Goal: Task Accomplishment & Management: Use online tool/utility

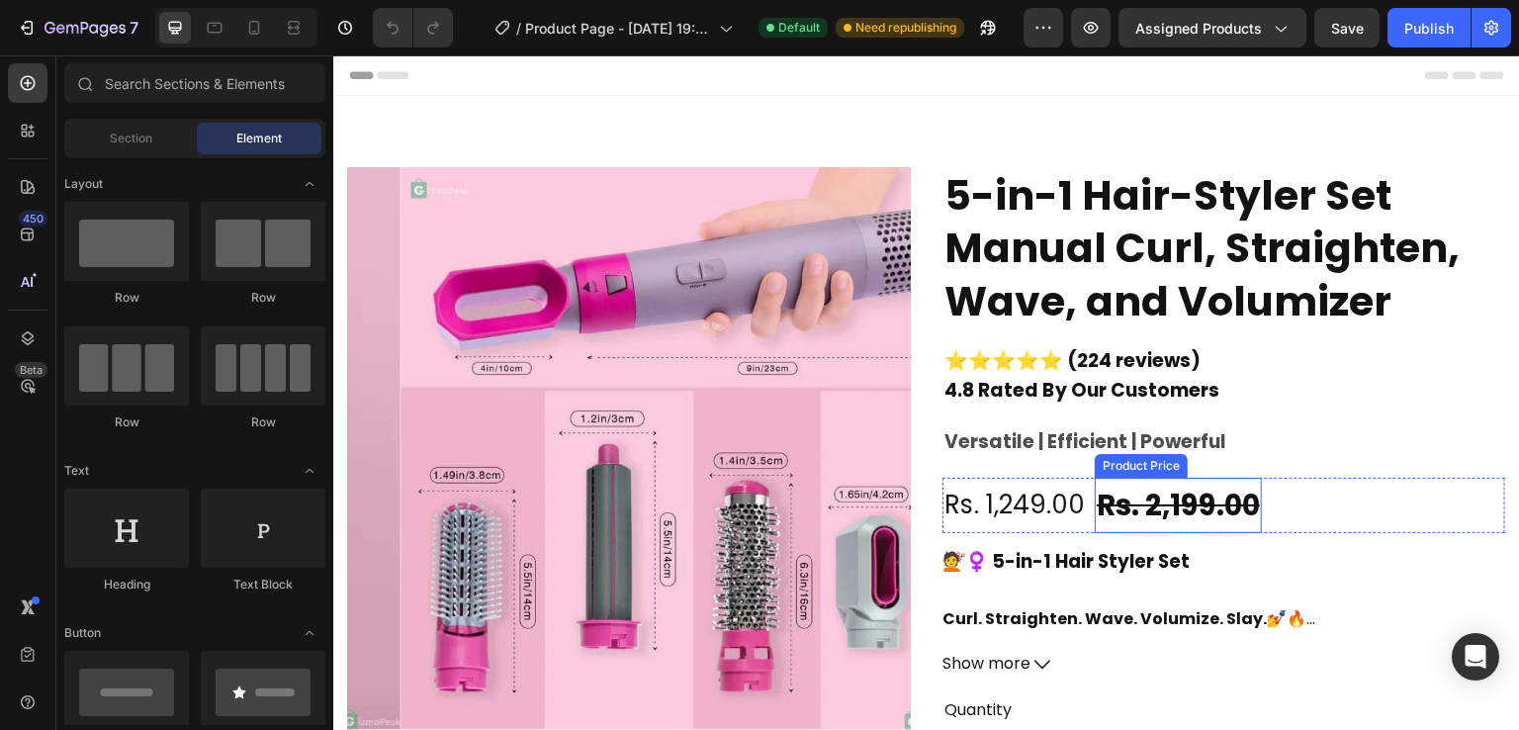
click at [1101, 497] on div "Rs. 2,199.00" at bounding box center [1178, 505] width 167 height 55
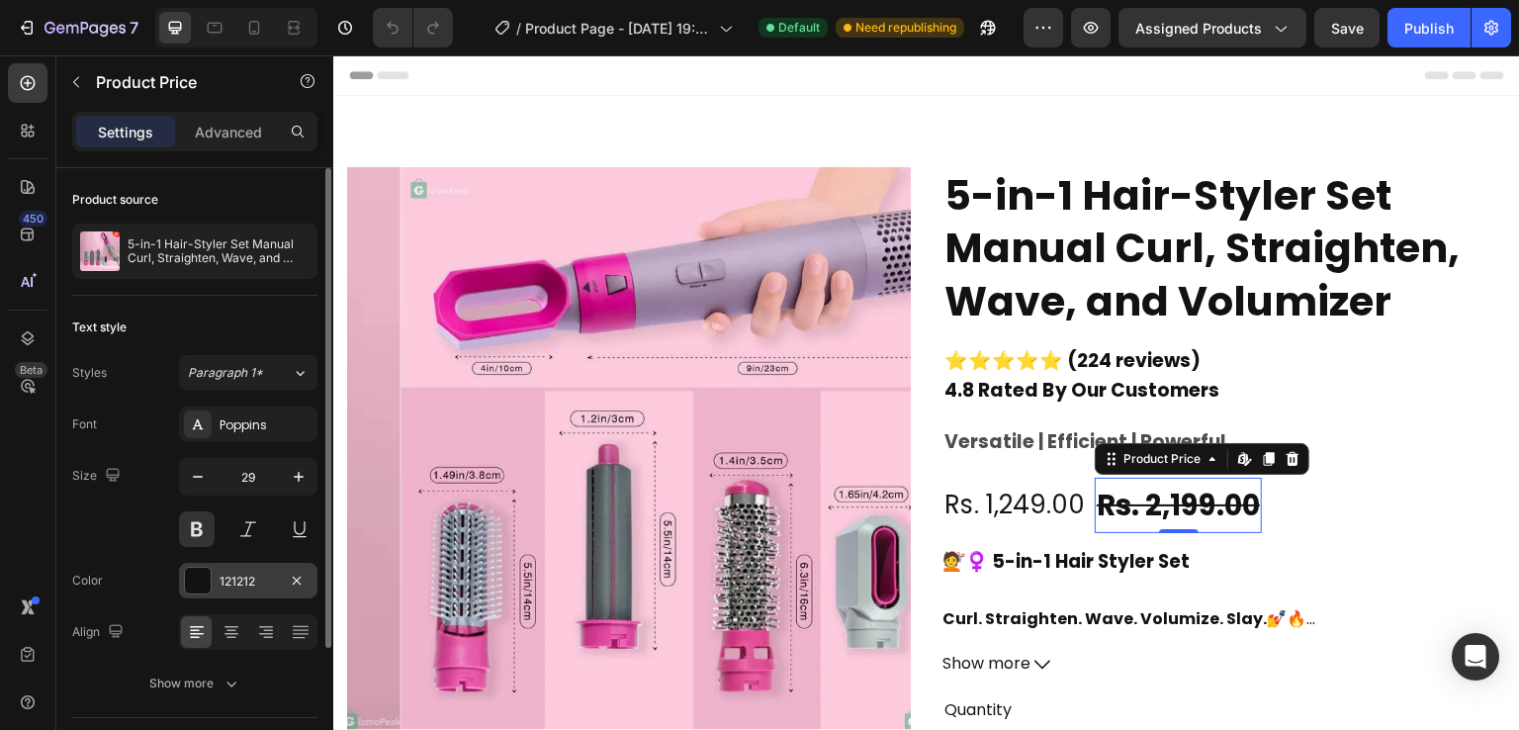
click at [249, 573] on div "121212" at bounding box center [248, 582] width 57 height 18
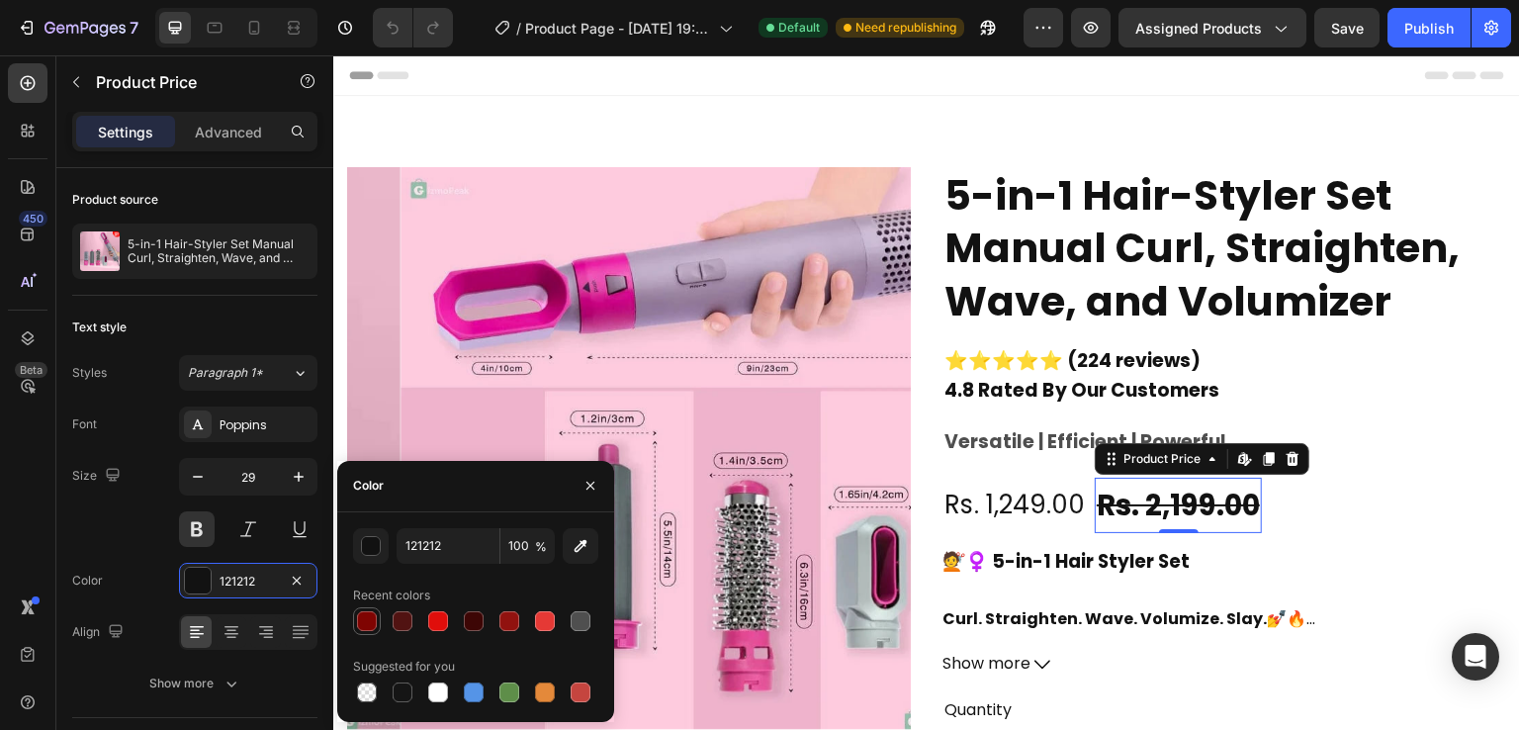
click at [376, 618] on div at bounding box center [367, 621] width 20 height 20
click at [372, 542] on div "button" at bounding box center [372, 547] width 20 height 20
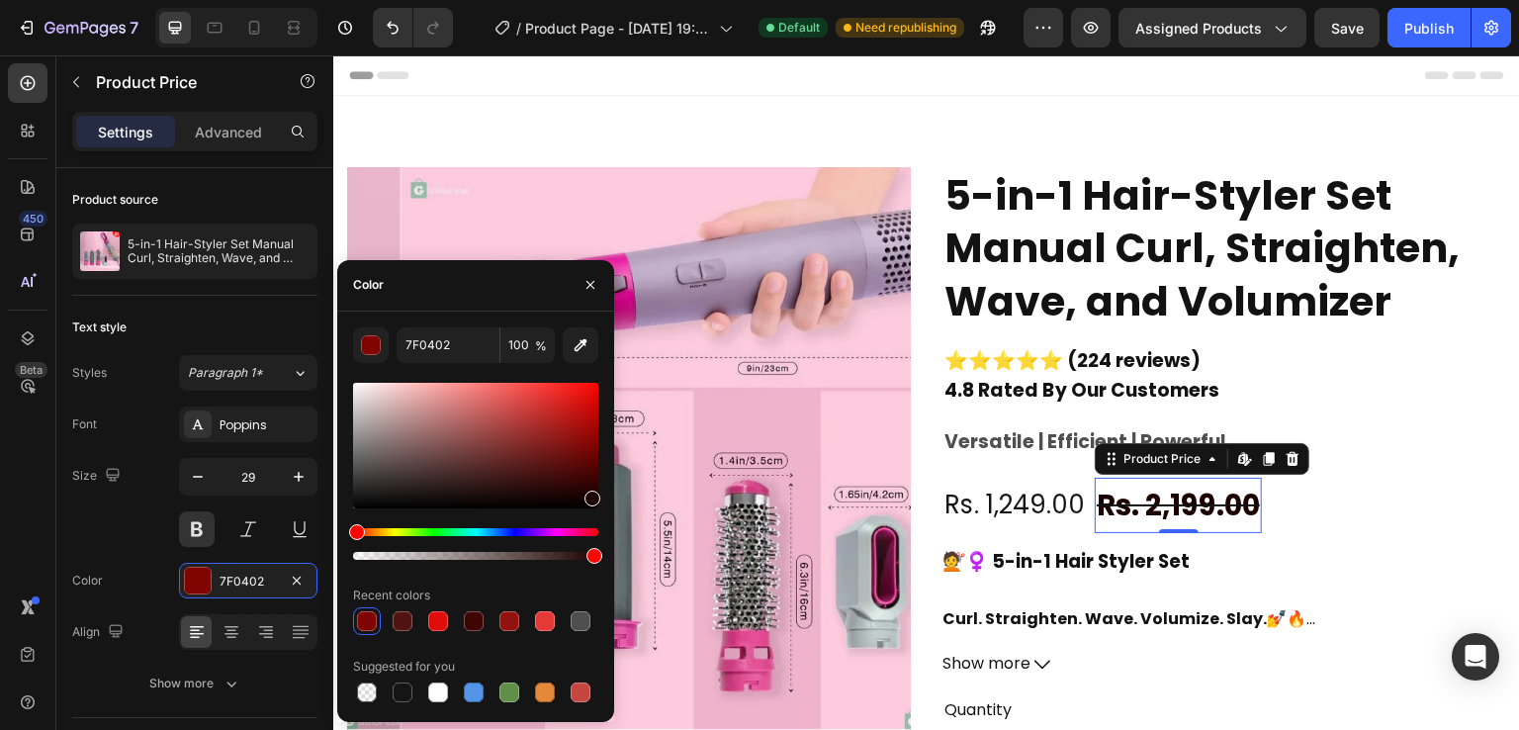
click at [589, 493] on div at bounding box center [475, 446] width 245 height 126
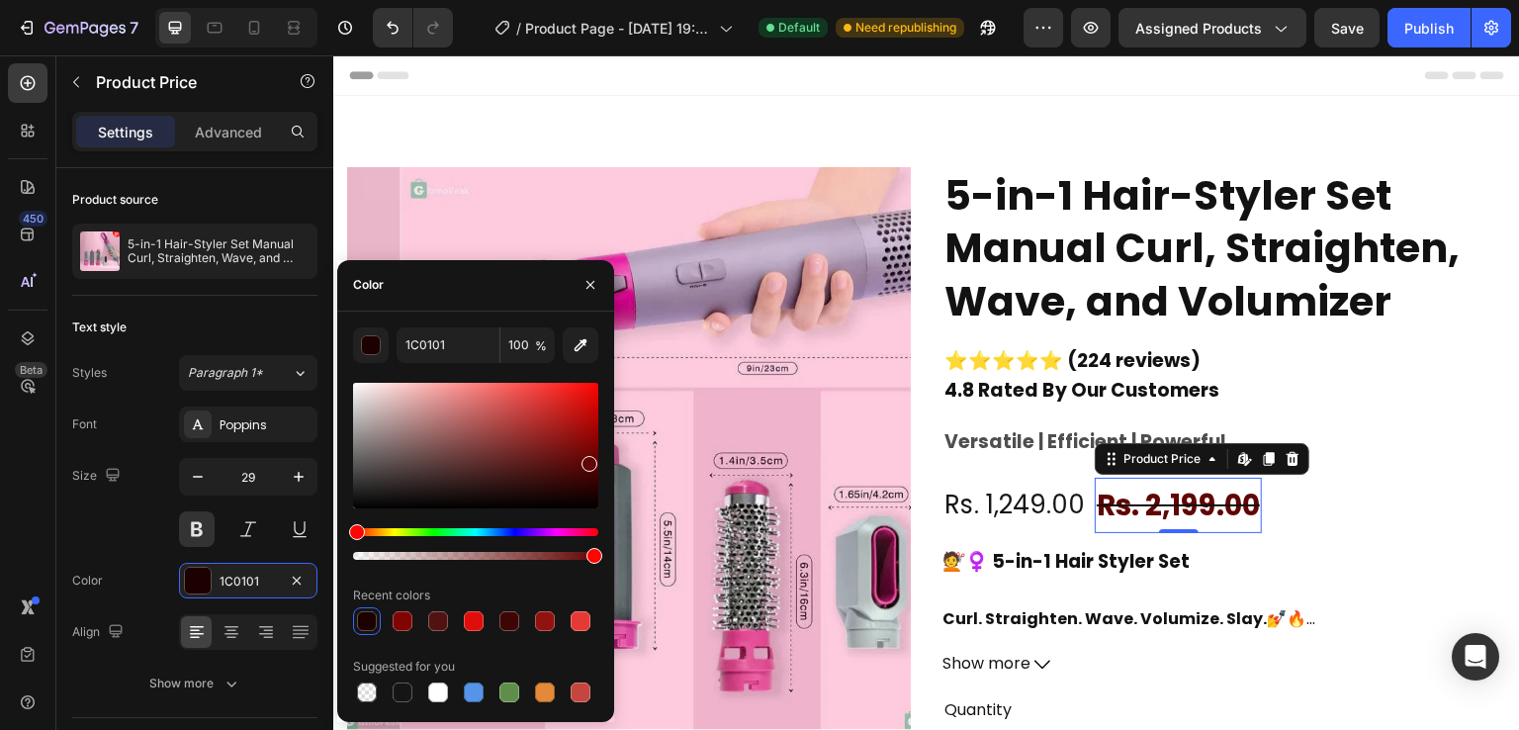
click at [586, 460] on div at bounding box center [475, 446] width 245 height 126
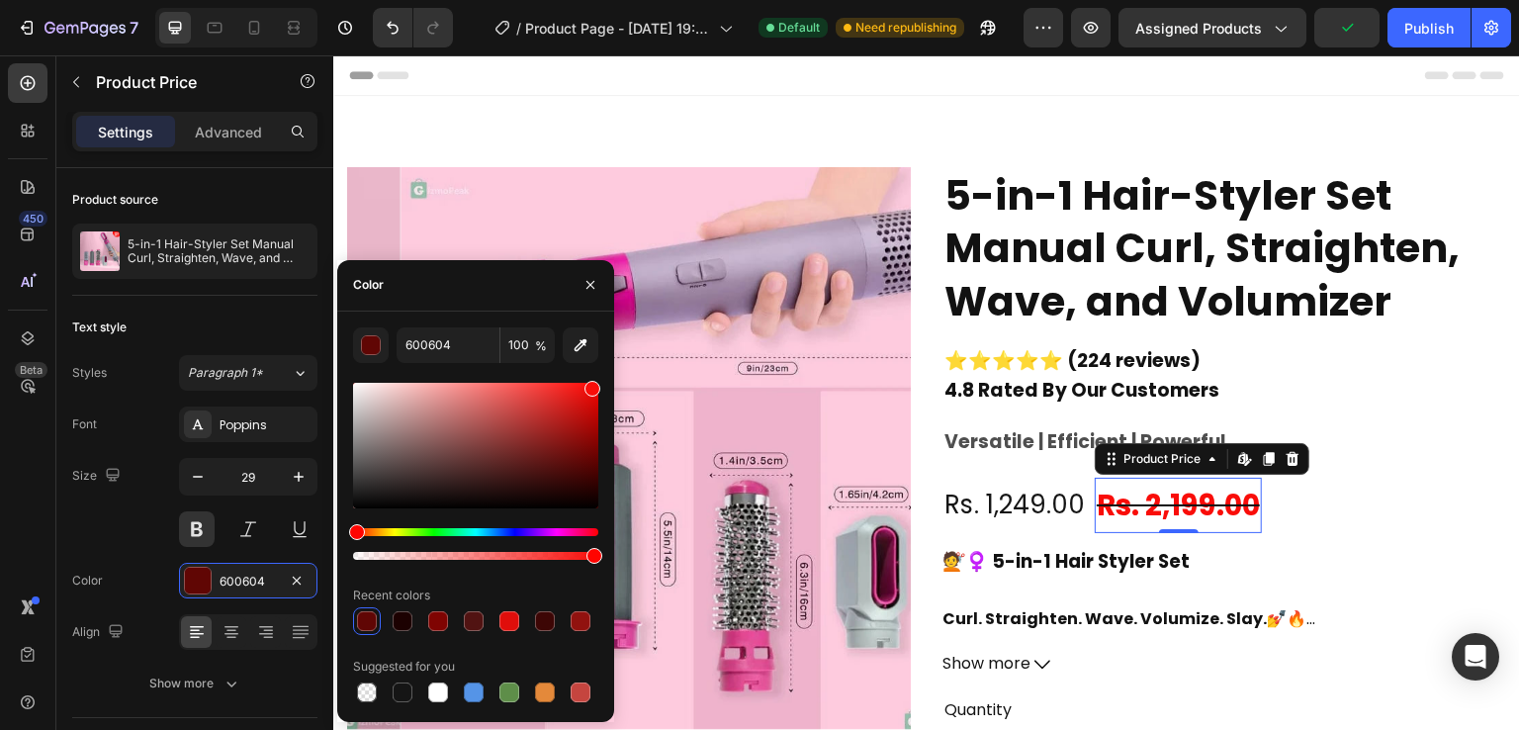
click at [589, 385] on div at bounding box center [475, 446] width 245 height 126
click at [591, 401] on div at bounding box center [475, 446] width 245 height 126
click at [475, 617] on div at bounding box center [474, 621] width 20 height 20
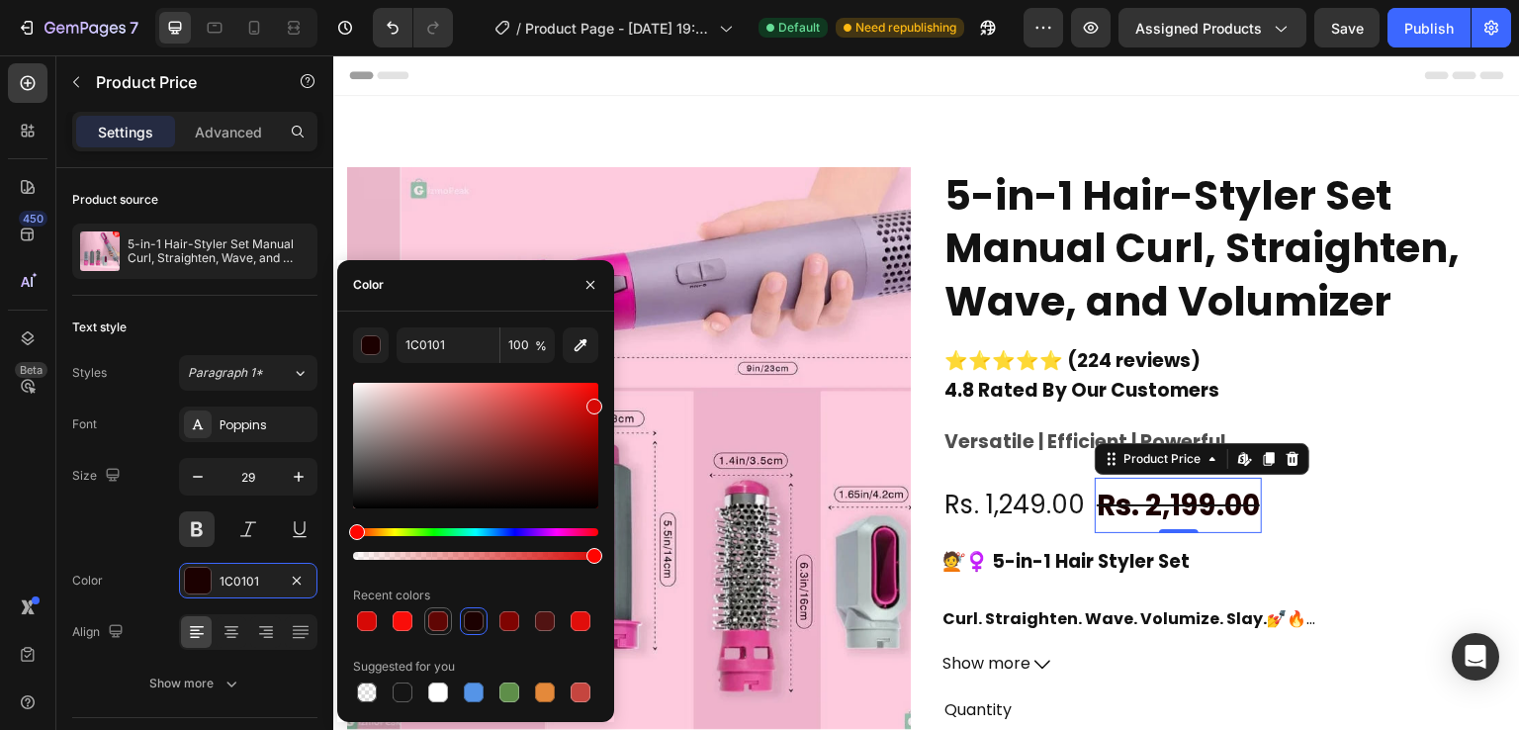
click at [436, 625] on div at bounding box center [438, 621] width 20 height 20
type input "600604"
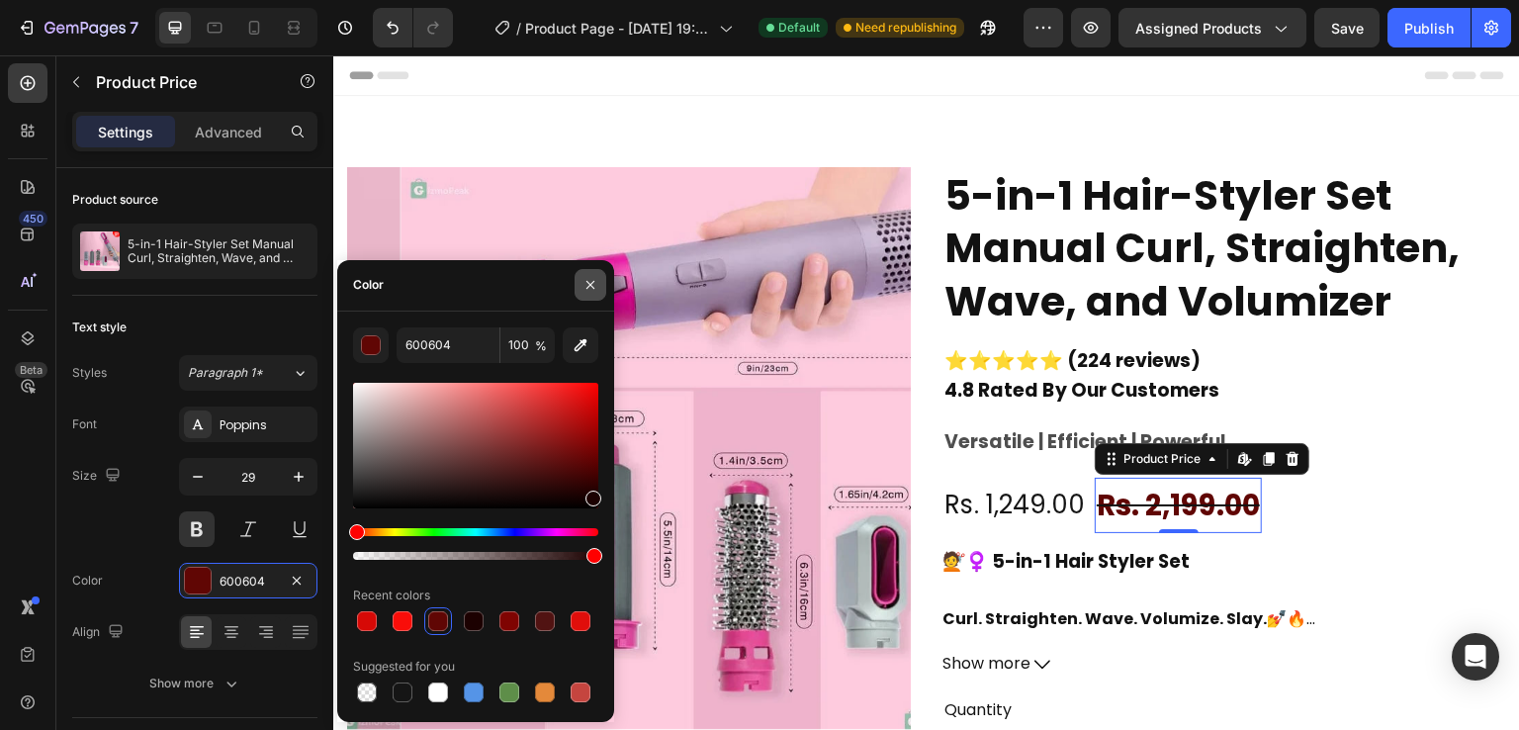
click at [591, 282] on icon "button" at bounding box center [590, 285] width 16 height 16
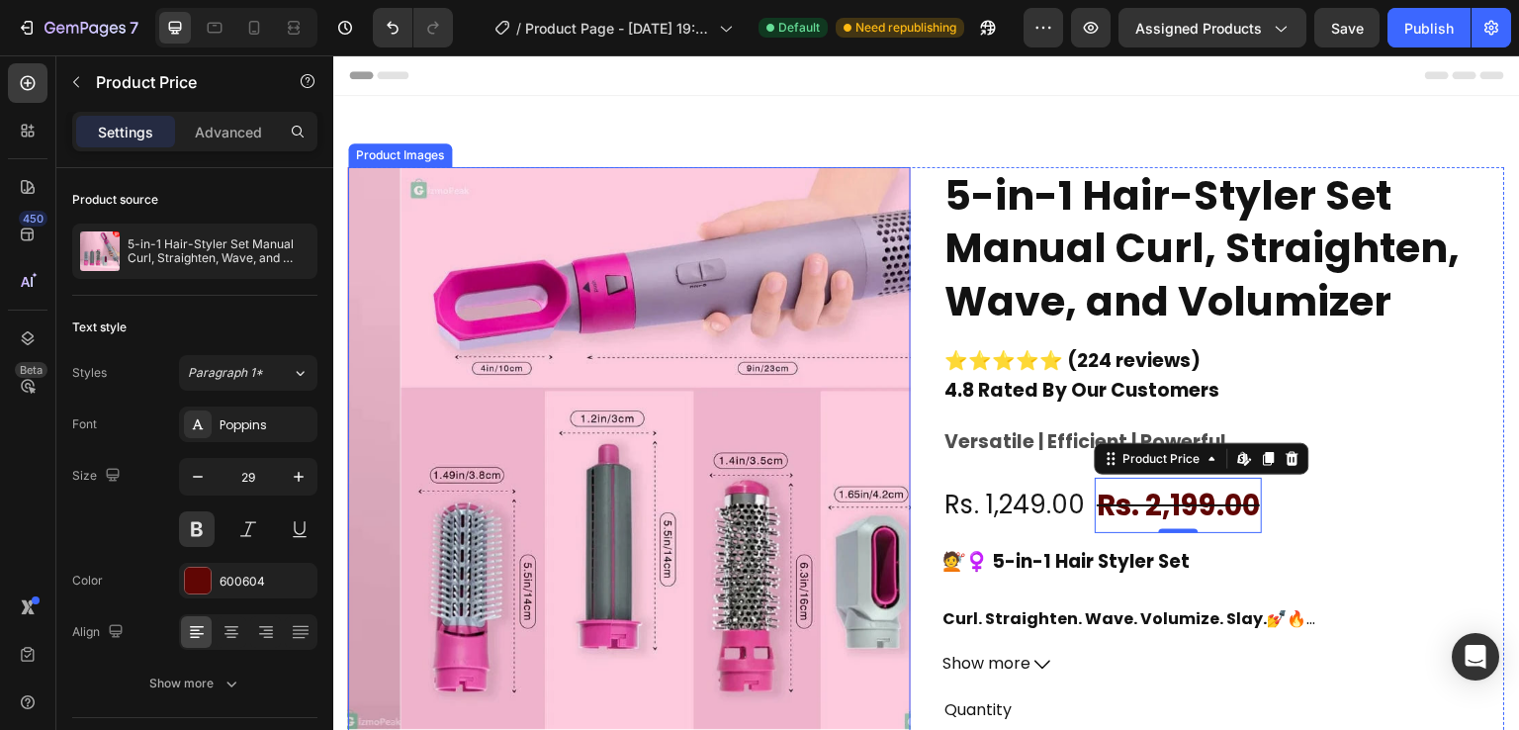
click at [768, 302] on img at bounding box center [682, 448] width 563 height 563
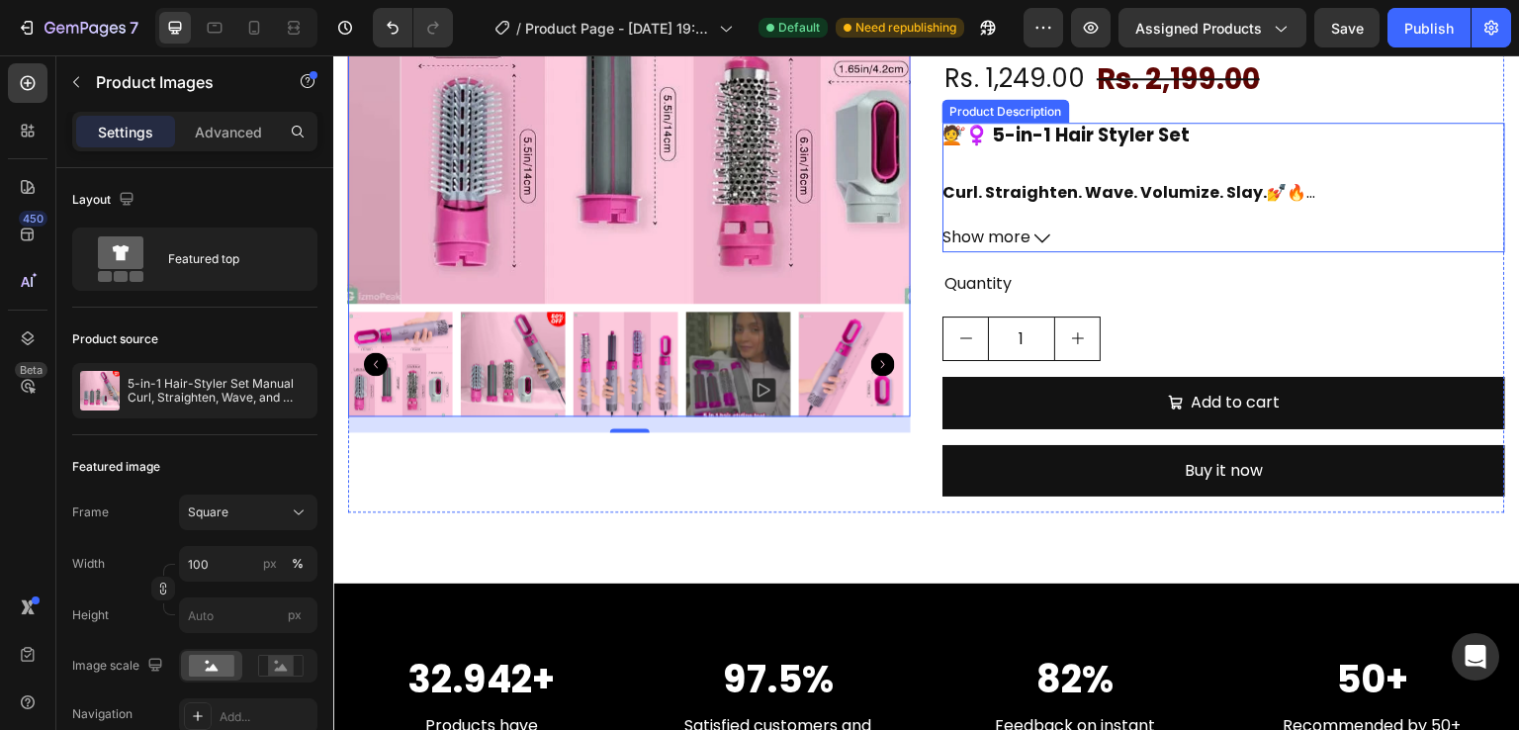
scroll to position [426, 0]
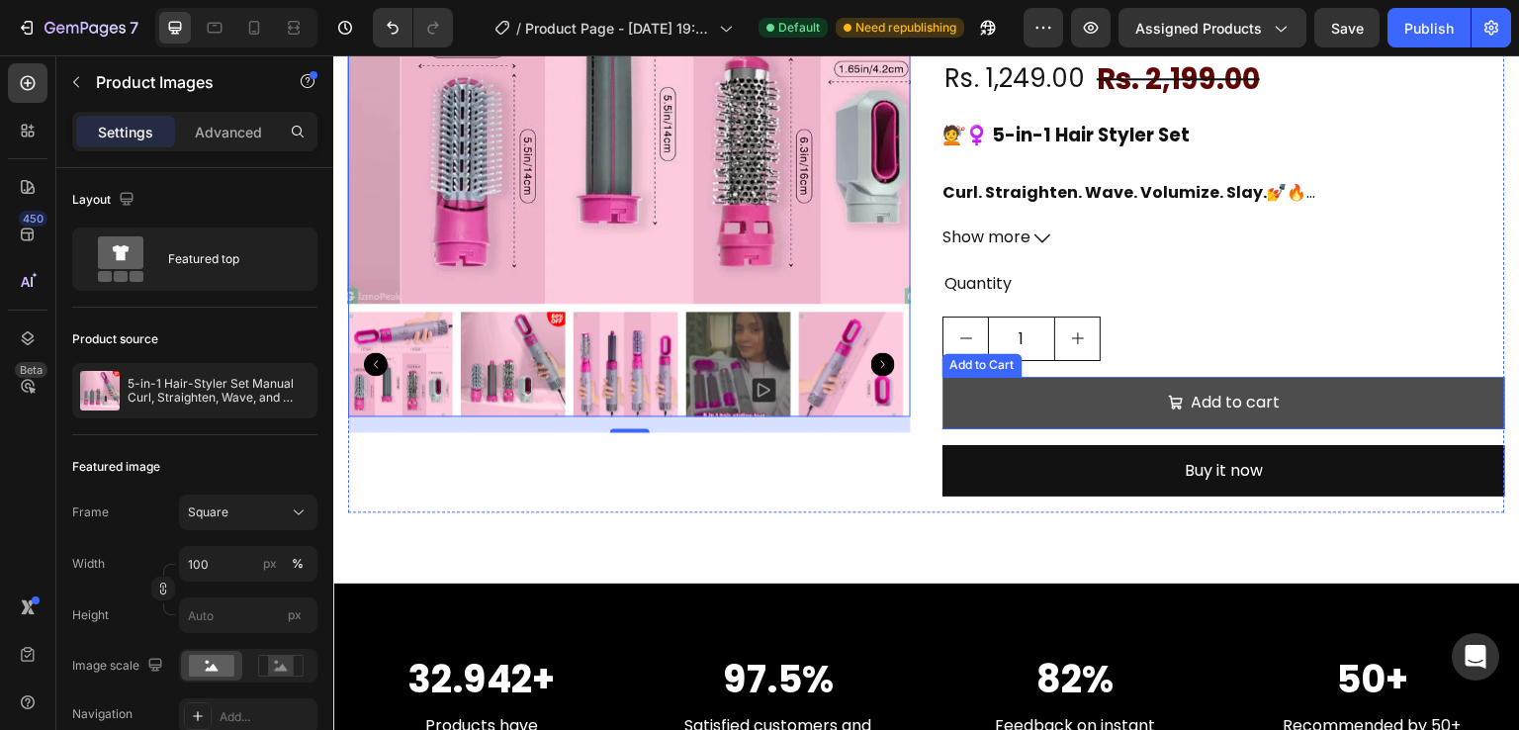
click at [1315, 397] on button "Add to cart" at bounding box center [1223, 403] width 563 height 52
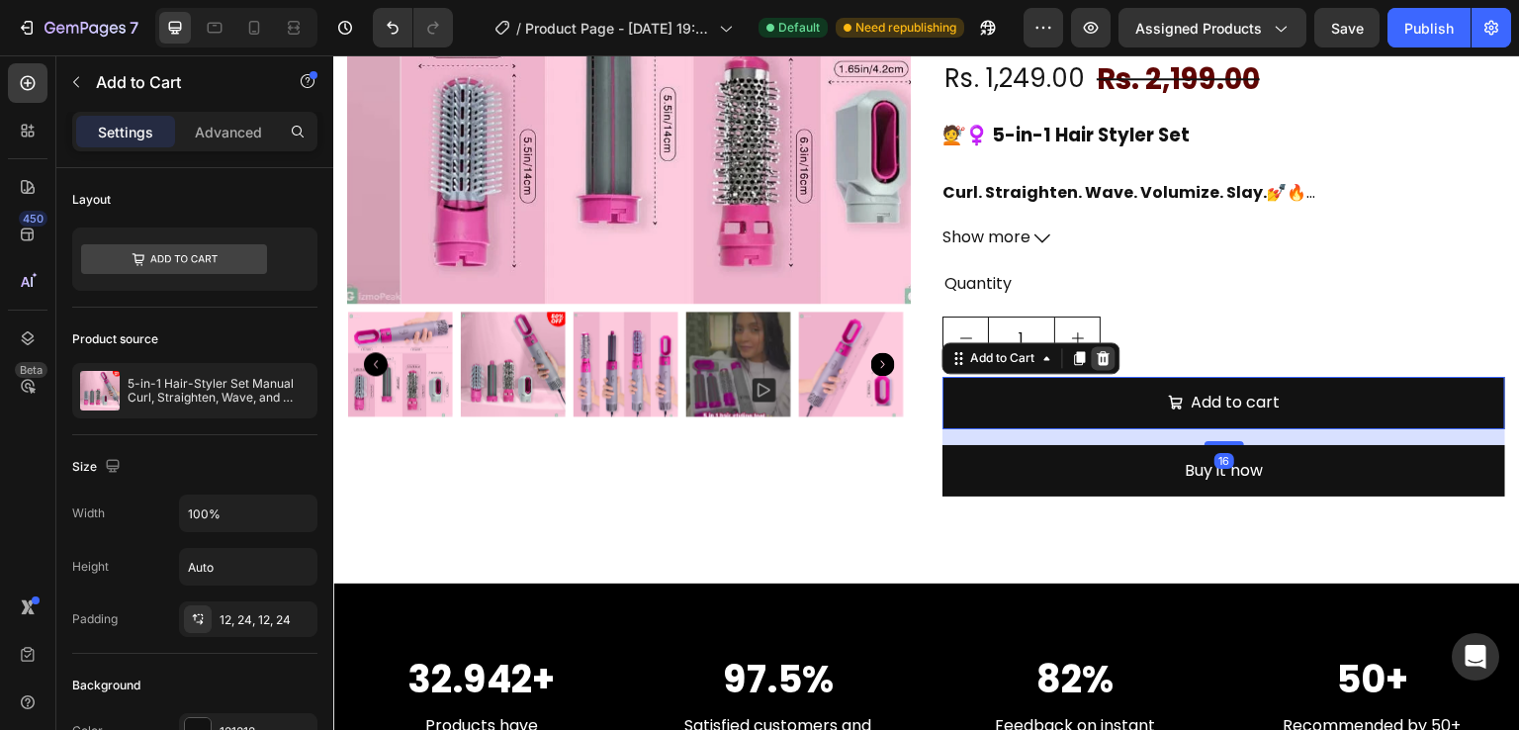
click at [1103, 350] on icon at bounding box center [1104, 358] width 16 height 16
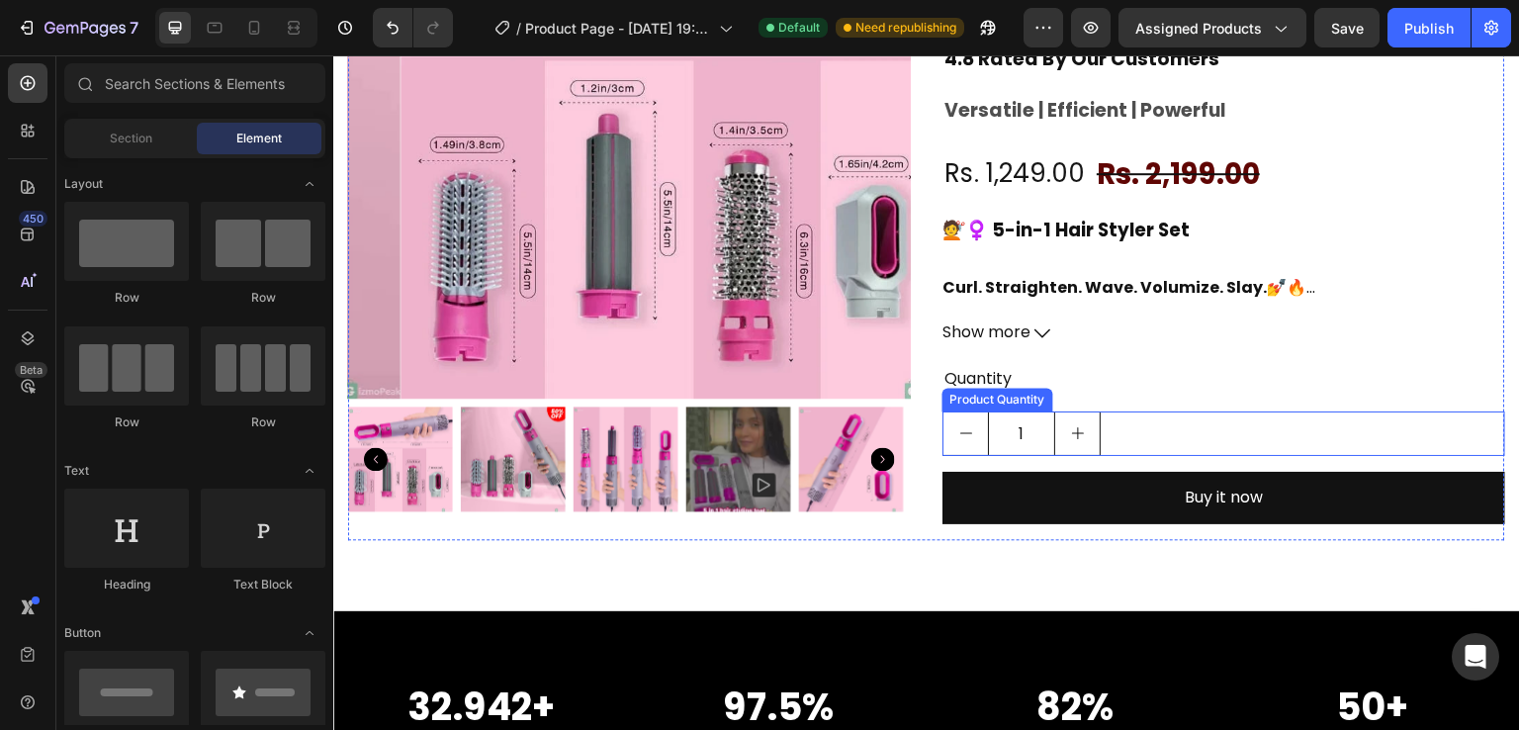
scroll to position [334, 0]
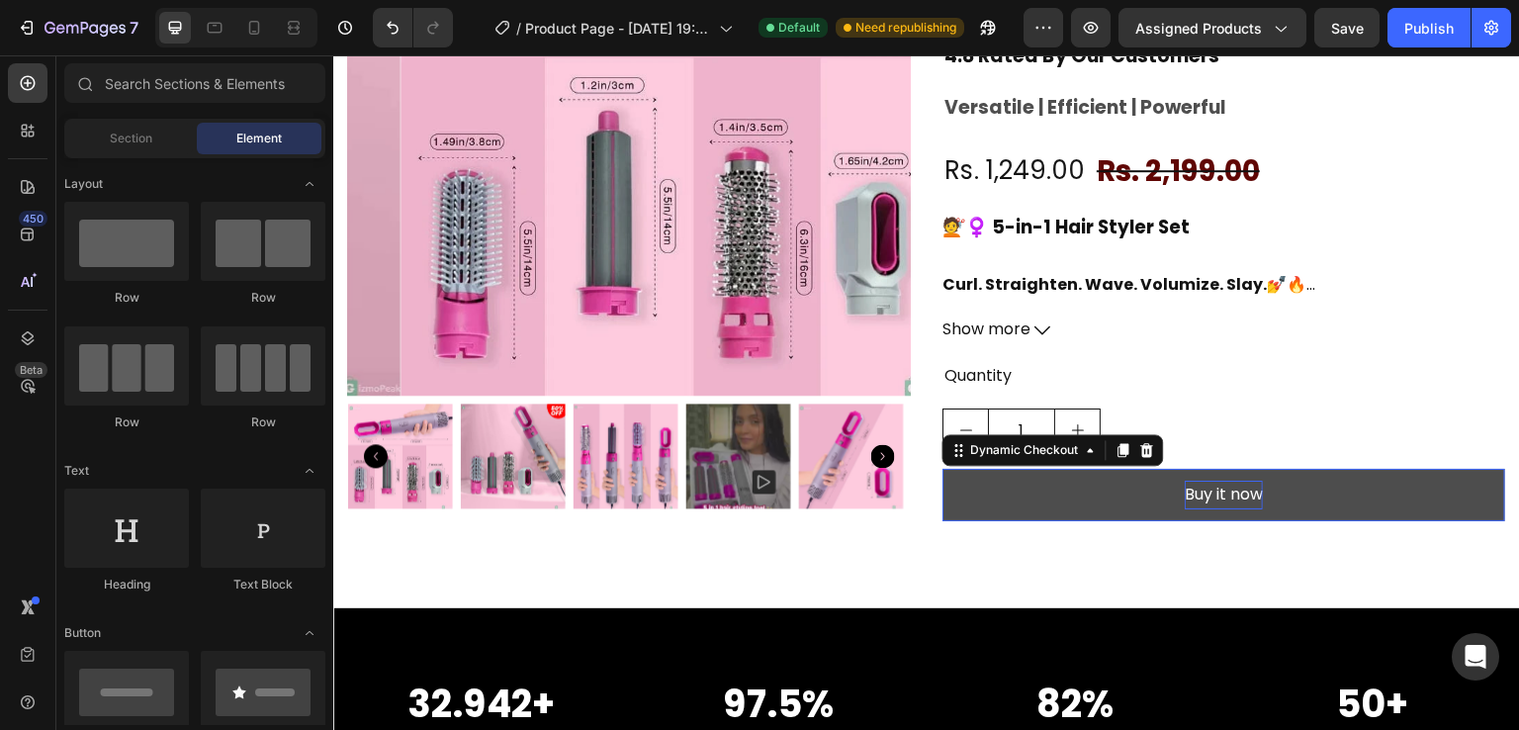
click at [1232, 493] on div "Buy it now" at bounding box center [1224, 495] width 78 height 29
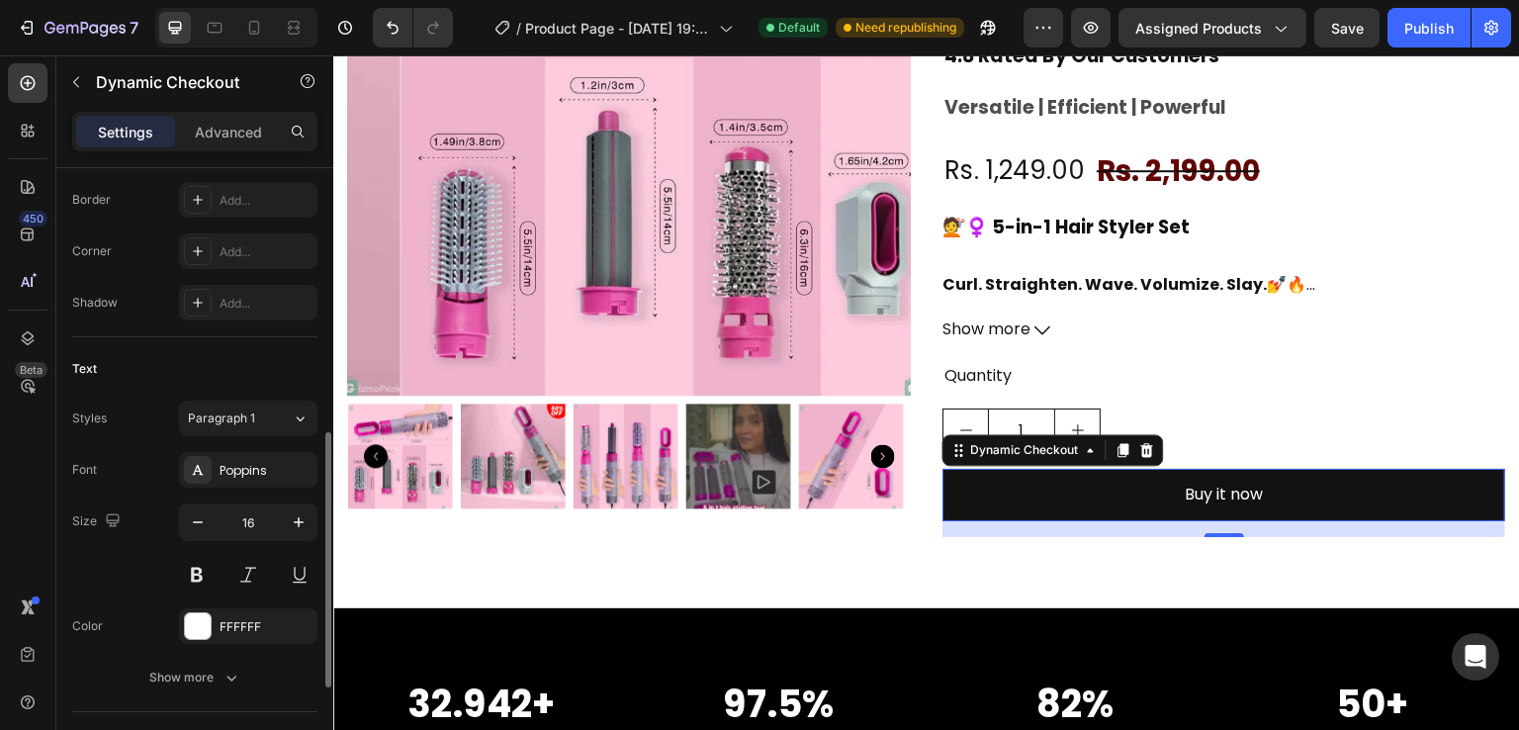
scroll to position [642, 0]
click at [298, 525] on icon "button" at bounding box center [299, 521] width 20 height 20
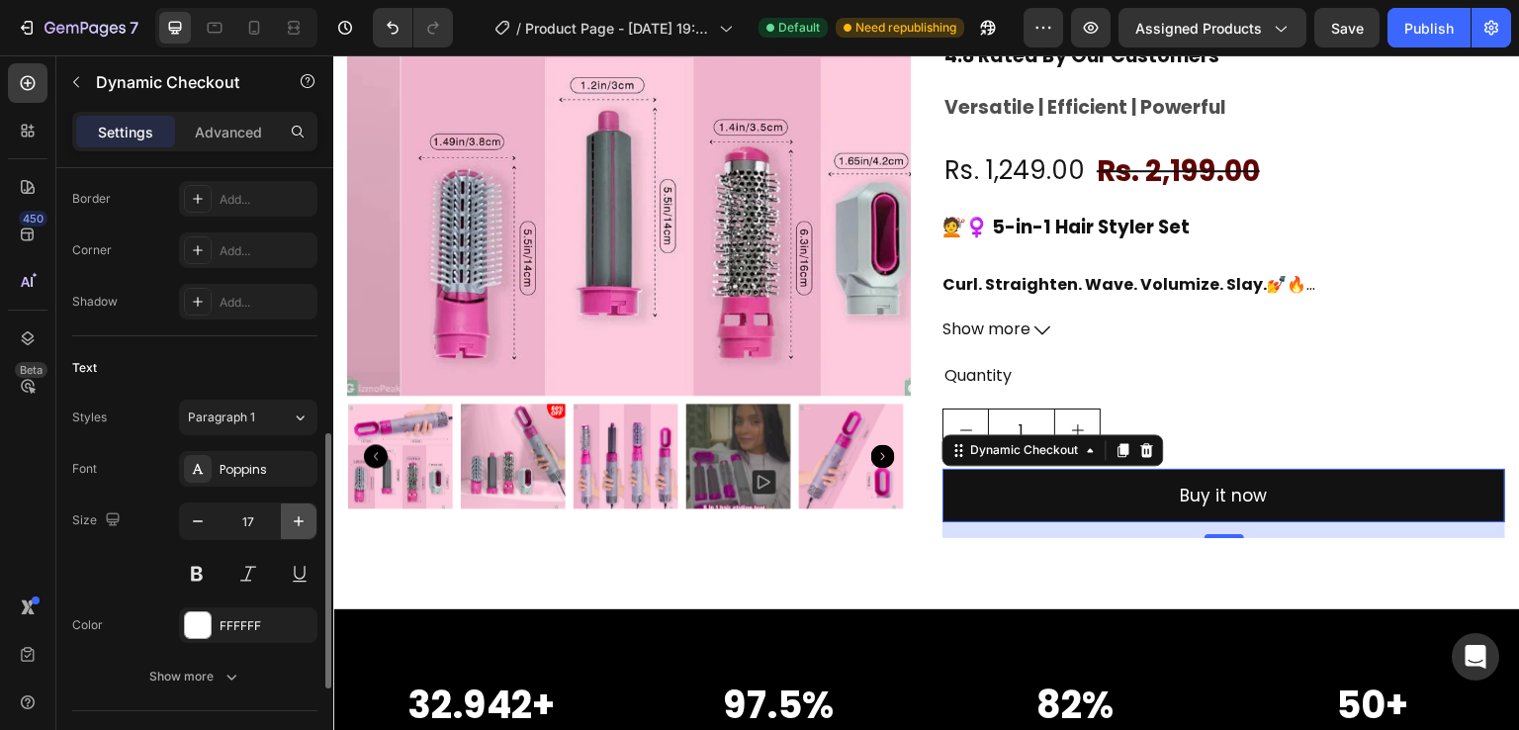
click at [298, 525] on icon "button" at bounding box center [299, 521] width 20 height 20
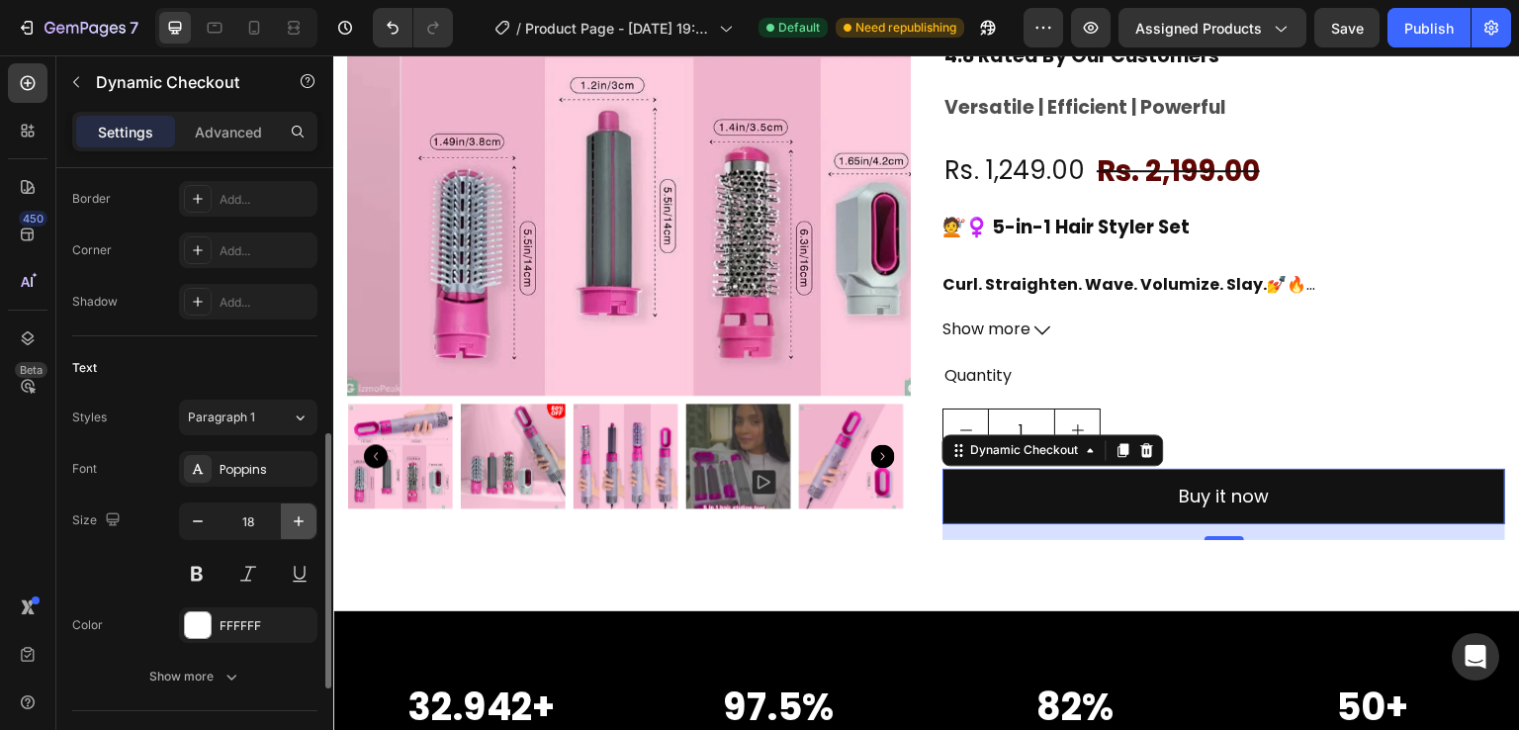
click at [298, 525] on icon "button" at bounding box center [299, 521] width 20 height 20
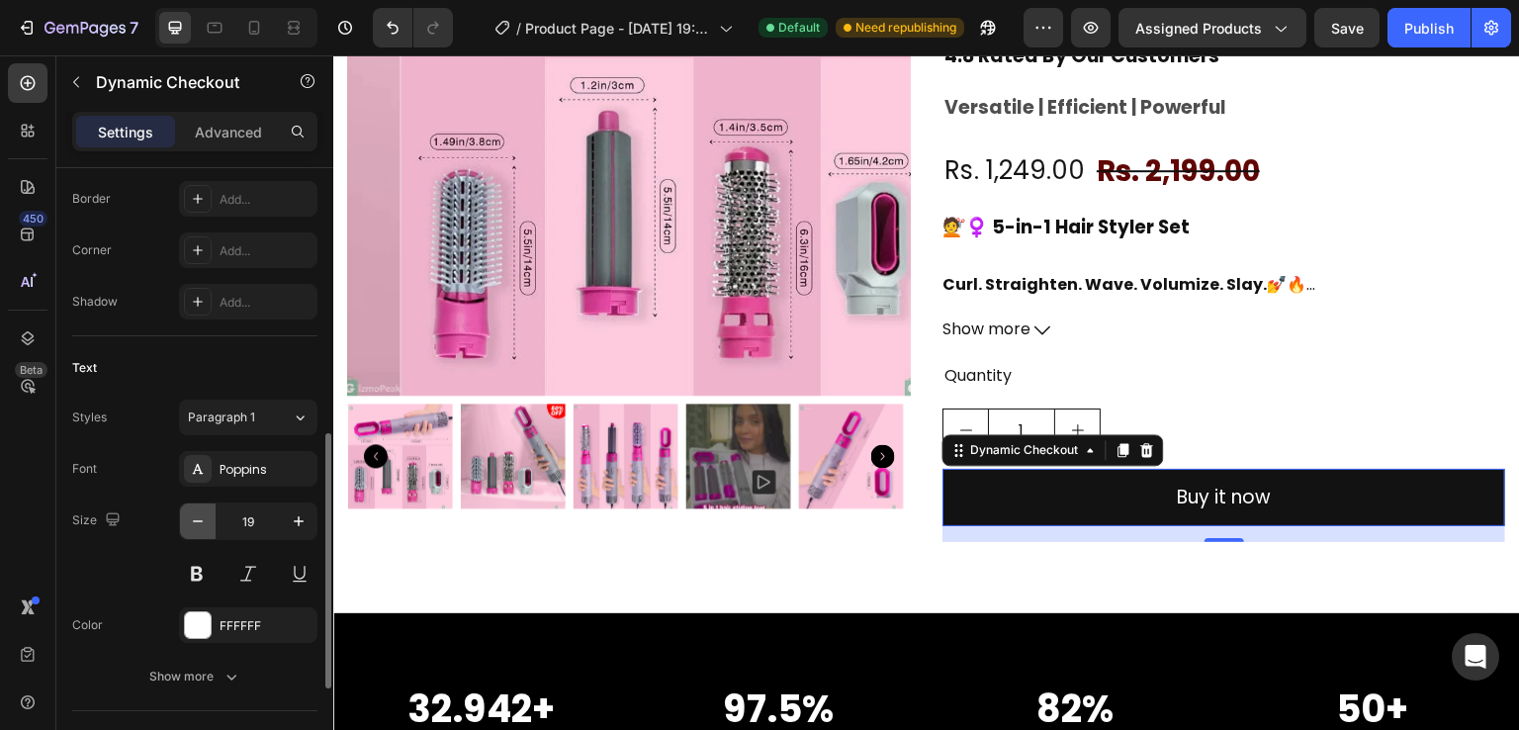
click at [201, 516] on icon "button" at bounding box center [198, 521] width 20 height 20
type input "18"
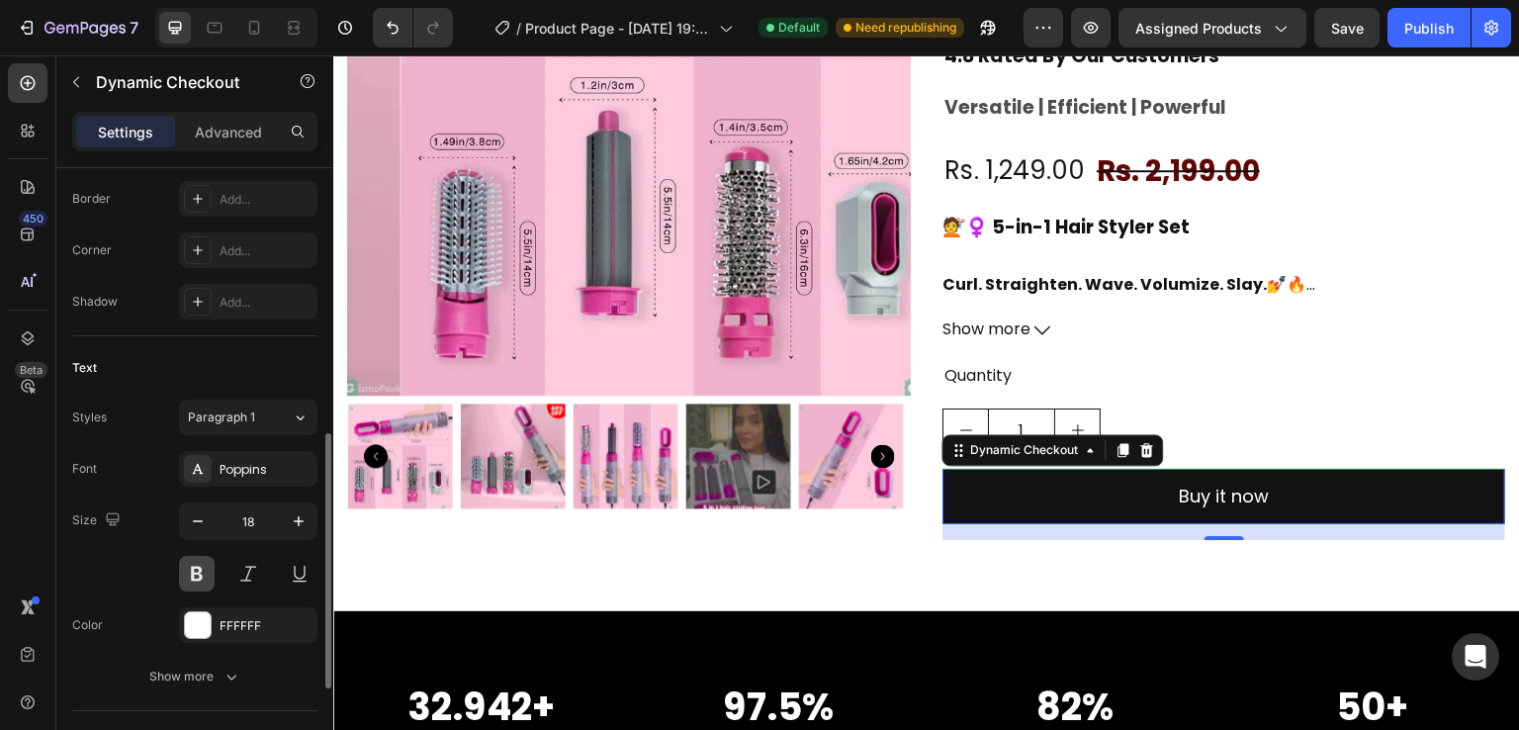
click at [193, 573] on button at bounding box center [197, 574] width 36 height 36
click at [195, 568] on button at bounding box center [197, 574] width 36 height 36
click at [196, 621] on div at bounding box center [198, 625] width 26 height 26
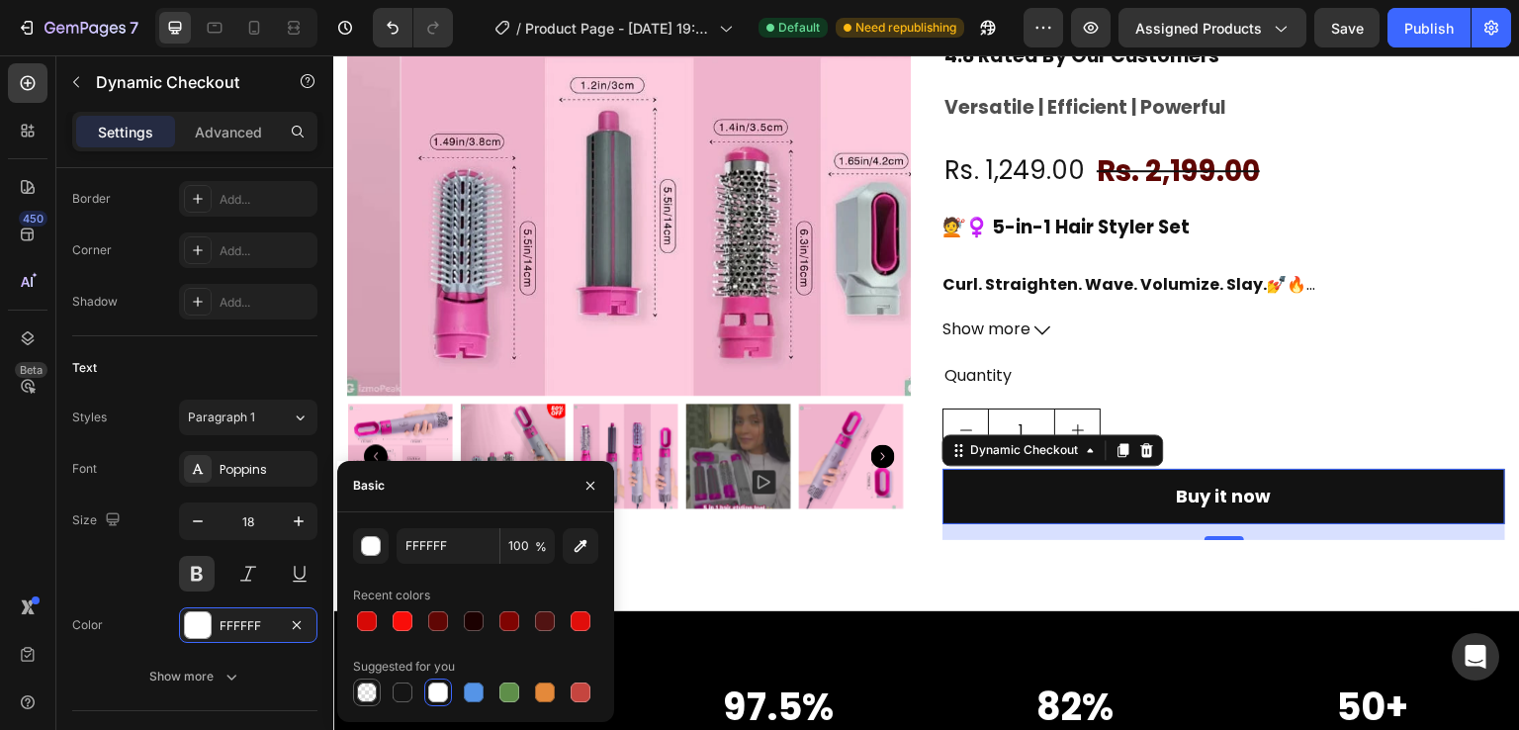
click at [360, 694] on div at bounding box center [367, 692] width 20 height 20
type input "000000"
type input "0"
click at [475, 689] on div at bounding box center [474, 692] width 20 height 20
type input "5594E7"
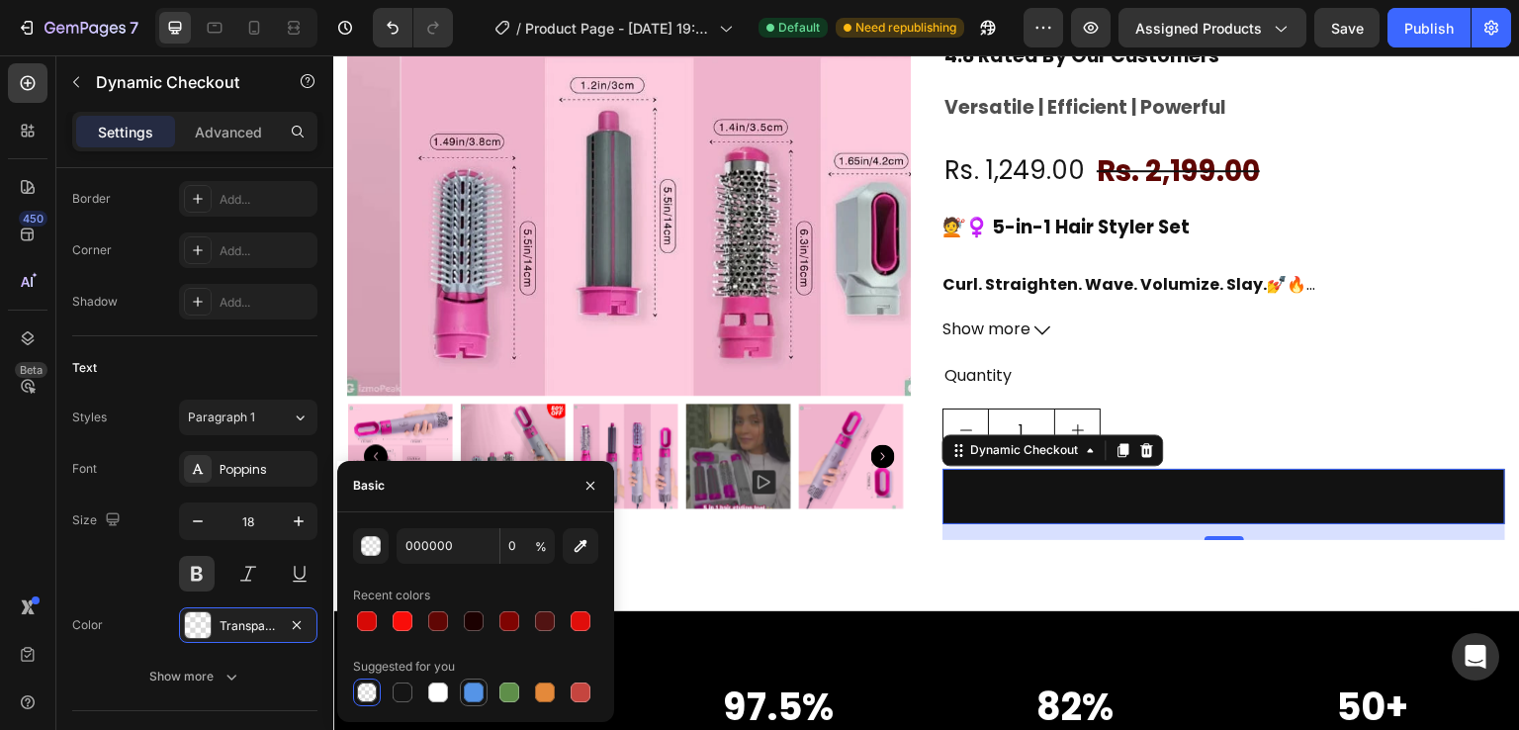
type input "100"
click at [412, 618] on div at bounding box center [403, 621] width 24 height 24
click at [364, 628] on div at bounding box center [367, 621] width 20 height 20
click at [435, 688] on div at bounding box center [438, 692] width 20 height 20
click at [407, 699] on div at bounding box center [403, 692] width 20 height 20
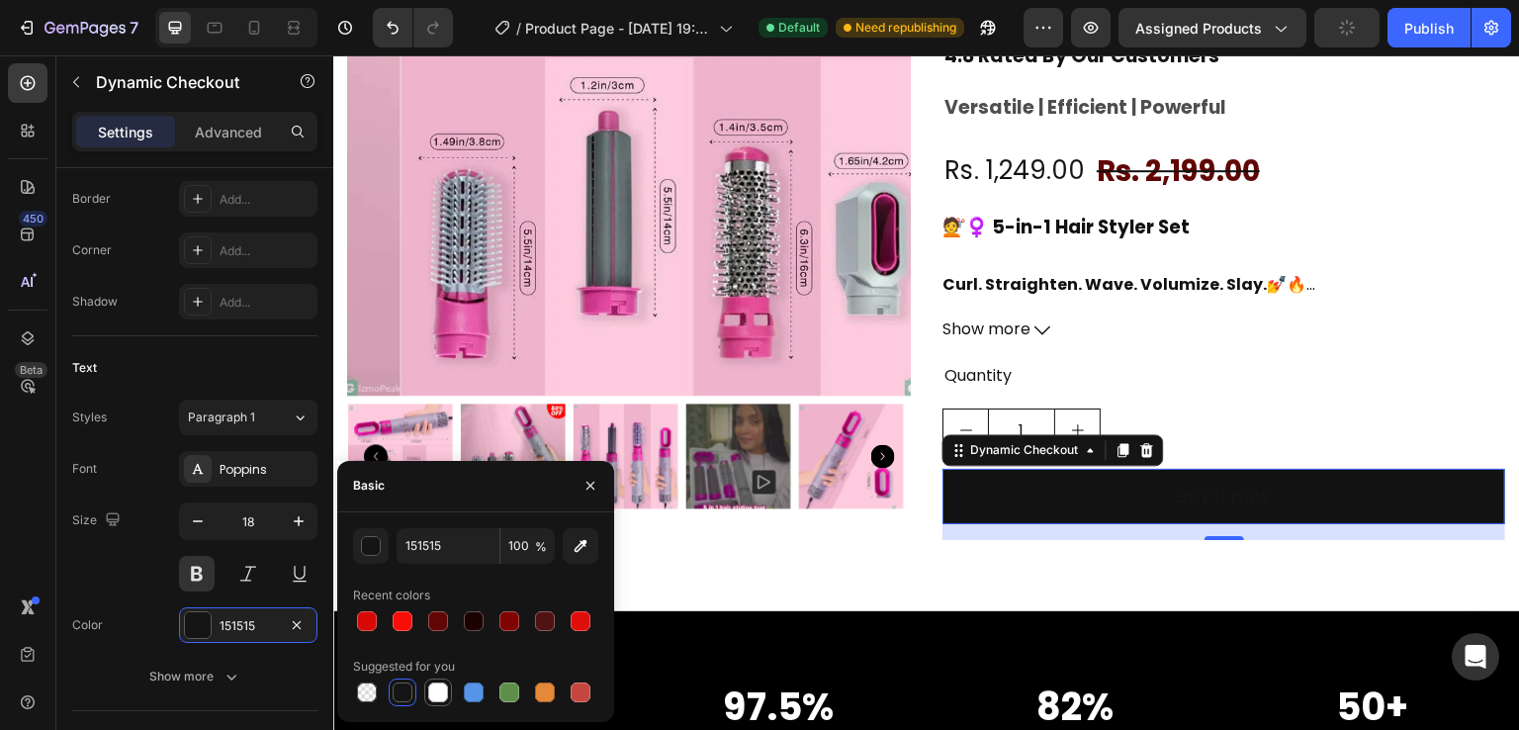
click at [437, 687] on div at bounding box center [438, 692] width 20 height 20
type input "FFFFFF"
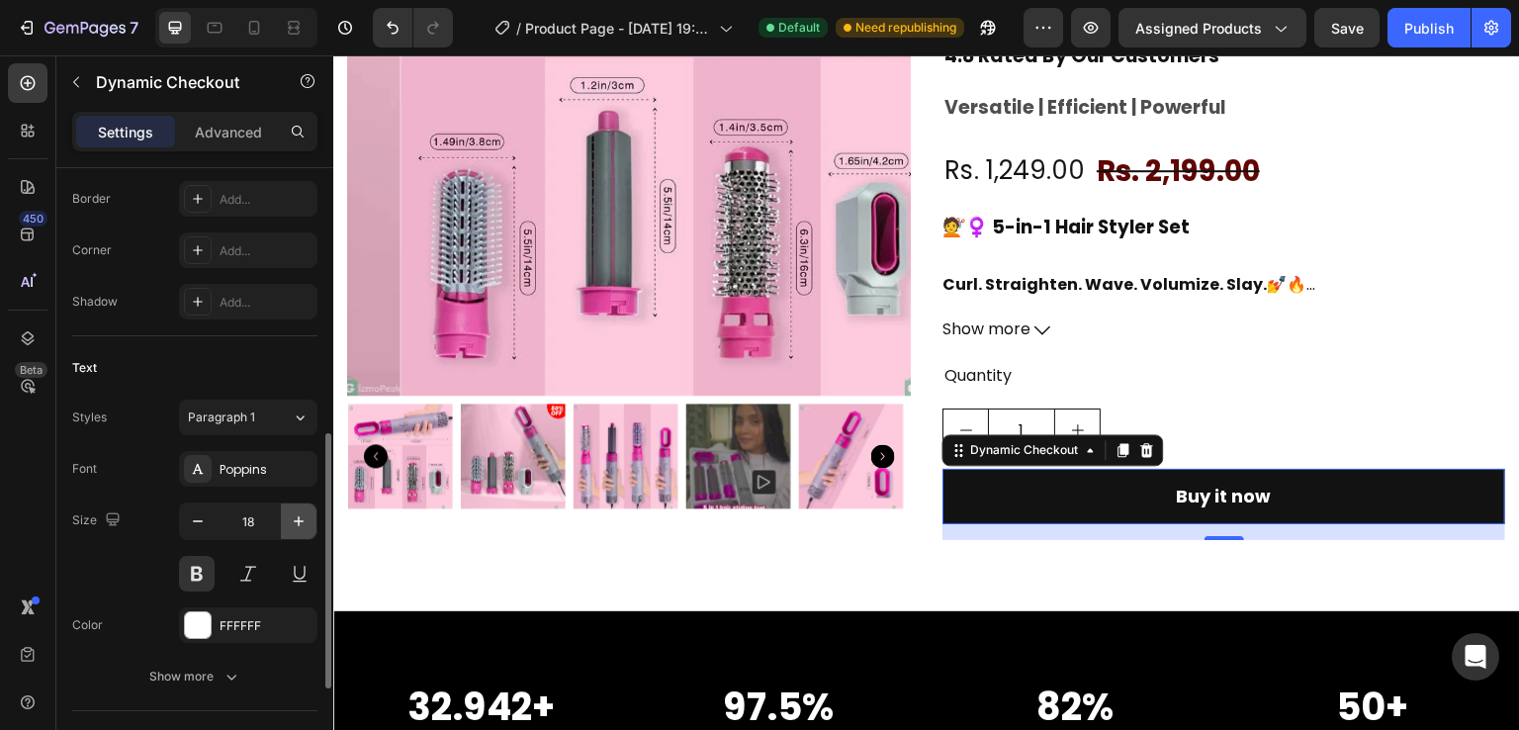
click at [297, 511] on icon "button" at bounding box center [299, 521] width 20 height 20
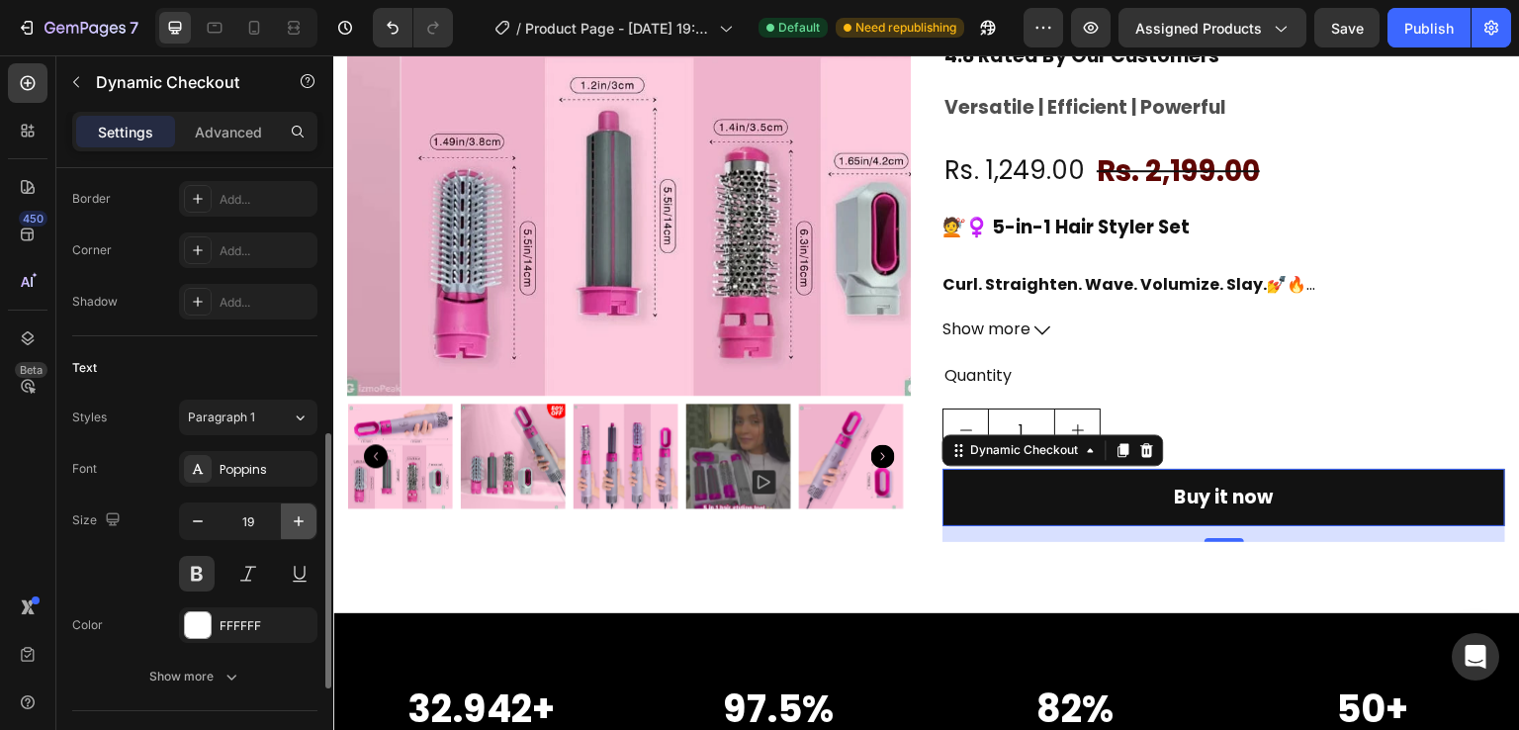
click at [297, 511] on icon "button" at bounding box center [299, 521] width 20 height 20
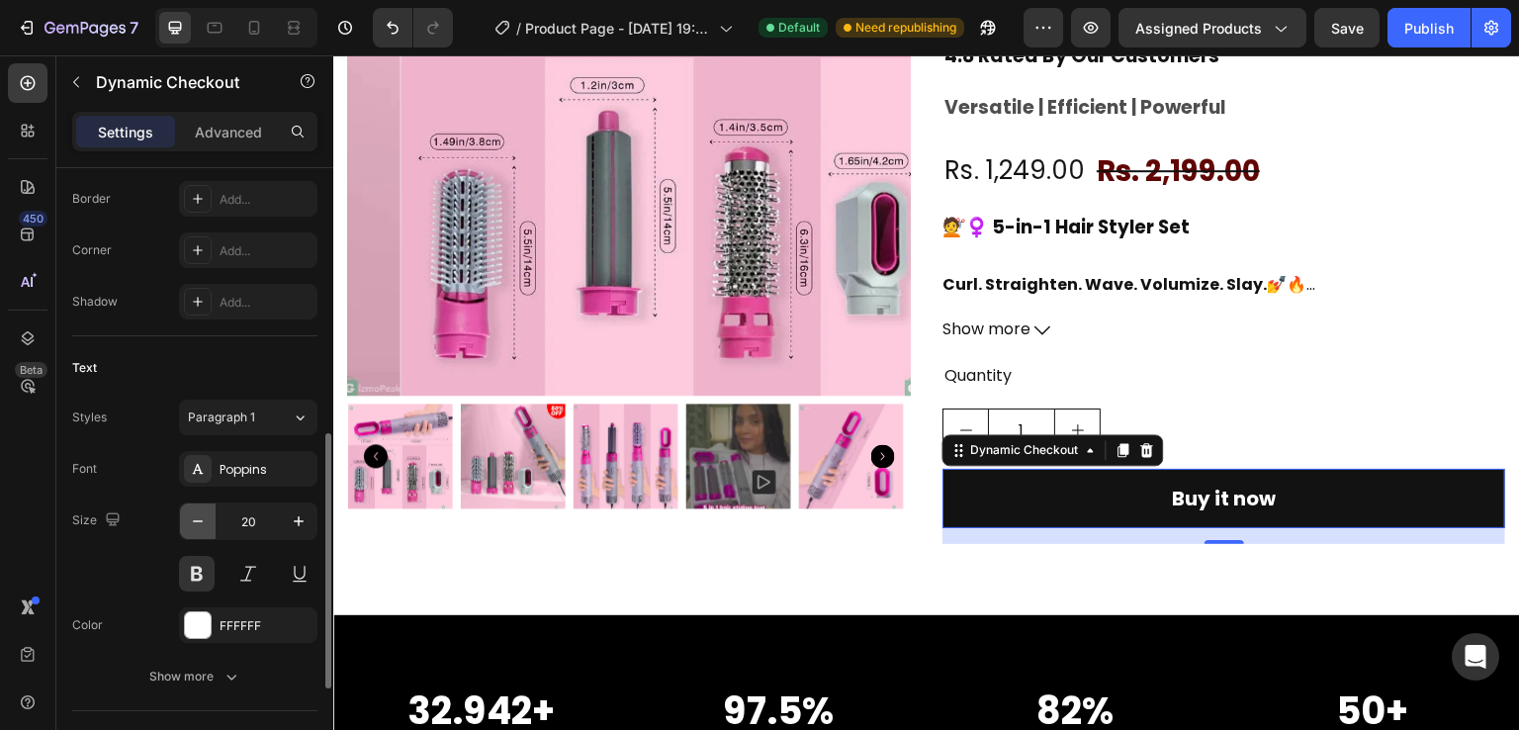
click at [204, 523] on icon "button" at bounding box center [198, 521] width 20 height 20
type input "19"
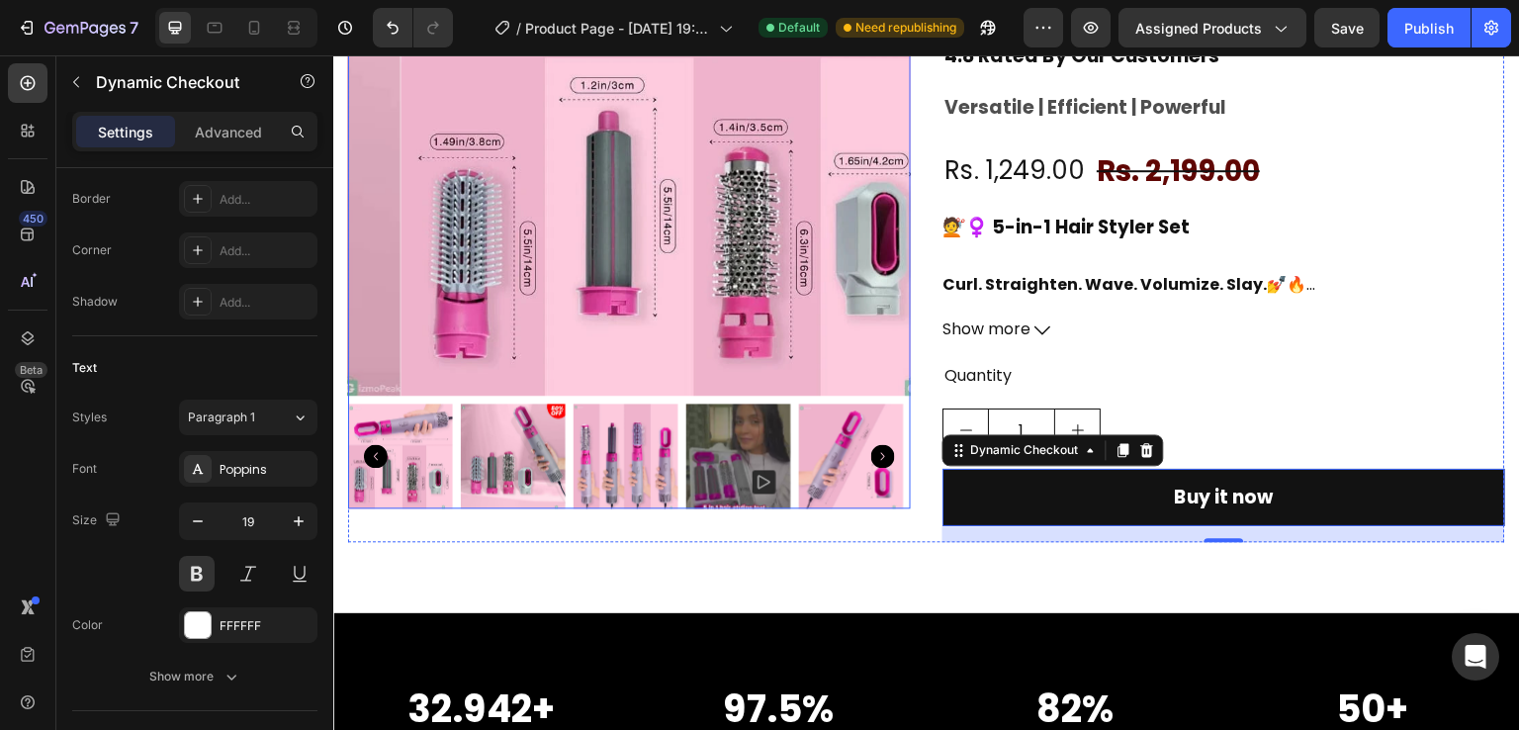
click at [596, 235] on img at bounding box center [682, 114] width 563 height 563
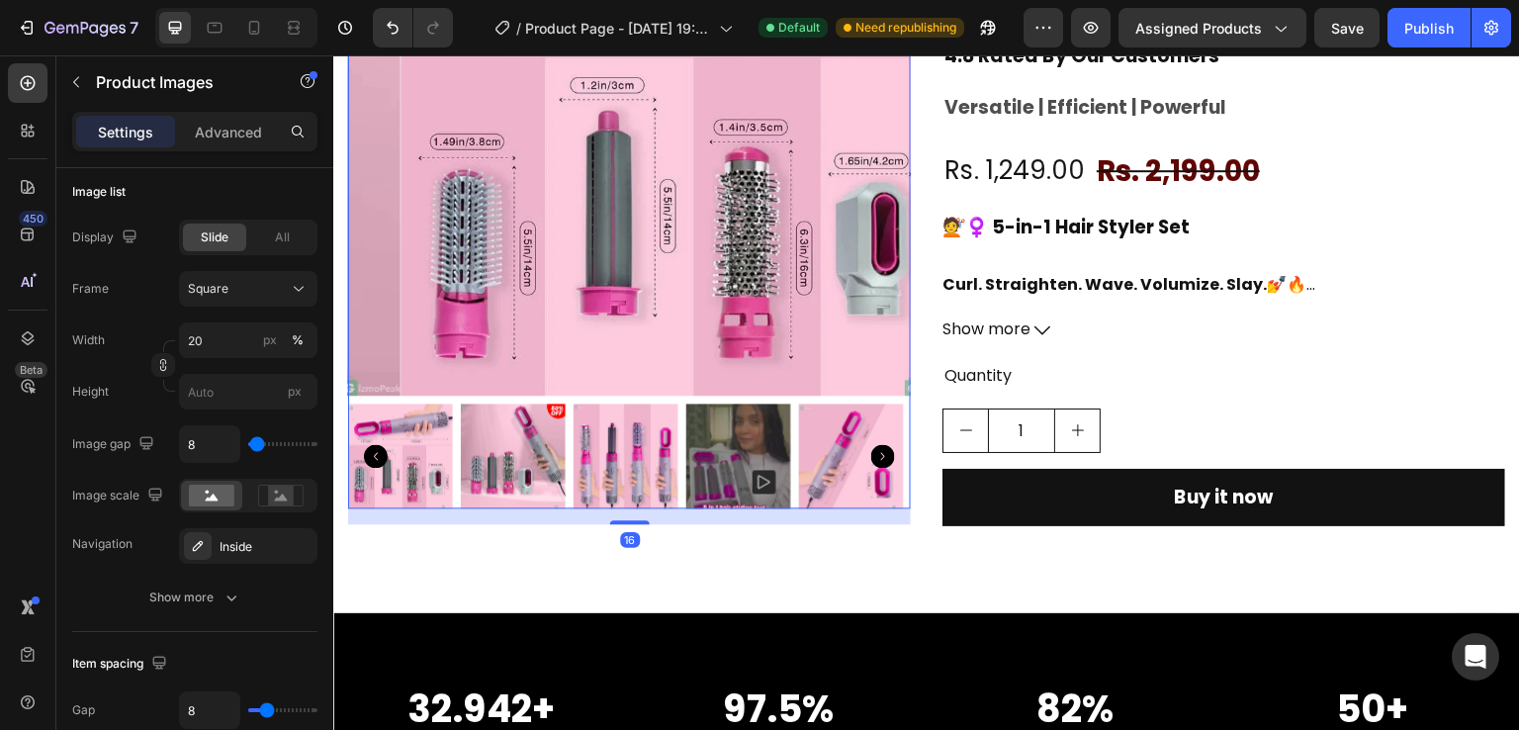
scroll to position [0, 0]
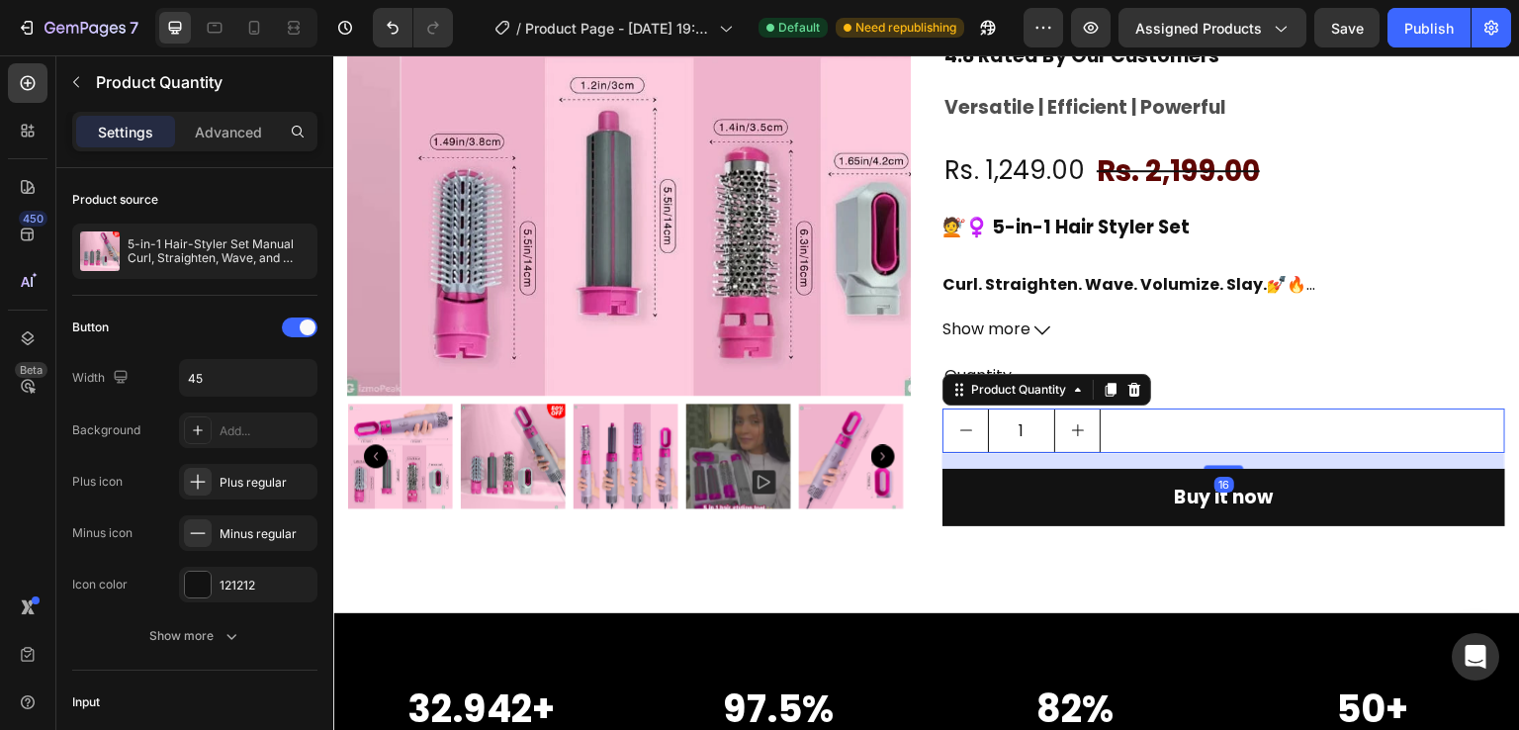
click at [991, 431] on input "1" at bounding box center [1021, 430] width 67 height 43
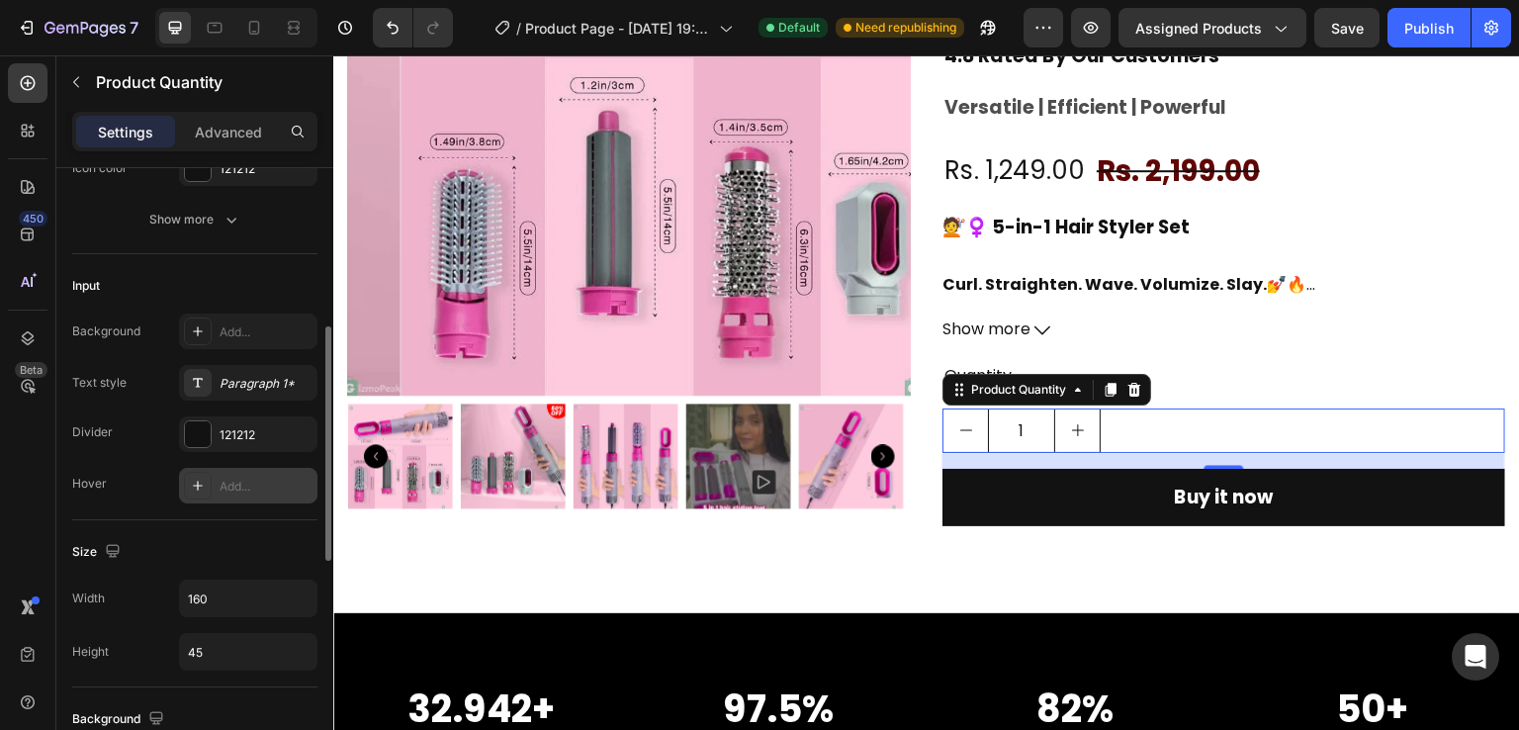
scroll to position [416, 0]
click at [253, 388] on div "Paragraph 1*" at bounding box center [266, 384] width 93 height 18
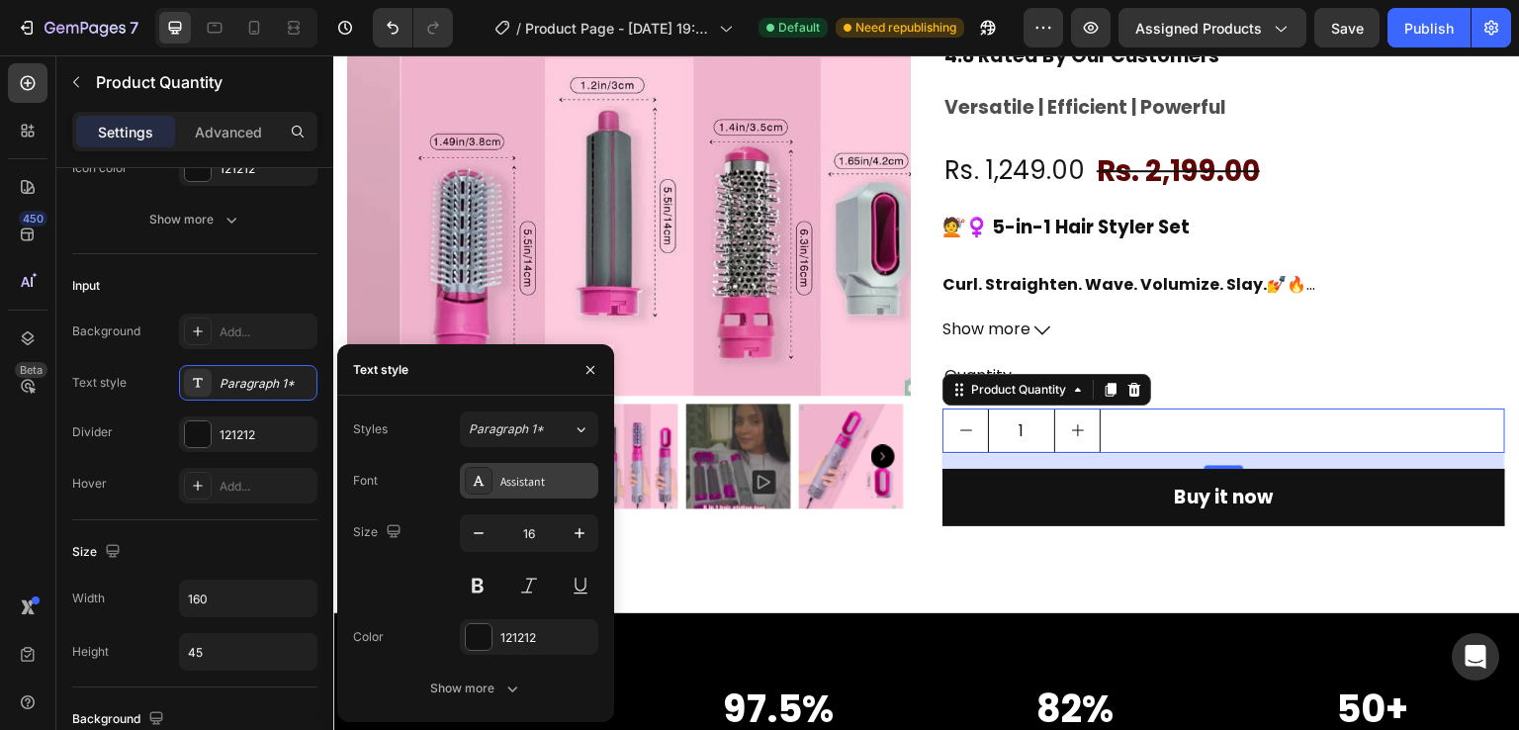
click at [550, 490] on div "Assistant" at bounding box center [529, 481] width 138 height 36
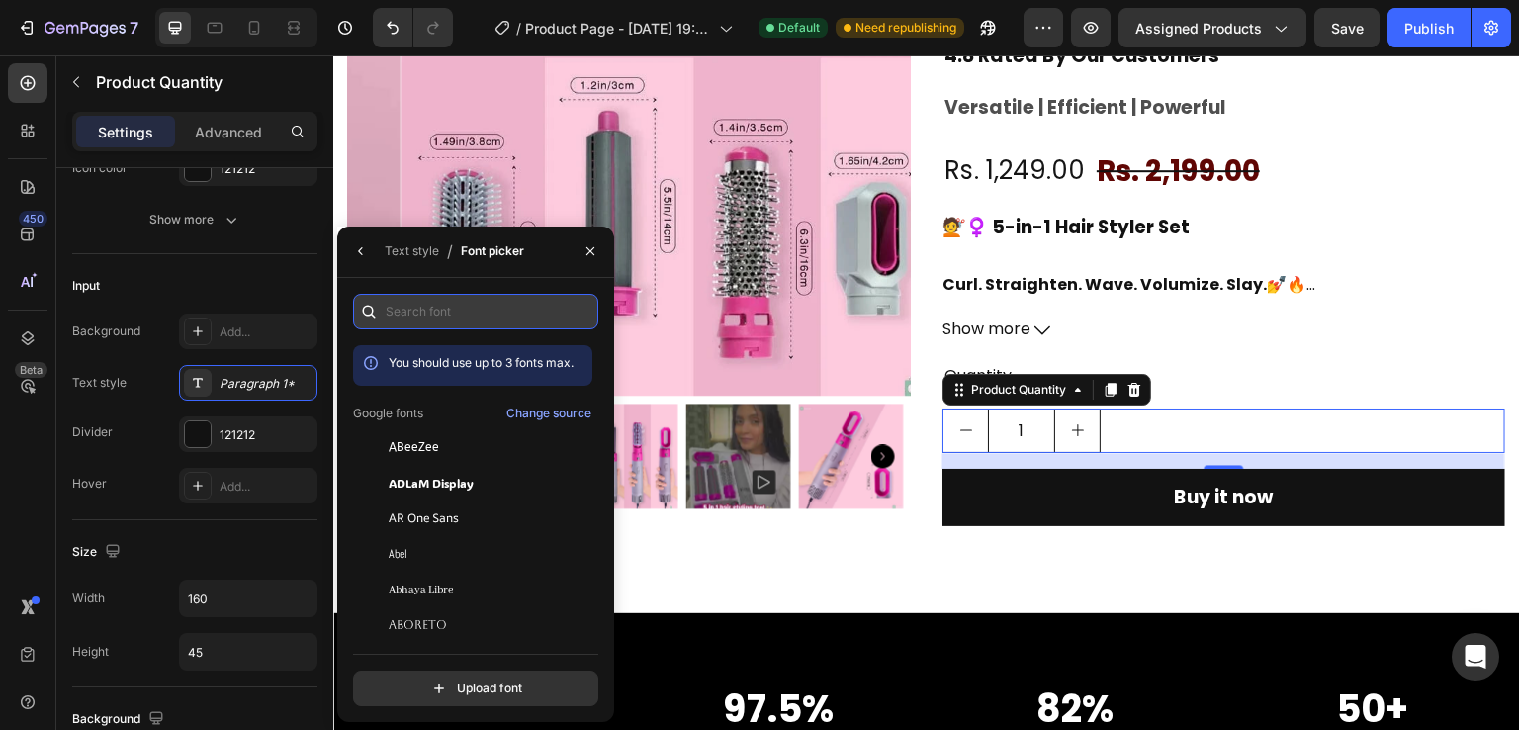
click at [492, 311] on input "text" at bounding box center [475, 312] width 245 height 36
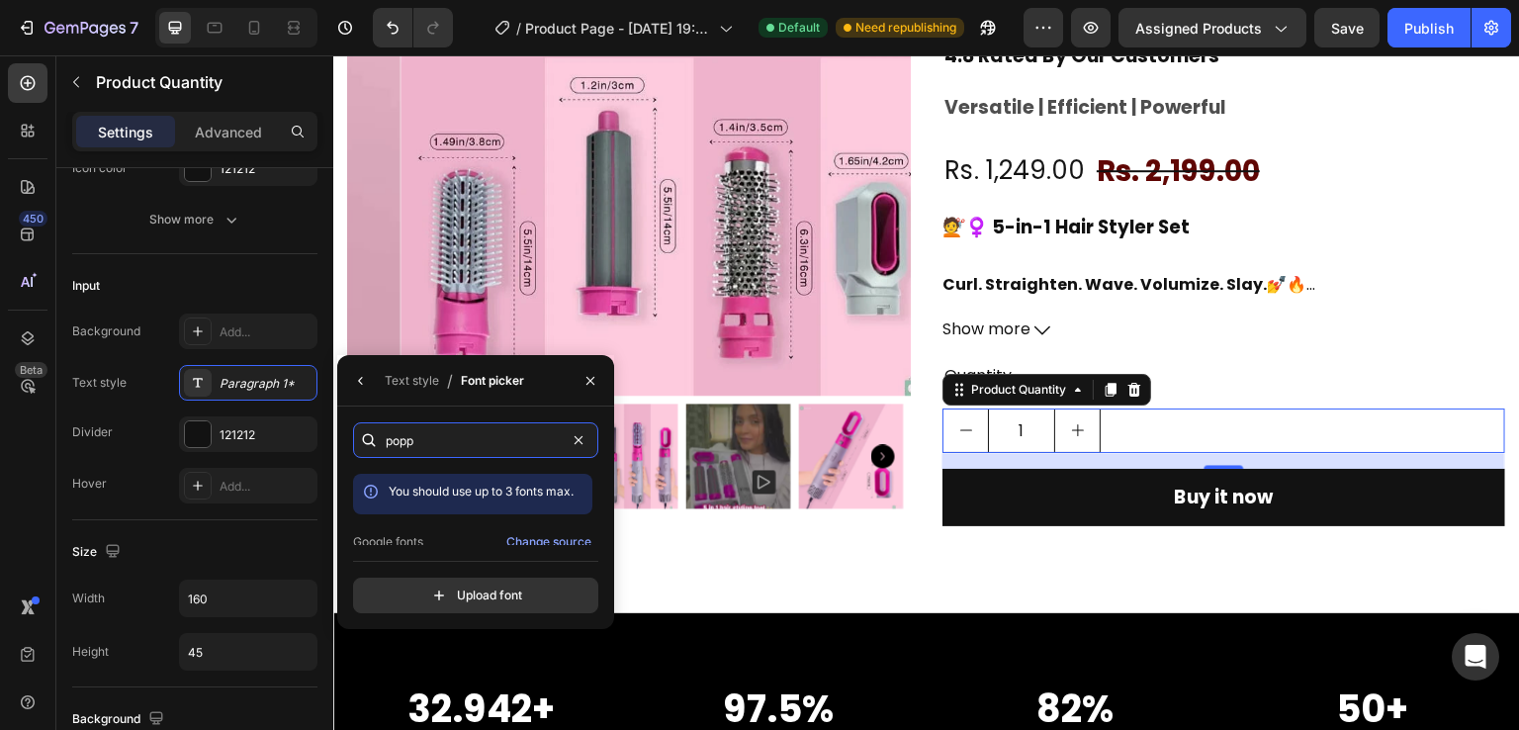
scroll to position [48, 0]
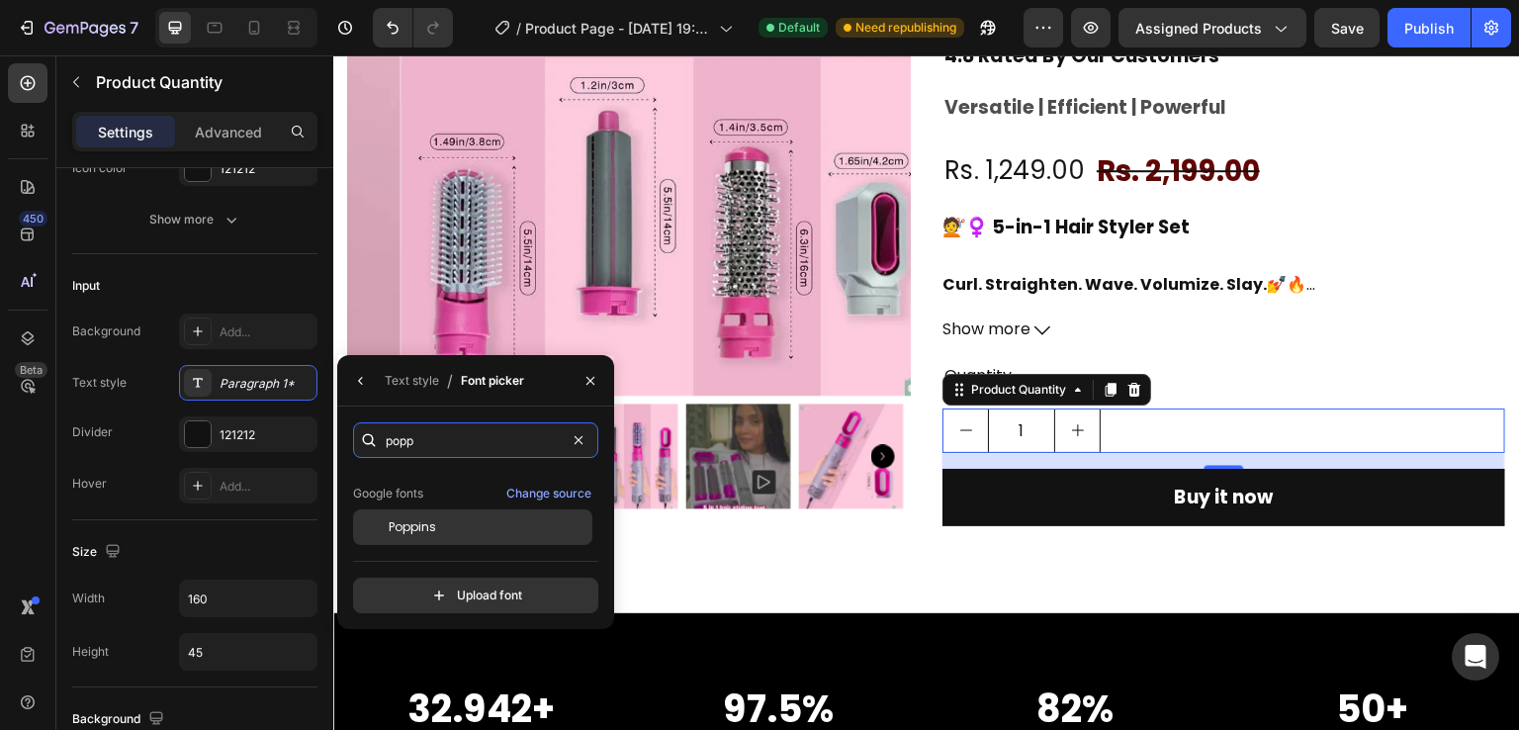
type input "popp"
click at [423, 528] on span "Poppins" at bounding box center [412, 527] width 47 height 18
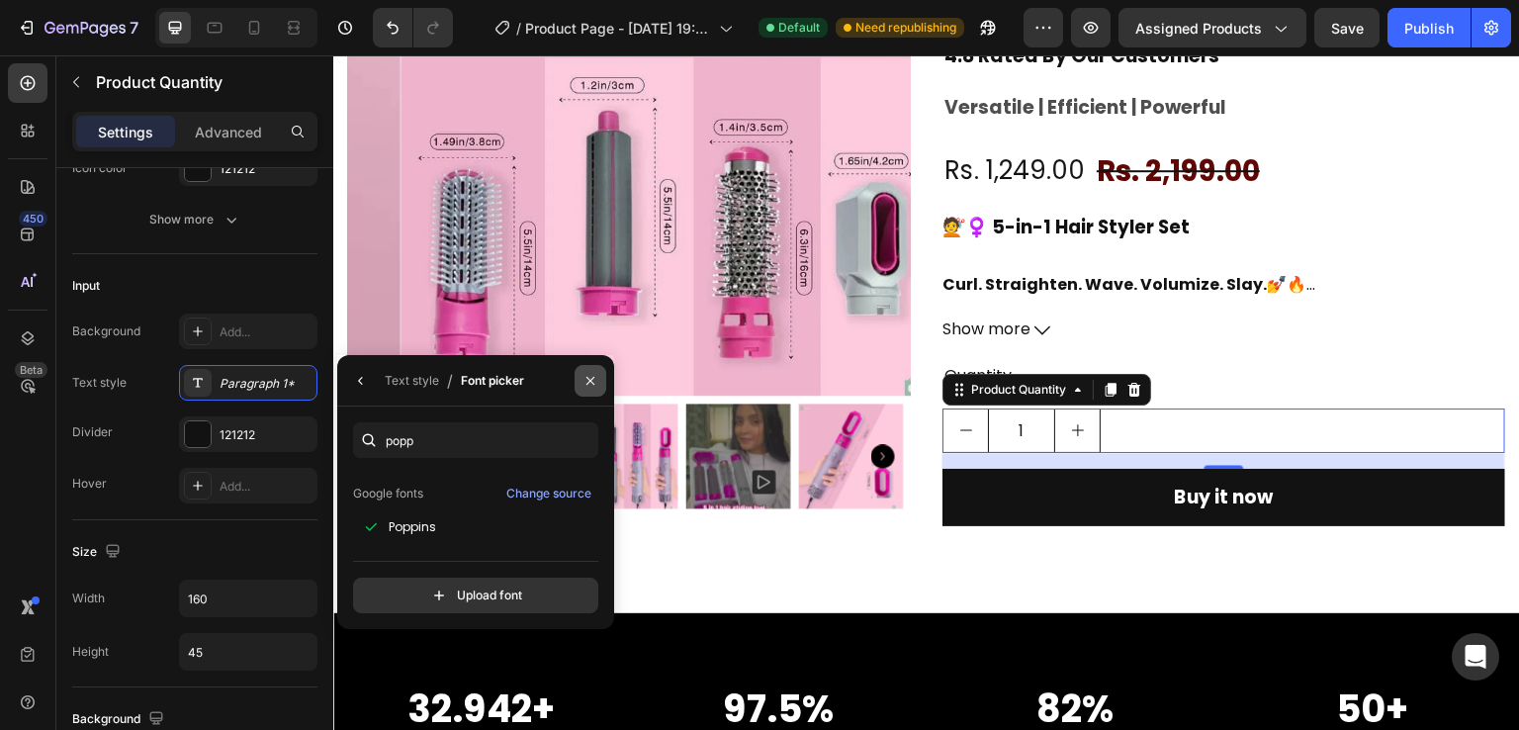
click at [584, 385] on icon "button" at bounding box center [590, 381] width 16 height 16
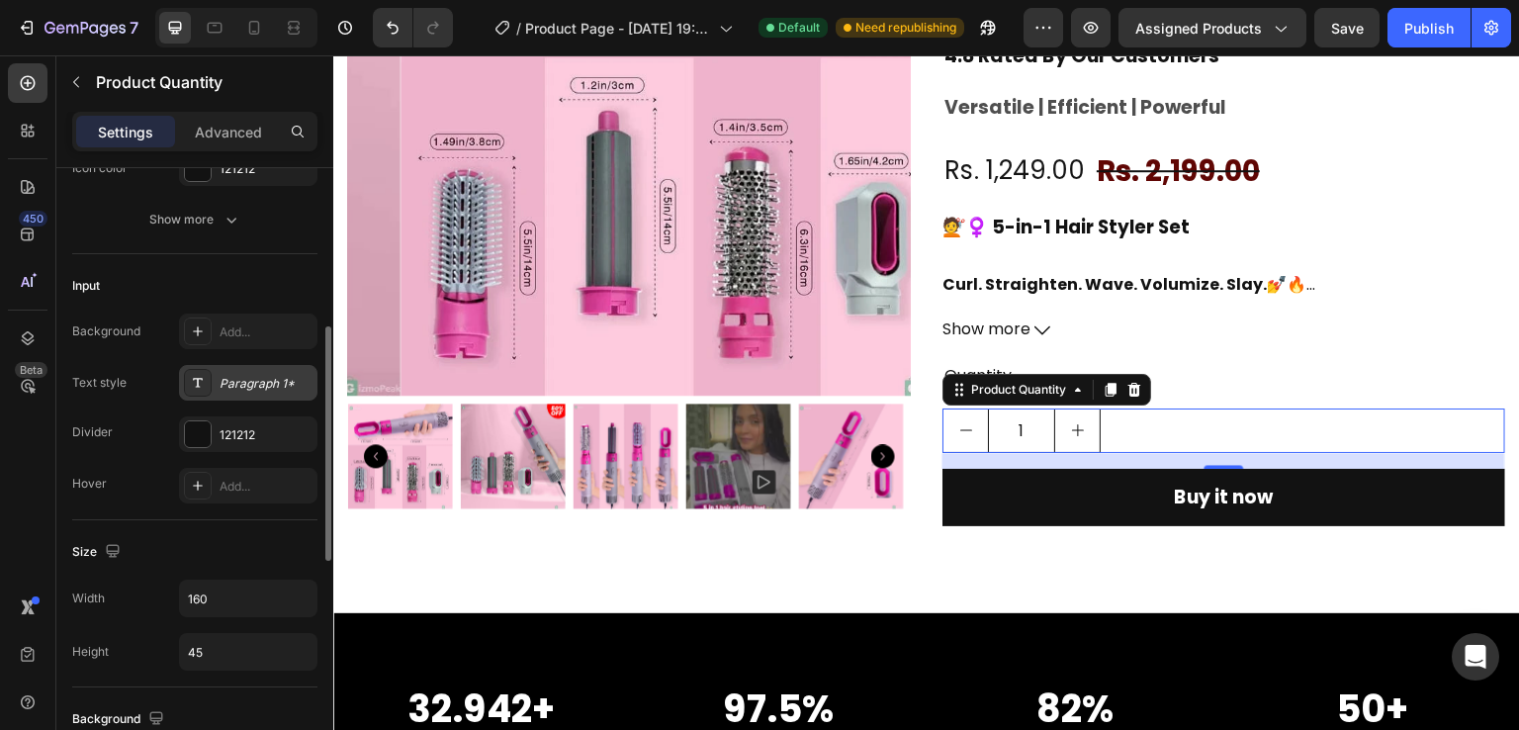
click at [234, 376] on div "Paragraph 1*" at bounding box center [266, 384] width 93 height 18
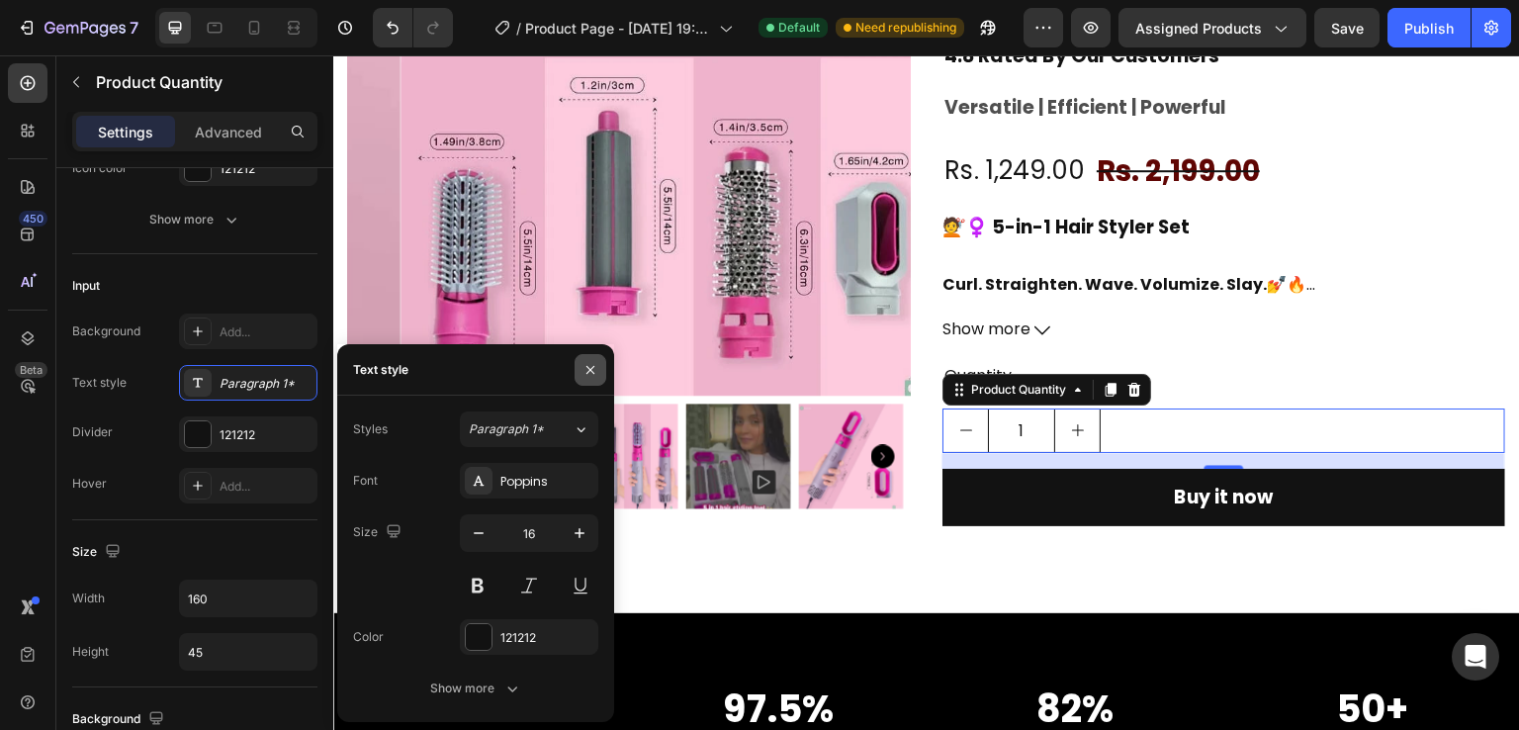
click at [587, 376] on icon "button" at bounding box center [590, 370] width 16 height 16
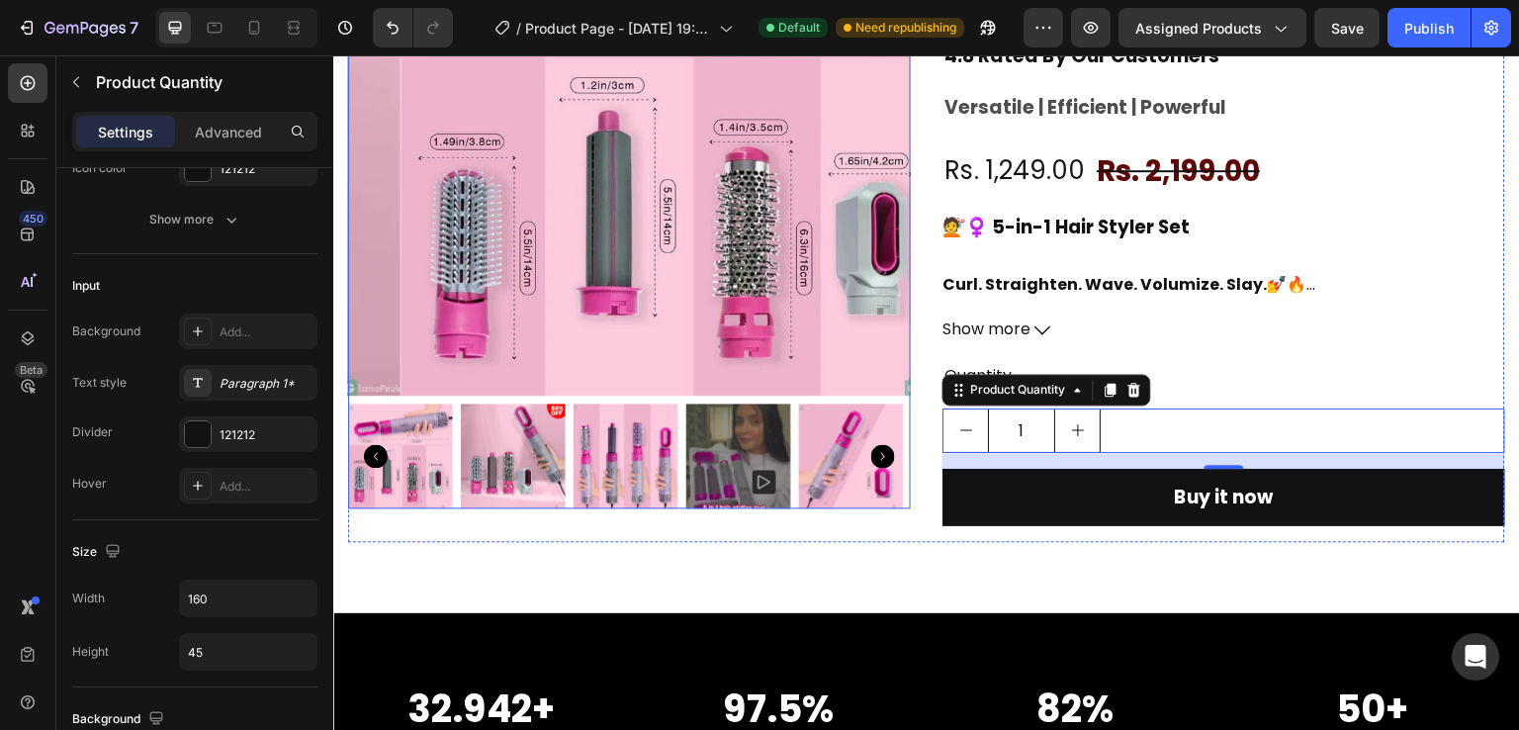
click at [638, 307] on img at bounding box center [682, 114] width 563 height 563
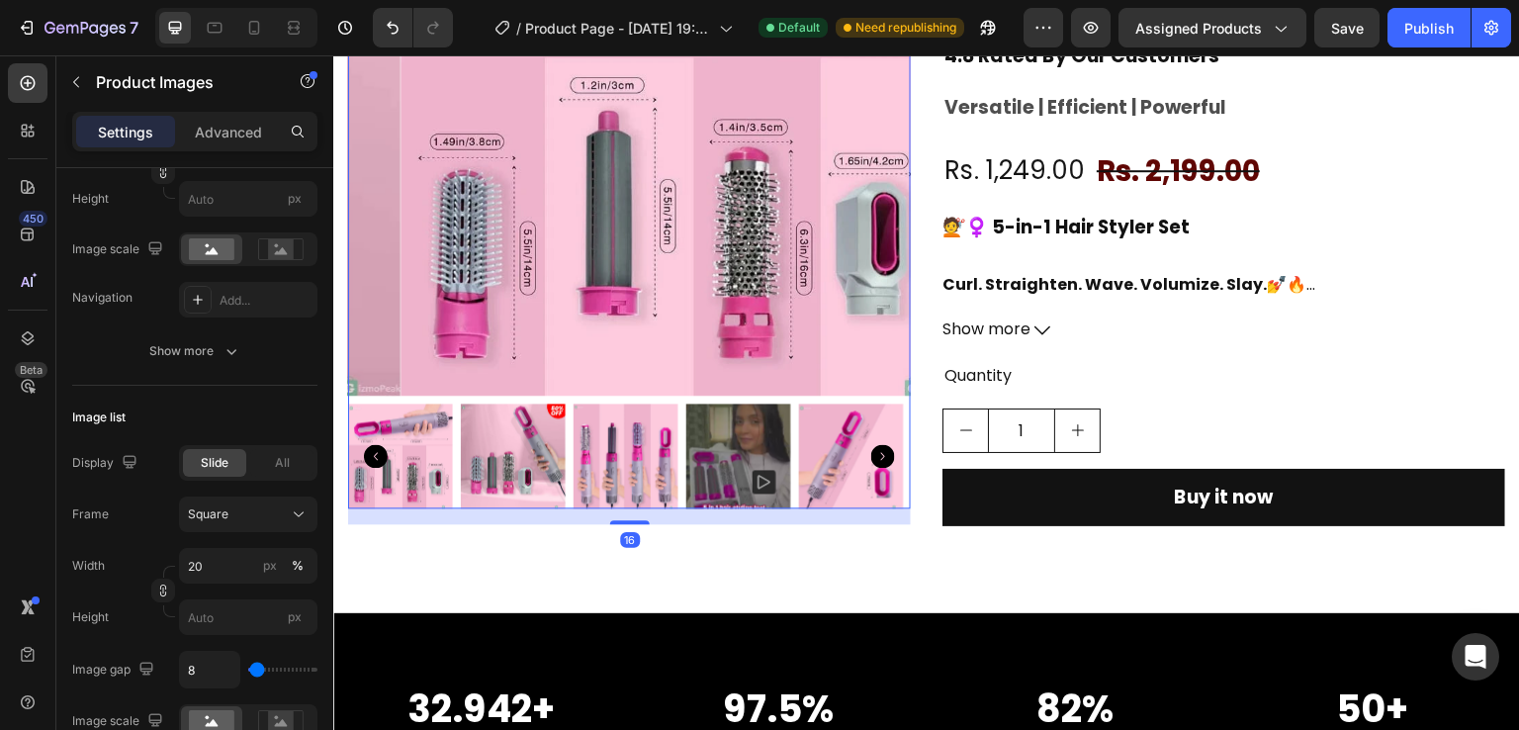
scroll to position [0, 0]
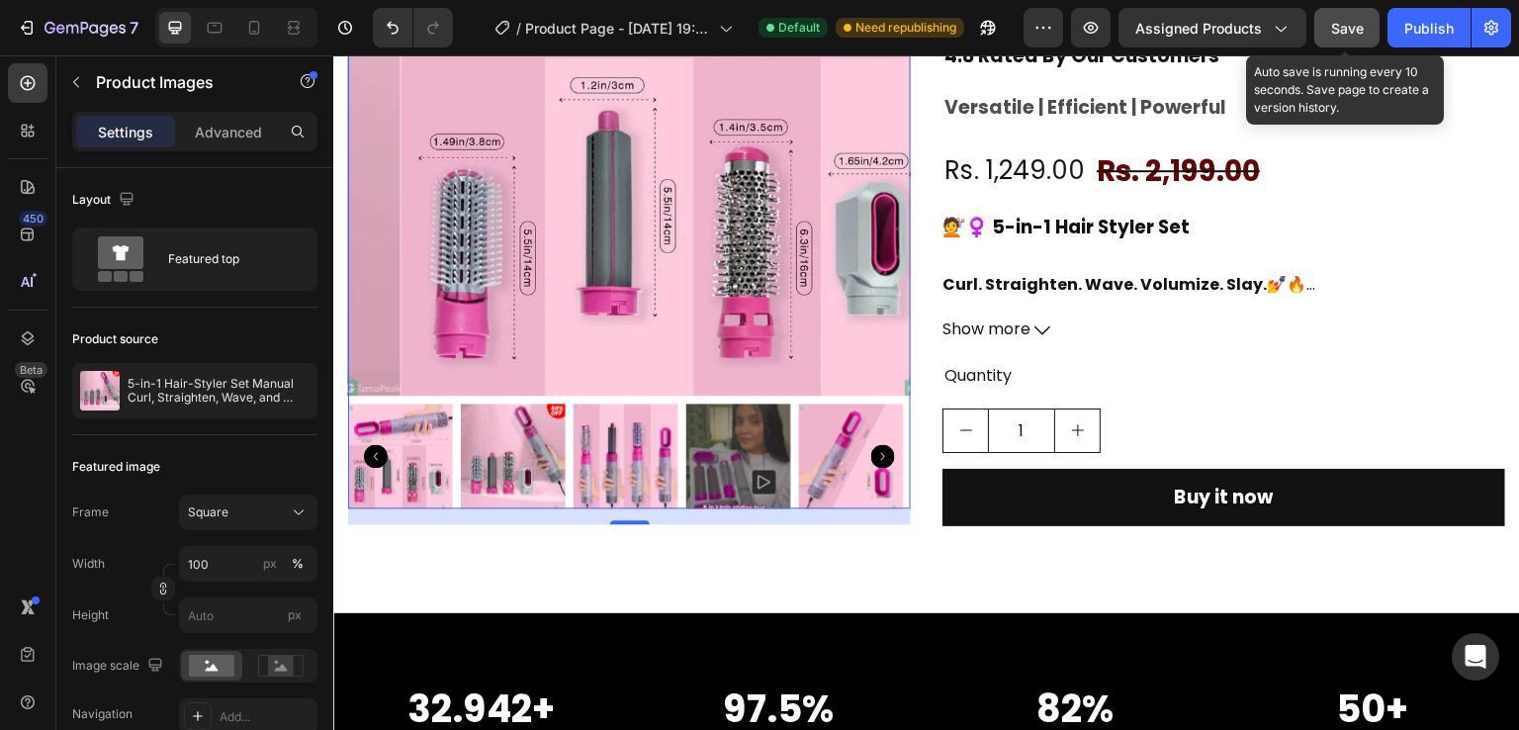
click at [1342, 27] on span "Save" at bounding box center [1347, 28] width 33 height 17
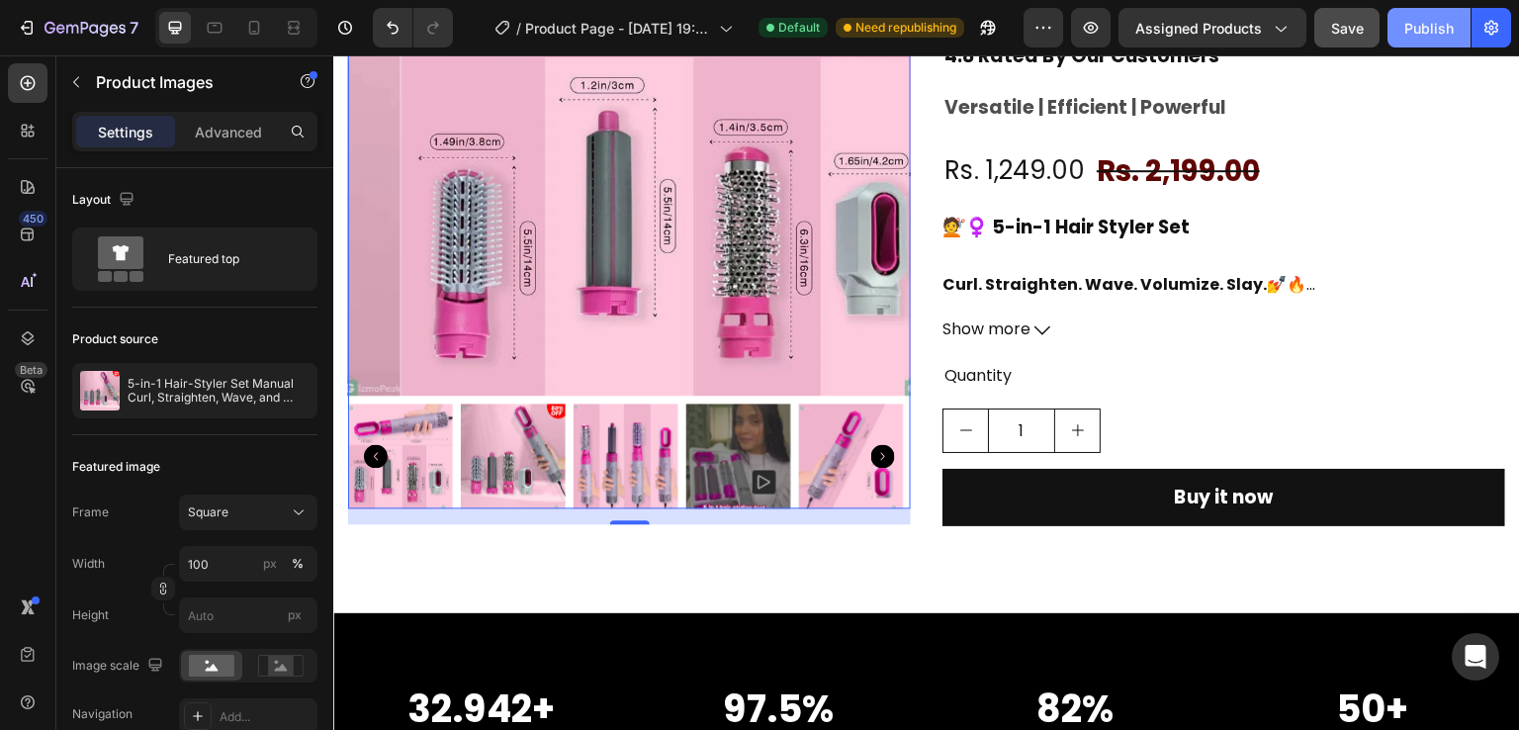
click at [1448, 33] on div "Publish" at bounding box center [1428, 28] width 49 height 21
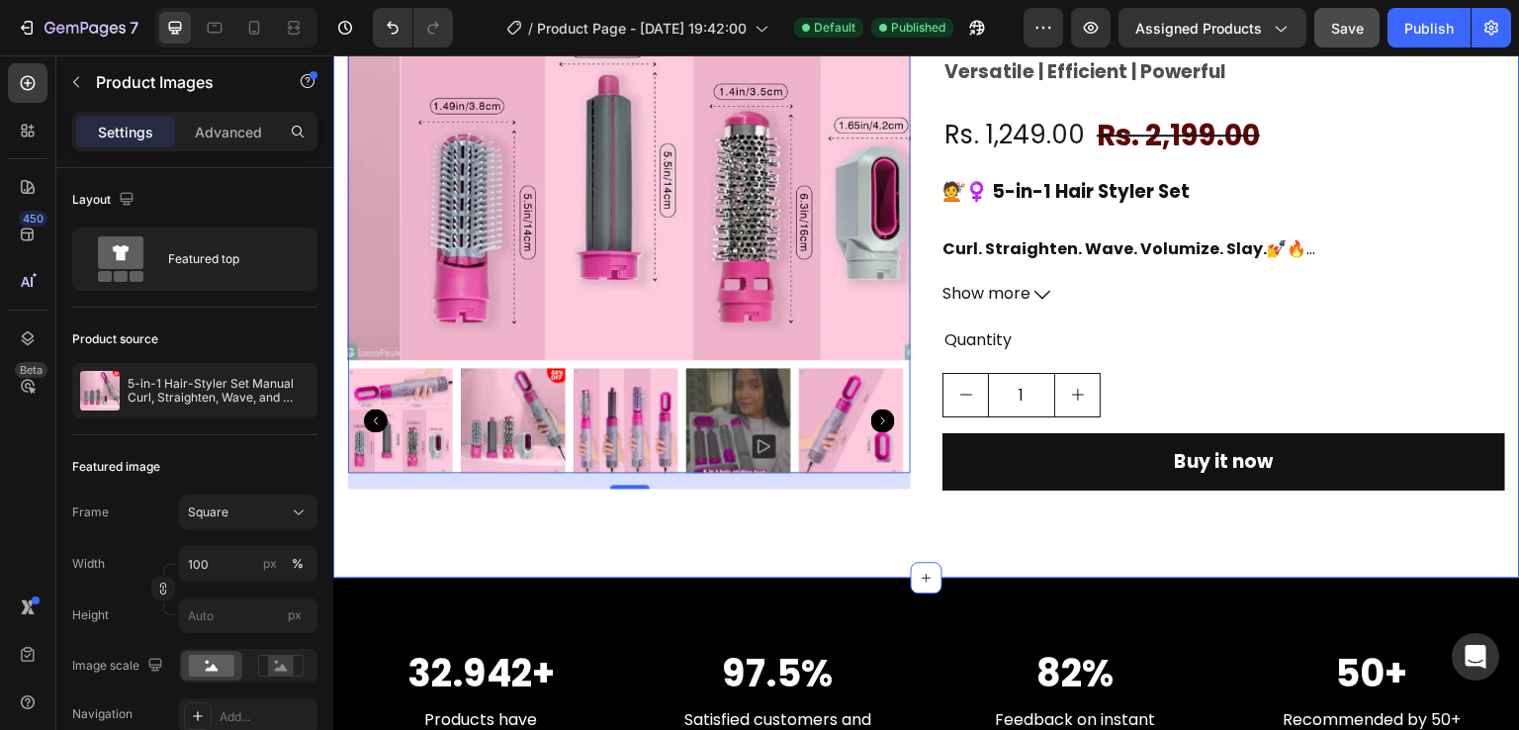
scroll to position [368, 0]
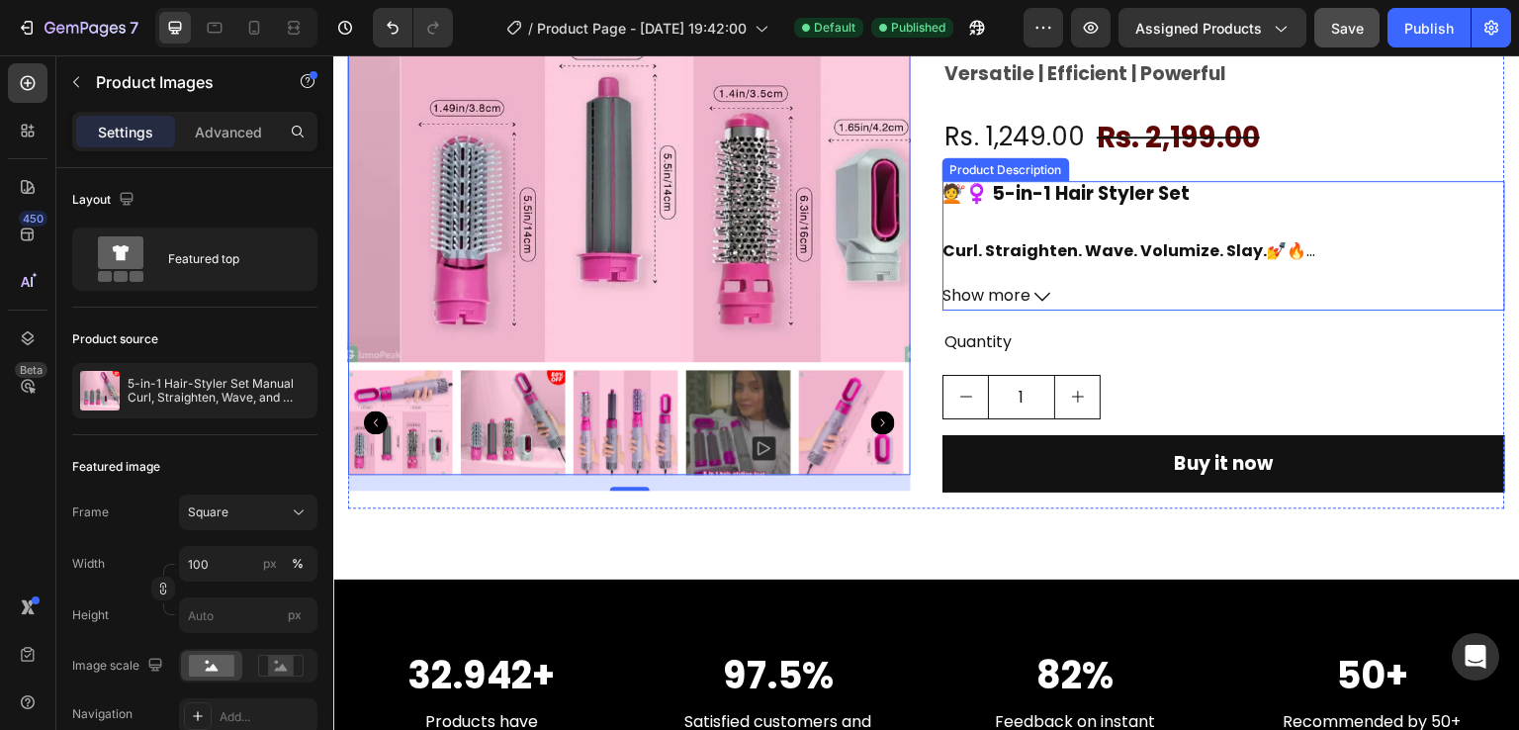
click at [1050, 236] on div "💇♀️ 5-in-1 Hair Styler Set Curl. Straighten. Wave. Volumize. Slay. 💅🔥 This all-…" at bounding box center [1223, 223] width 563 height 85
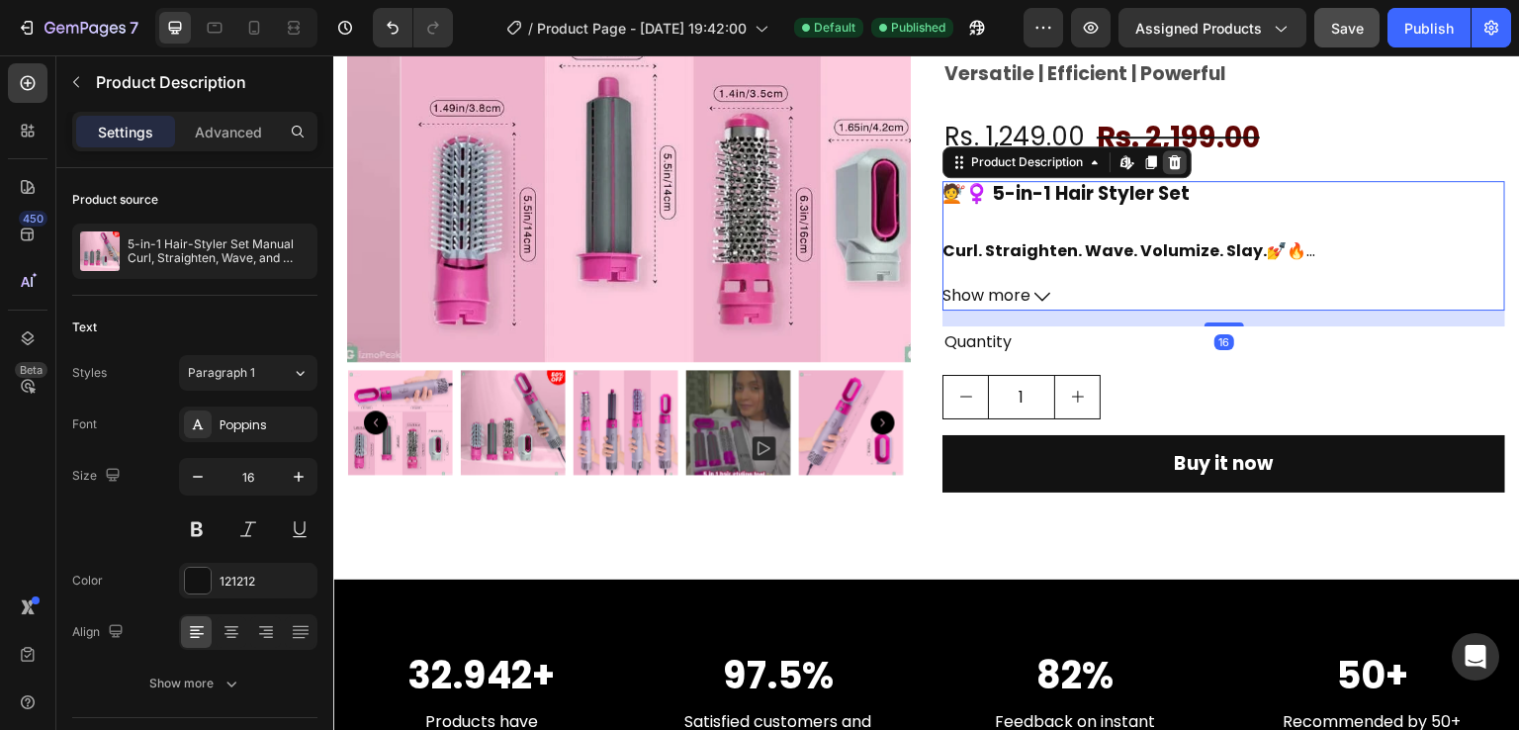
click at [1167, 159] on icon at bounding box center [1175, 162] width 16 height 16
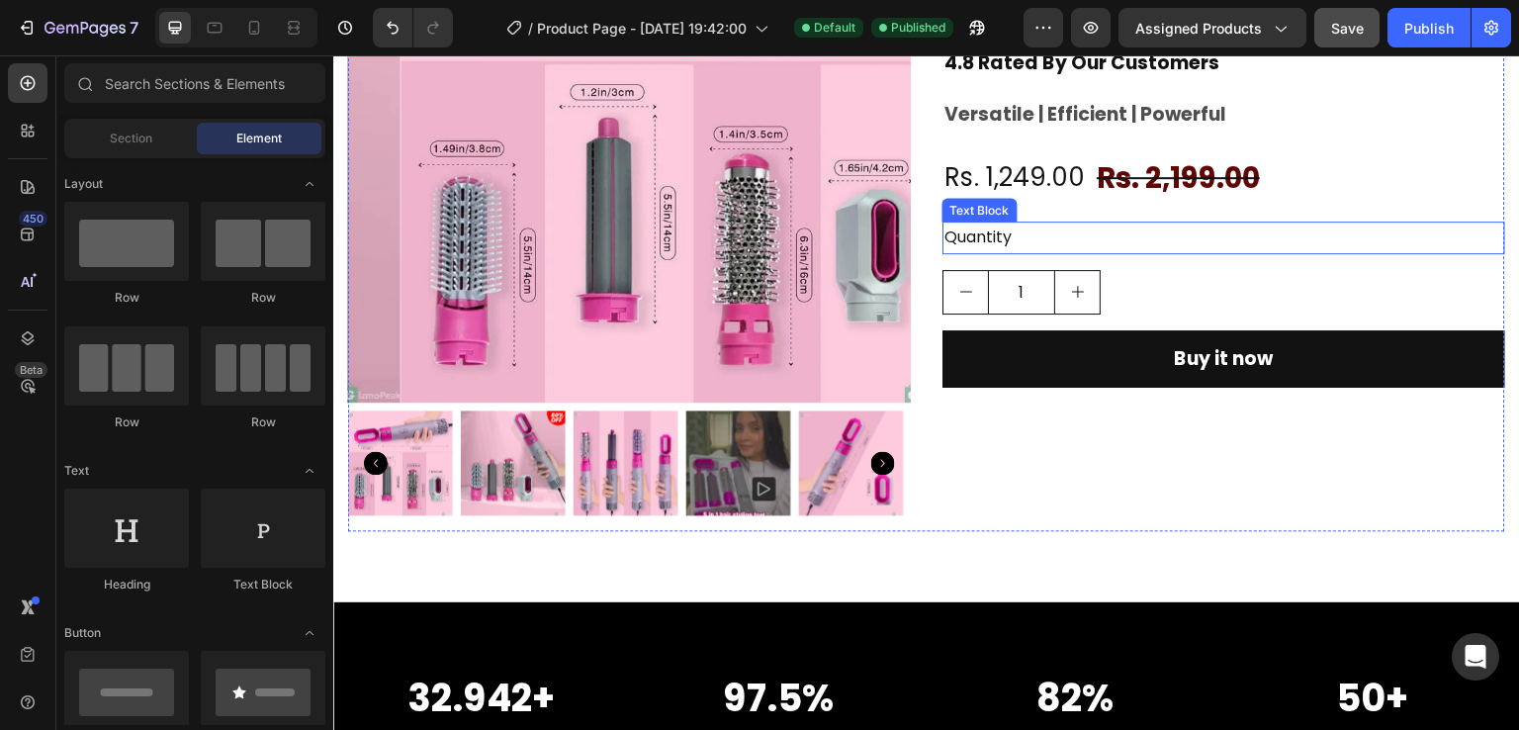
scroll to position [324, 0]
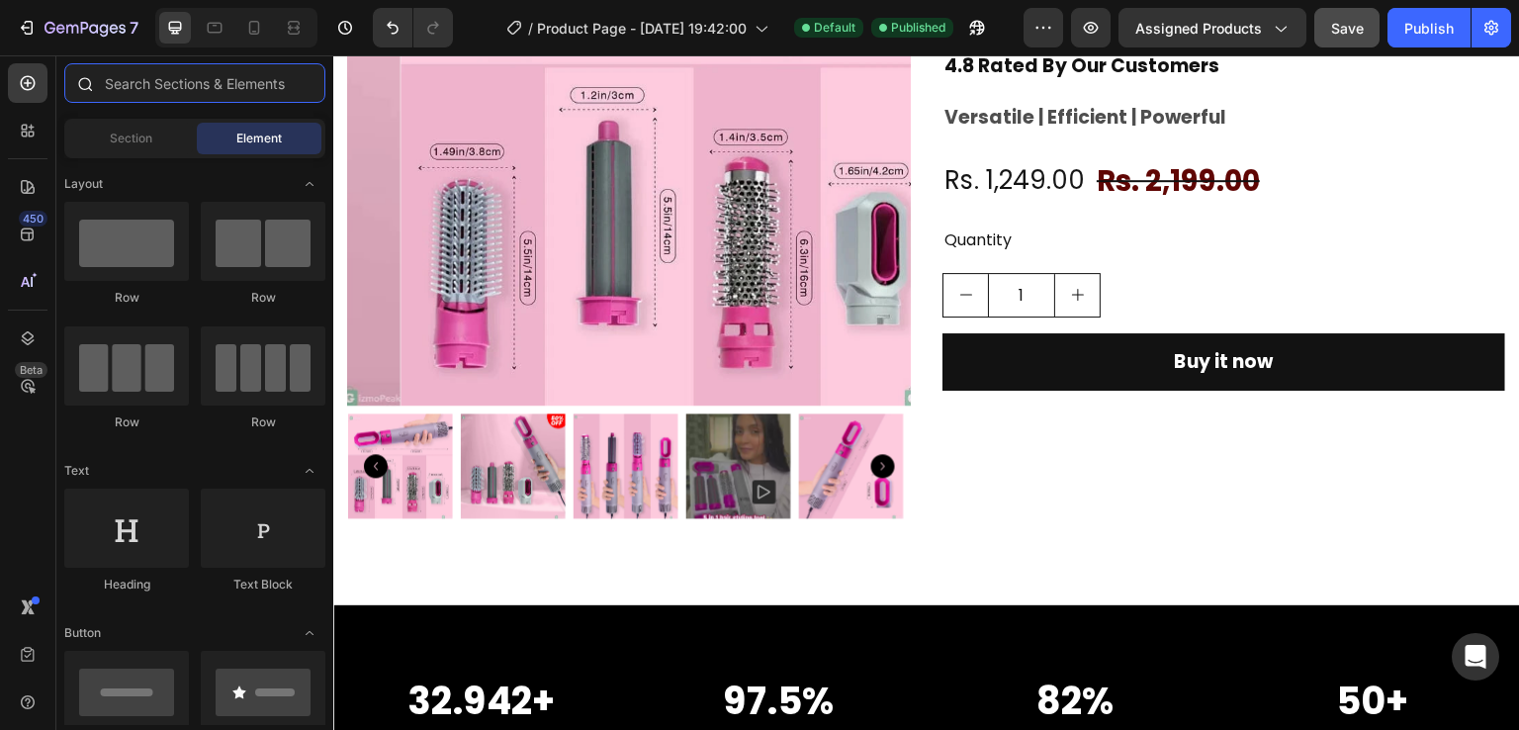
click at [210, 81] on input "text" at bounding box center [194, 83] width 261 height 40
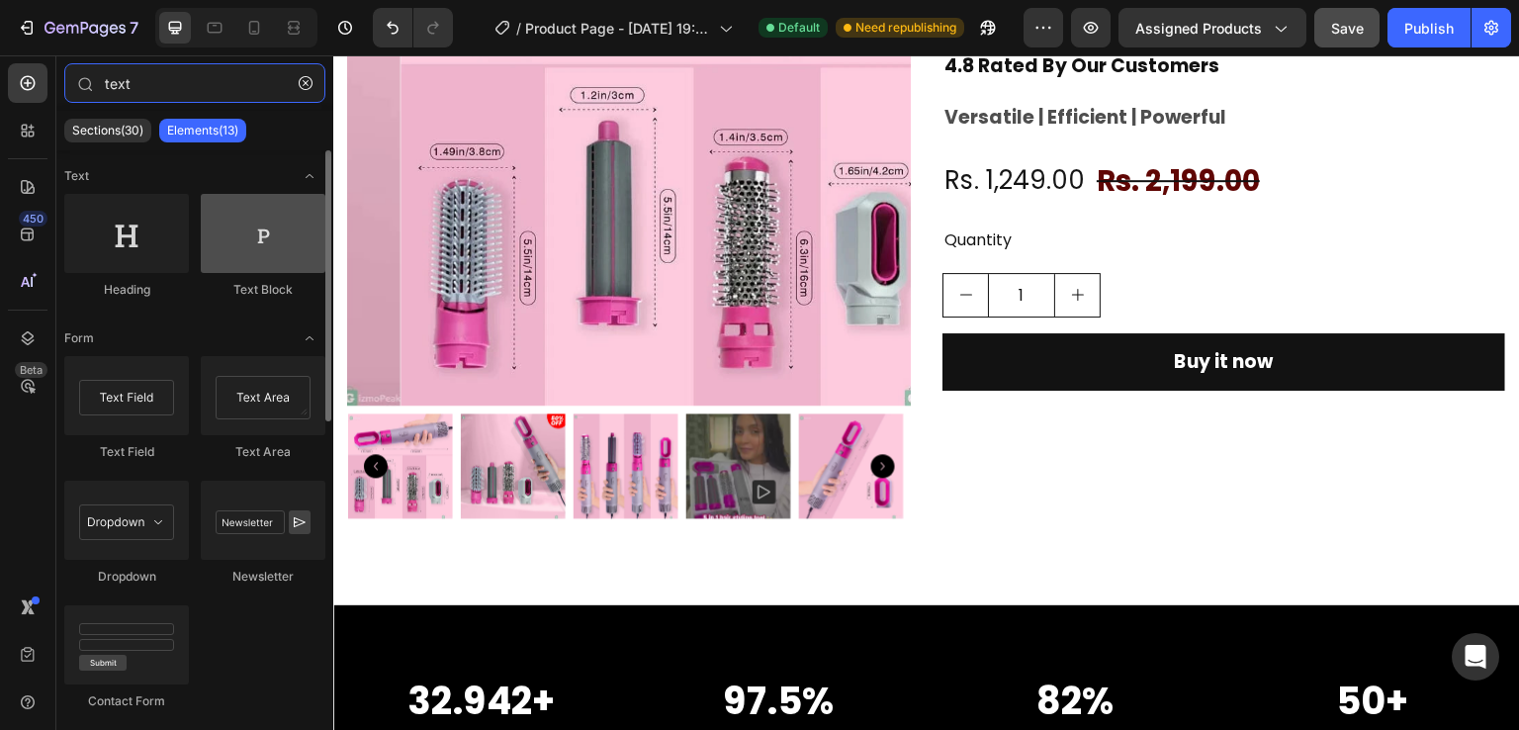
type input "text"
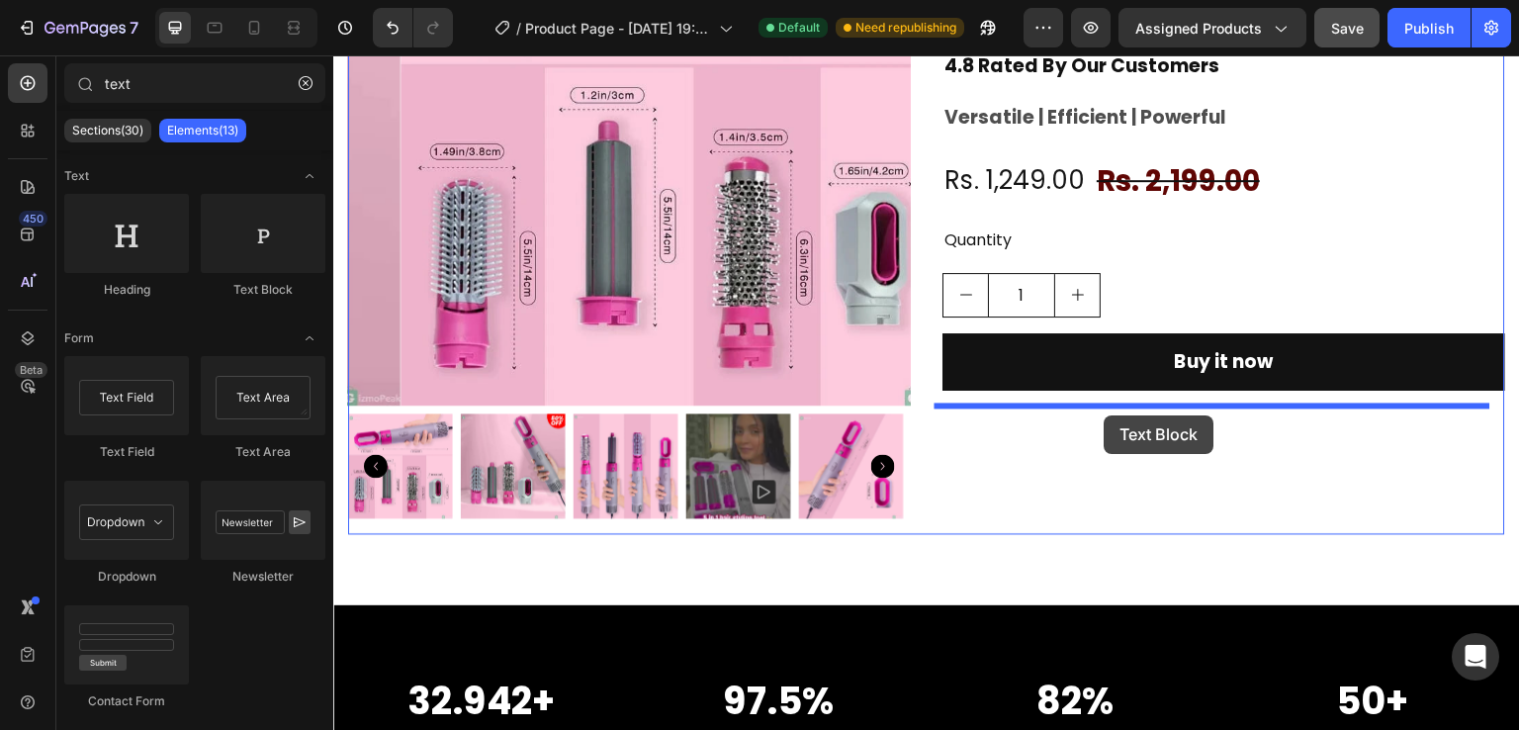
drag, startPoint x: 576, startPoint y: 283, endPoint x: 1104, endPoint y: 415, distance: 544.4
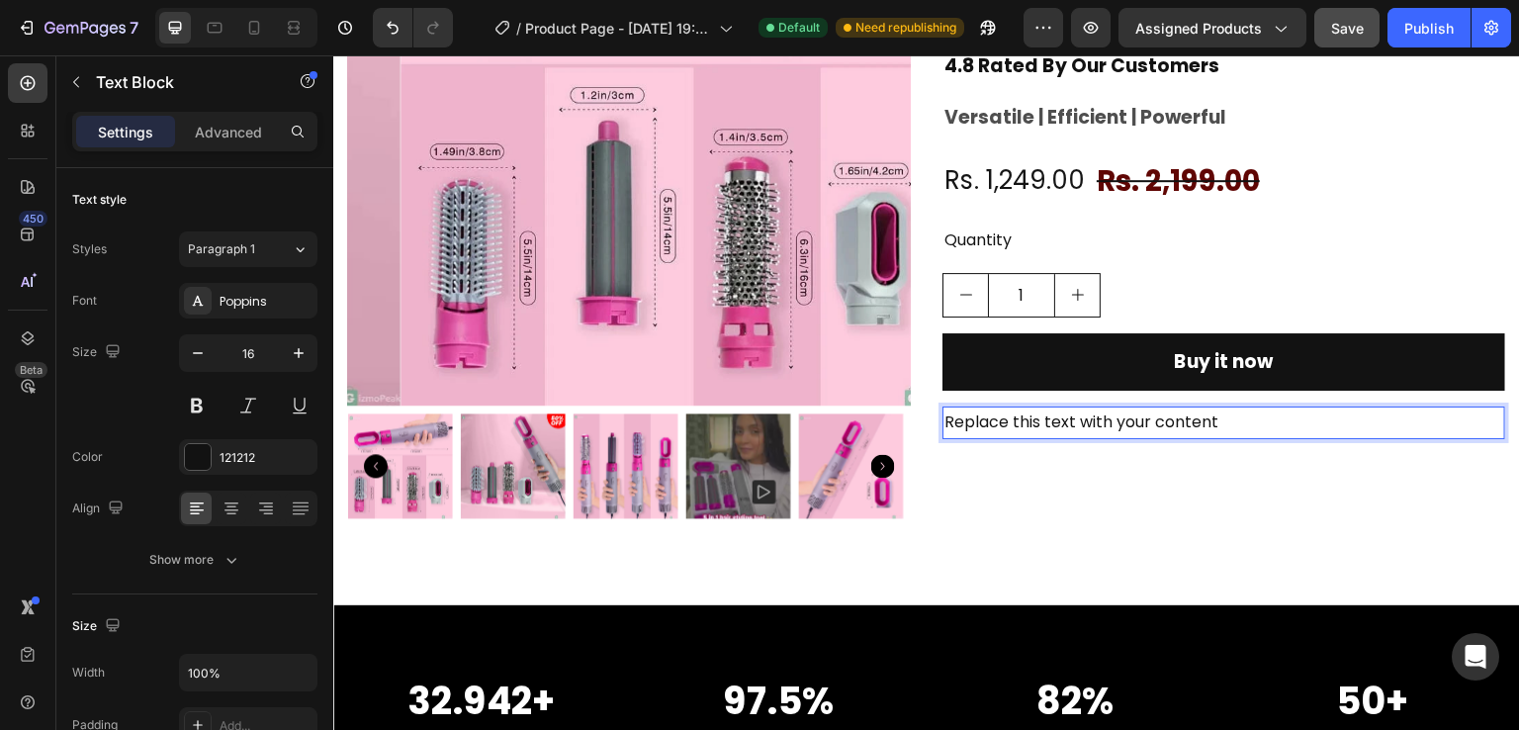
click at [1225, 421] on p "Replace this text with your content" at bounding box center [1223, 422] width 559 height 29
click at [944, 417] on strong "Free Shipping || 7 Days Return" at bounding box center [1069, 421] width 251 height 23
click at [1232, 421] on p "Free Shipping || 7 Days Return" at bounding box center [1223, 422] width 559 height 29
click at [1097, 422] on p "🛍 Free Shipping   ↩️ 7 Days Return   🔒 Secure Checkout" at bounding box center [1223, 422] width 559 height 29
click at [1236, 417] on p "🛍 Free Shipping ↩️ 7 Days Return   🔒 Secure Checkout" at bounding box center [1223, 422] width 559 height 29
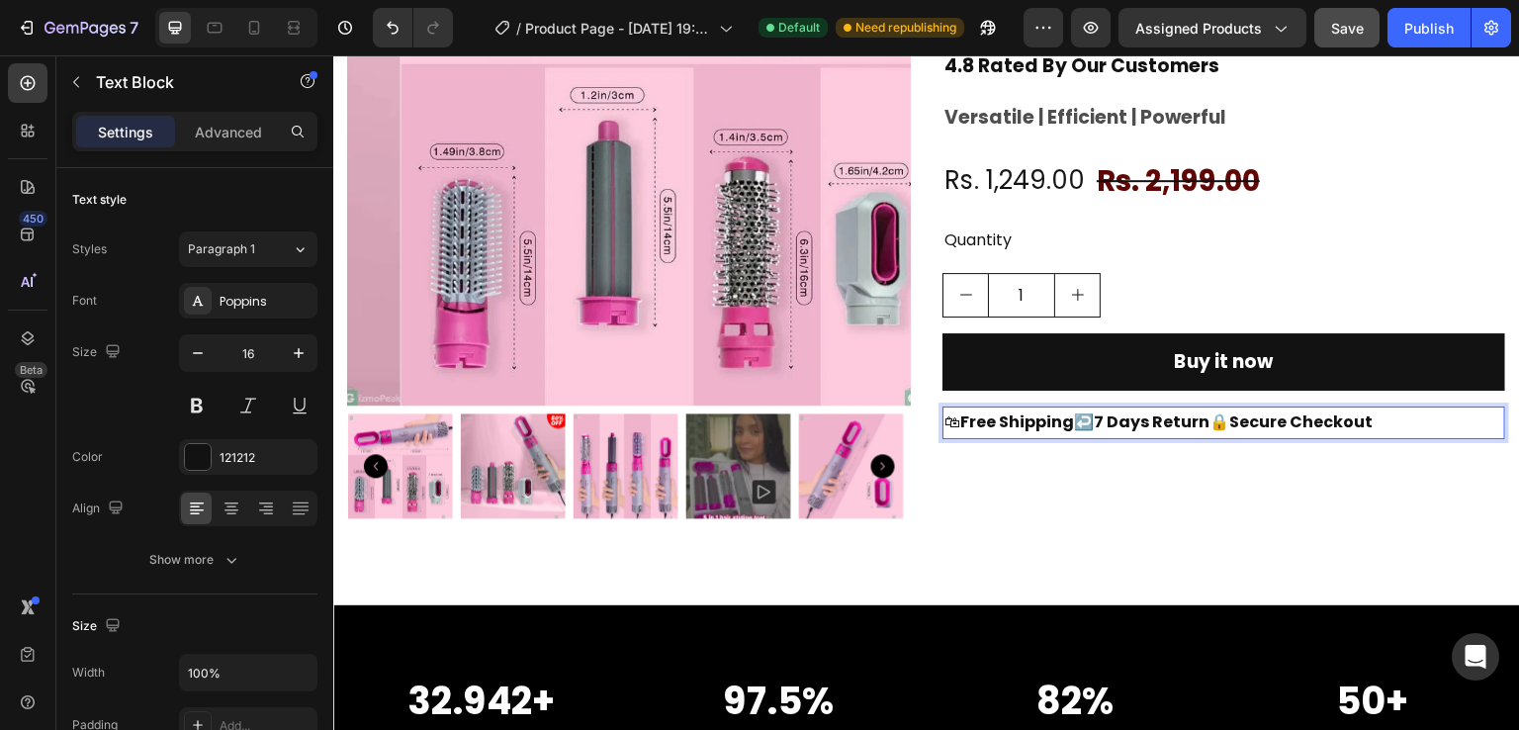
click at [960, 420] on strong "Free Shipping" at bounding box center [1017, 421] width 114 height 23
click at [1378, 428] on p "Free Shipping ↩️ 7 Days Return  🔒 Secure Checkout" at bounding box center [1223, 422] width 559 height 29
click at [944, 418] on p "🛍 Free Shipping   ↩️ 7 Days Return   🔒 Secure Checkout" at bounding box center [1223, 422] width 559 height 29
drag, startPoint x: 966, startPoint y: 421, endPoint x: 1071, endPoint y: 422, distance: 104.8
click at [1071, 422] on p "🛍 Free Shipping   ↩️ 7 Days Return   🔒 Secure Checkout" at bounding box center [1223, 422] width 559 height 29
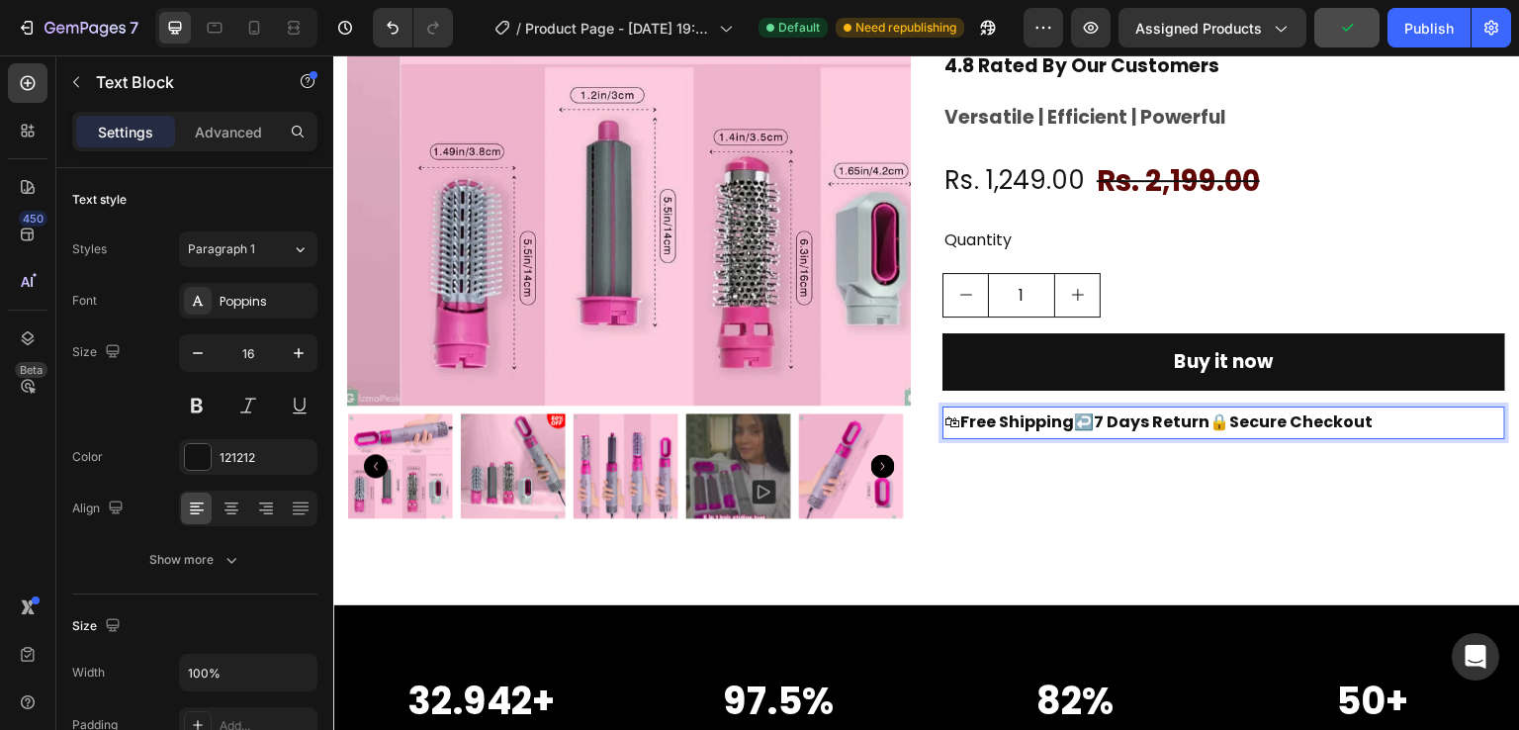
click at [1071, 422] on p "🛍 Free Shipping   ↩️ 7 Days Return   🔒 Secure Checkout" at bounding box center [1223, 422] width 559 height 29
click at [960, 421] on strong "Free Shipping" at bounding box center [1017, 421] width 114 height 23
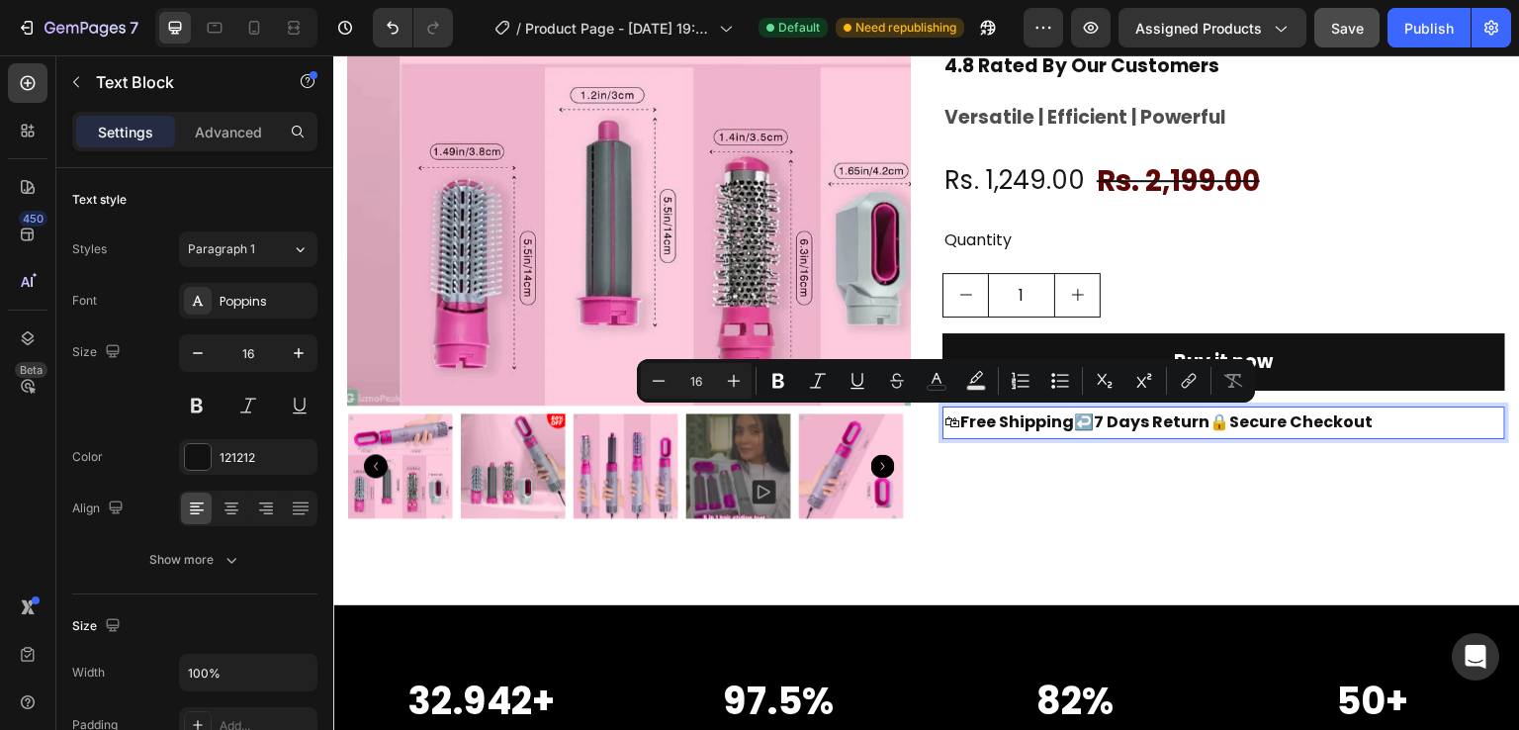
drag, startPoint x: 956, startPoint y: 421, endPoint x: 939, endPoint y: 421, distance: 16.8
click at [944, 421] on p "🛍 Free Shipping   ↩️ 7 Days Return   🔒 Secure Checkout" at bounding box center [1223, 422] width 559 height 29
click at [217, 464] on div "121212" at bounding box center [248, 457] width 138 height 36
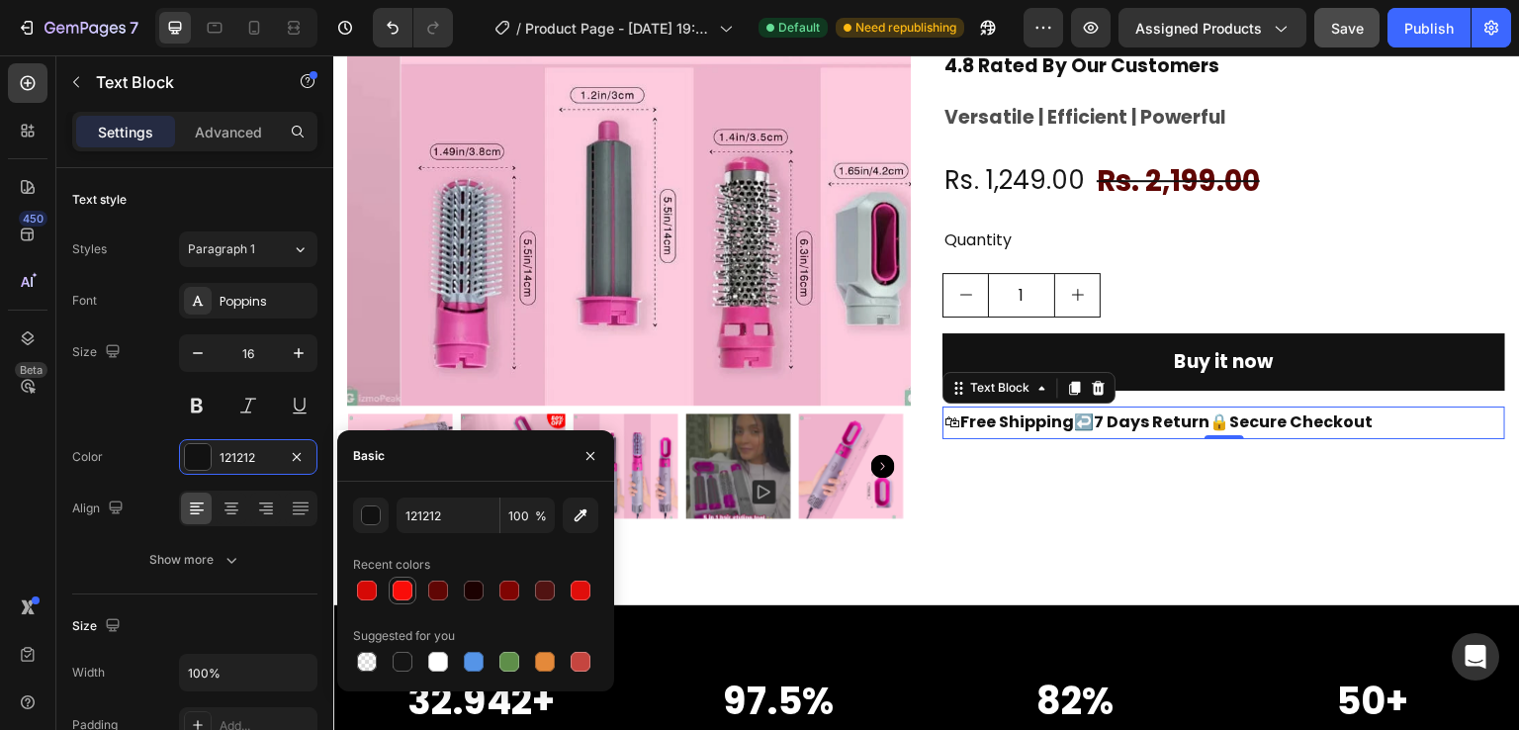
click at [400, 589] on div at bounding box center [403, 590] width 20 height 20
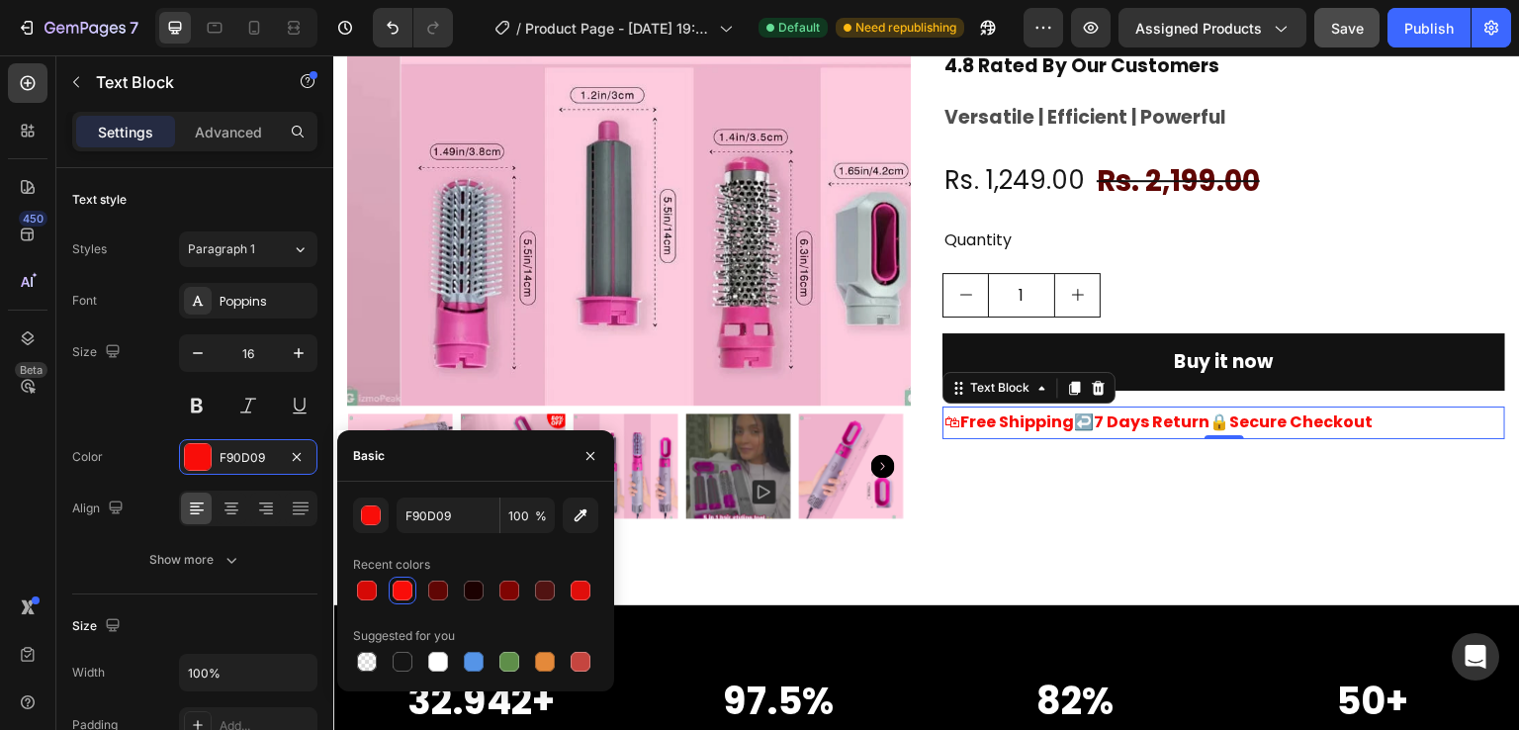
click at [400, 589] on div at bounding box center [403, 590] width 20 height 20
click at [403, 658] on div at bounding box center [403, 662] width 20 height 20
type input "151515"
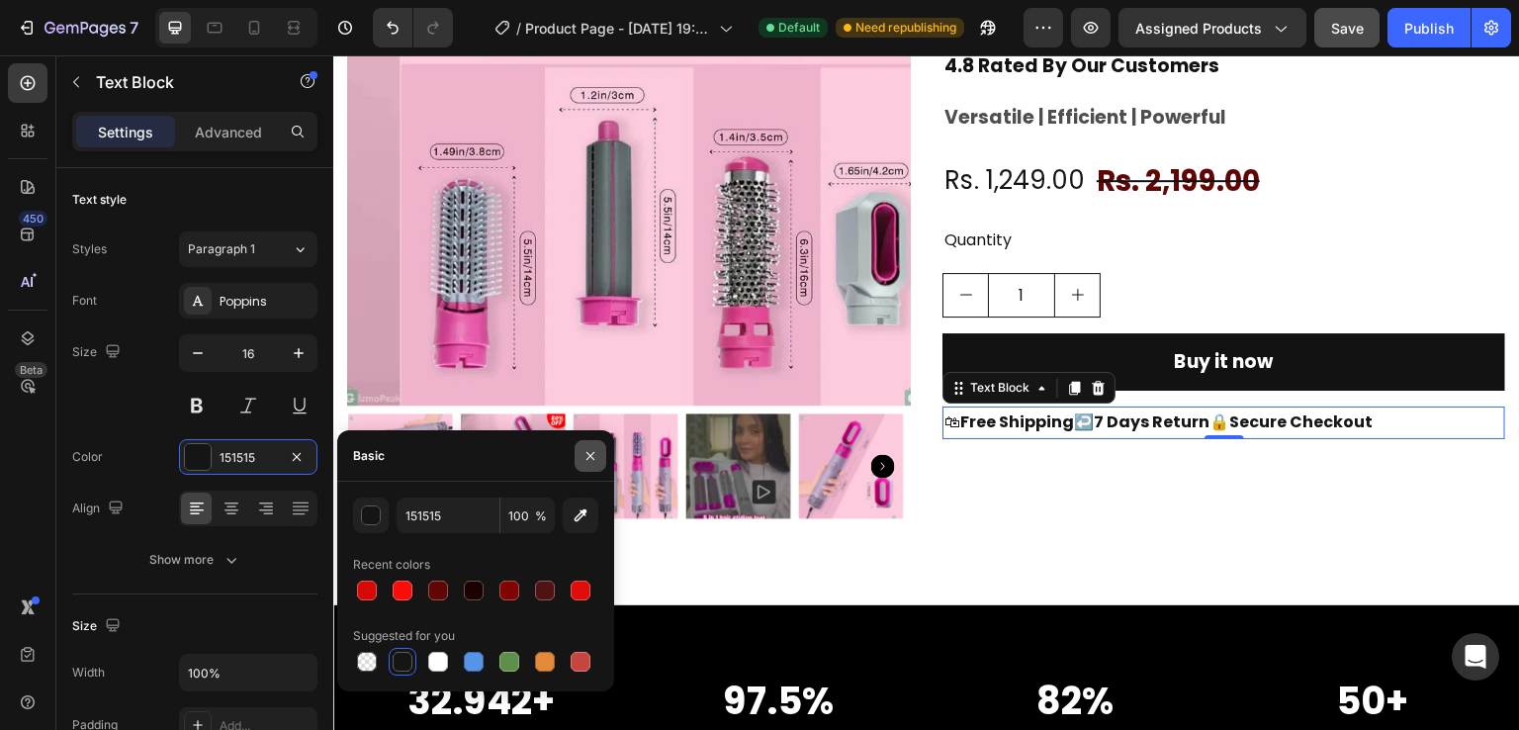
click at [587, 463] on icon "button" at bounding box center [590, 456] width 16 height 16
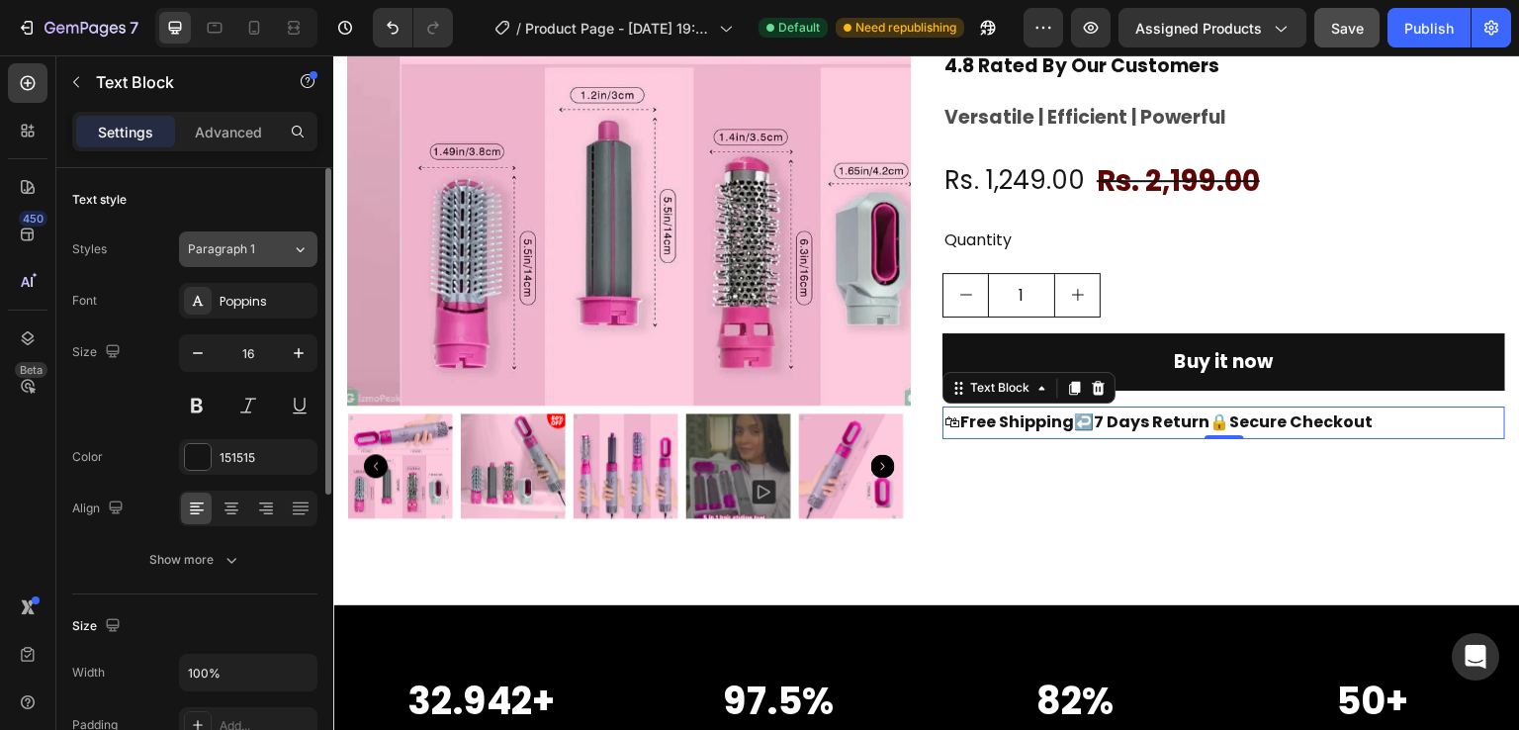
click at [250, 250] on span "Paragraph 1" at bounding box center [221, 249] width 67 height 18
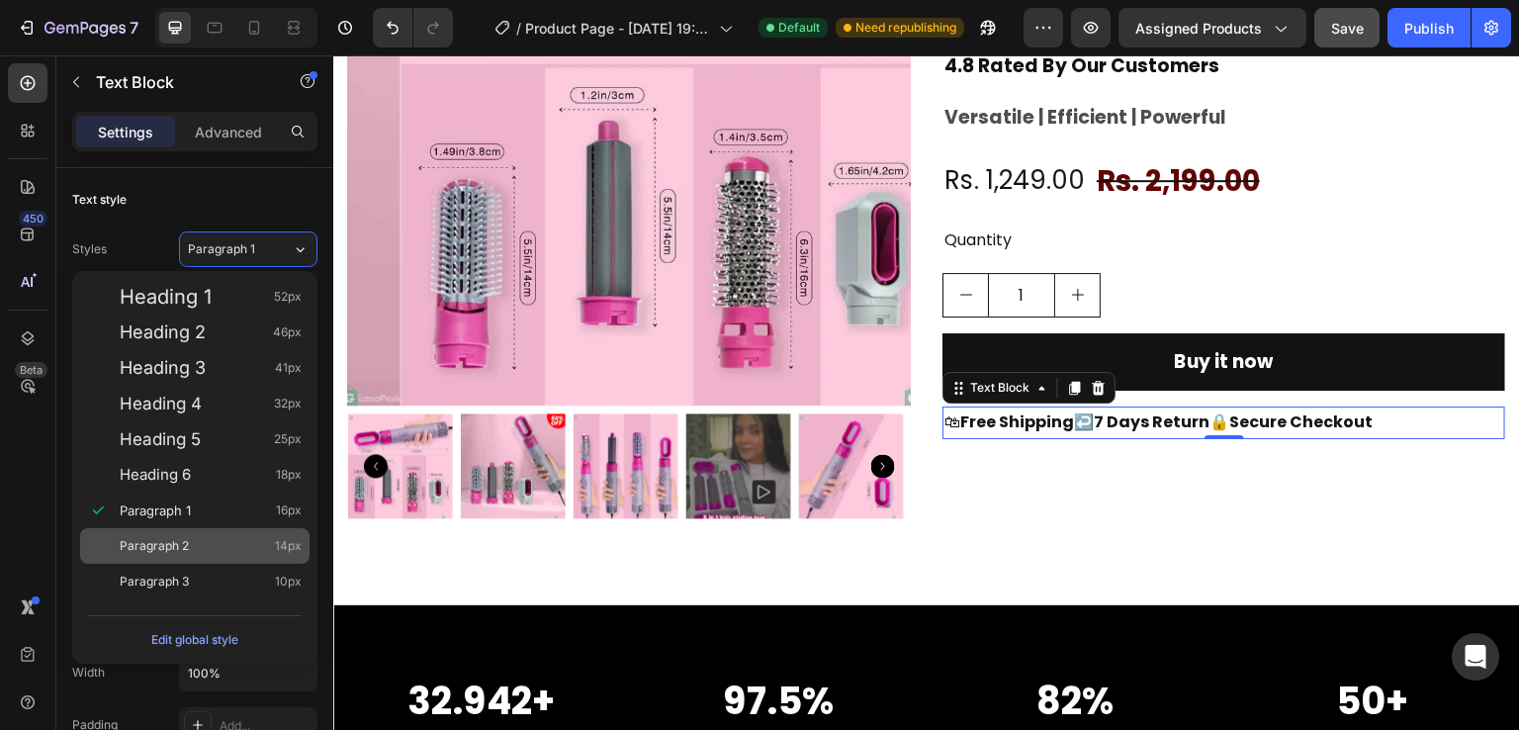
click at [161, 547] on span "Paragraph 2" at bounding box center [154, 546] width 69 height 20
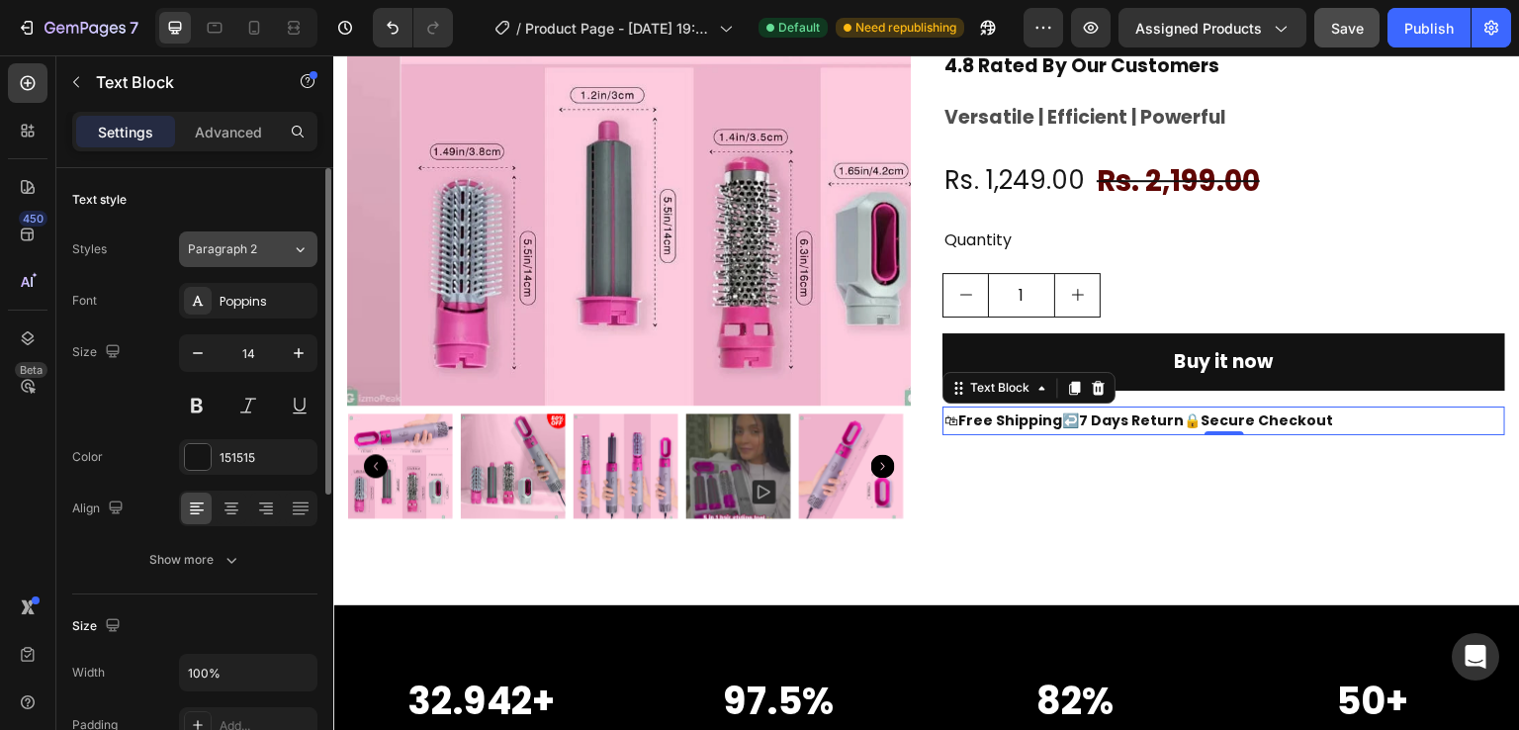
click at [223, 233] on button "Paragraph 2" at bounding box center [248, 249] width 138 height 36
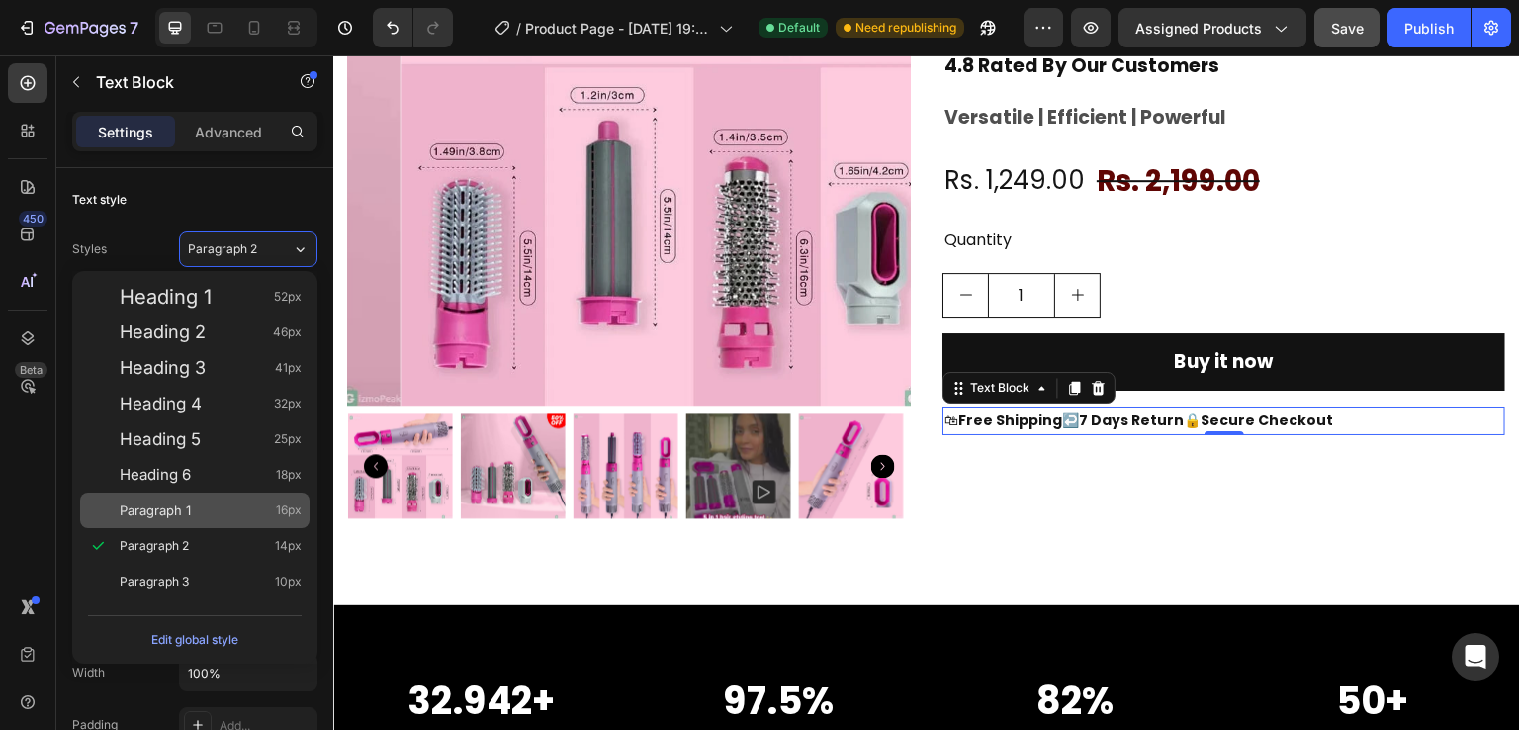
click at [138, 502] on span "Paragraph 1" at bounding box center [155, 510] width 71 height 20
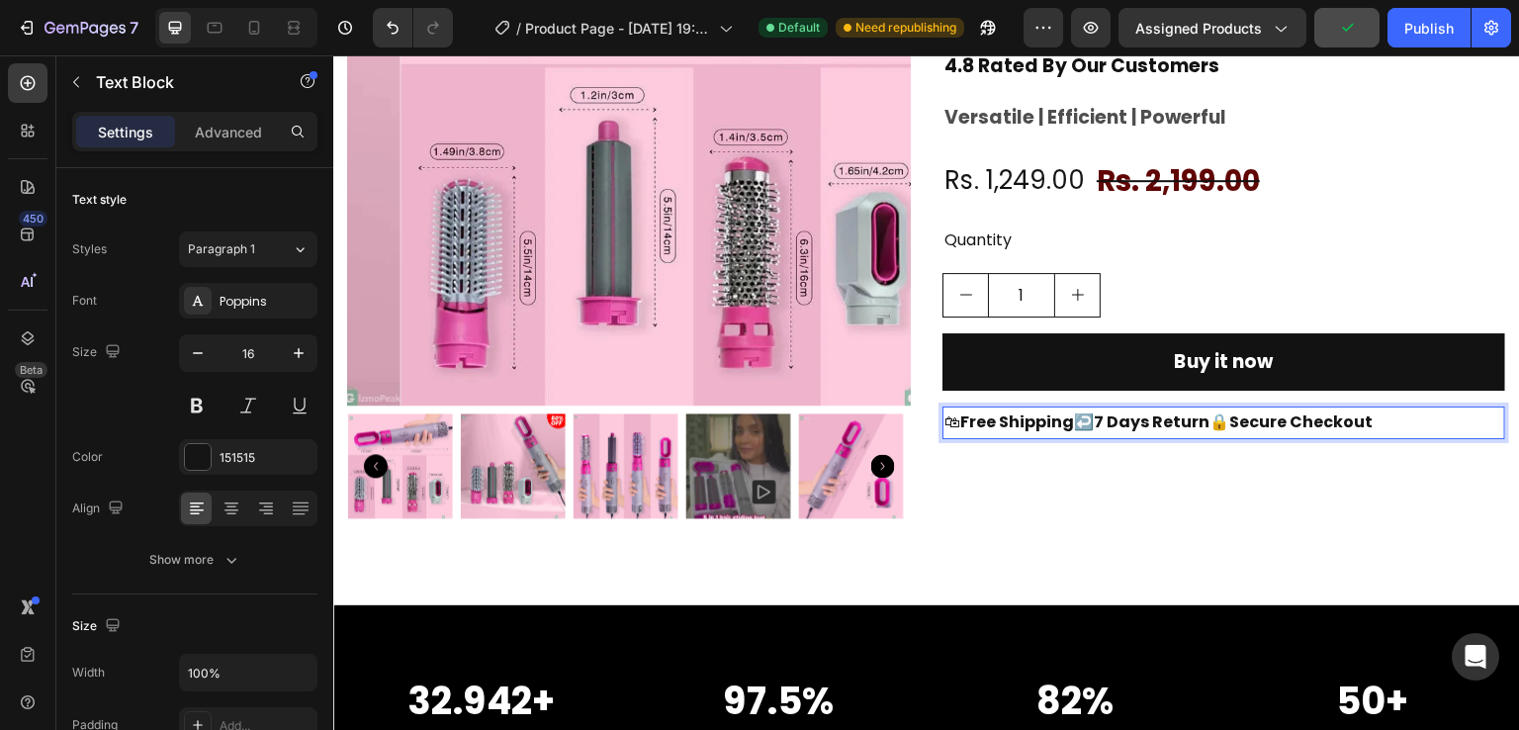
click at [1099, 416] on p "🛍 Free Shipping   ↩️ 7 Days Return   🔒 Secure Checkout" at bounding box center [1223, 422] width 559 height 29
click at [1233, 422] on p "🛍 Free Shipping  ↩️ 7 Days Return   🔒 Secure Checkout" at bounding box center [1223, 422] width 559 height 29
click at [953, 424] on p "🛍 Free Shipping  ↩️ 7 Days Return  🔒 Secure Checkout" at bounding box center [1223, 422] width 559 height 29
click at [1427, 420] on p "🛍 Free Shipping  ↩️ 7 Days Return  🔒 Secure Checkout" at bounding box center [1223, 422] width 559 height 29
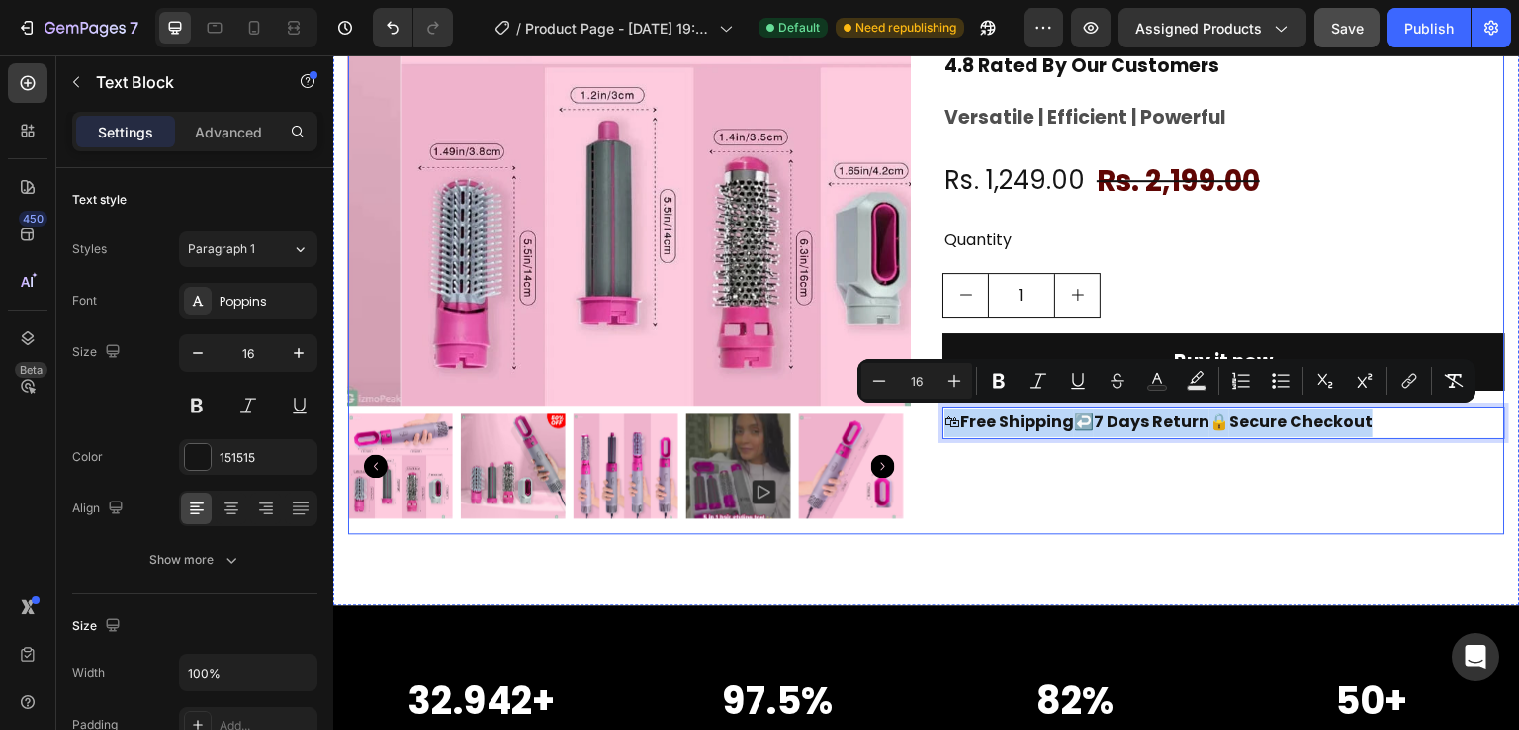
drag, startPoint x: 1427, startPoint y: 420, endPoint x: 901, endPoint y: 442, distance: 526.5
click at [901, 442] on div "Product Images 5-in-1 Hair-Styler Set Manual Curl, Straighten, Wave, and Volumi…" at bounding box center [926, 188] width 1157 height 691
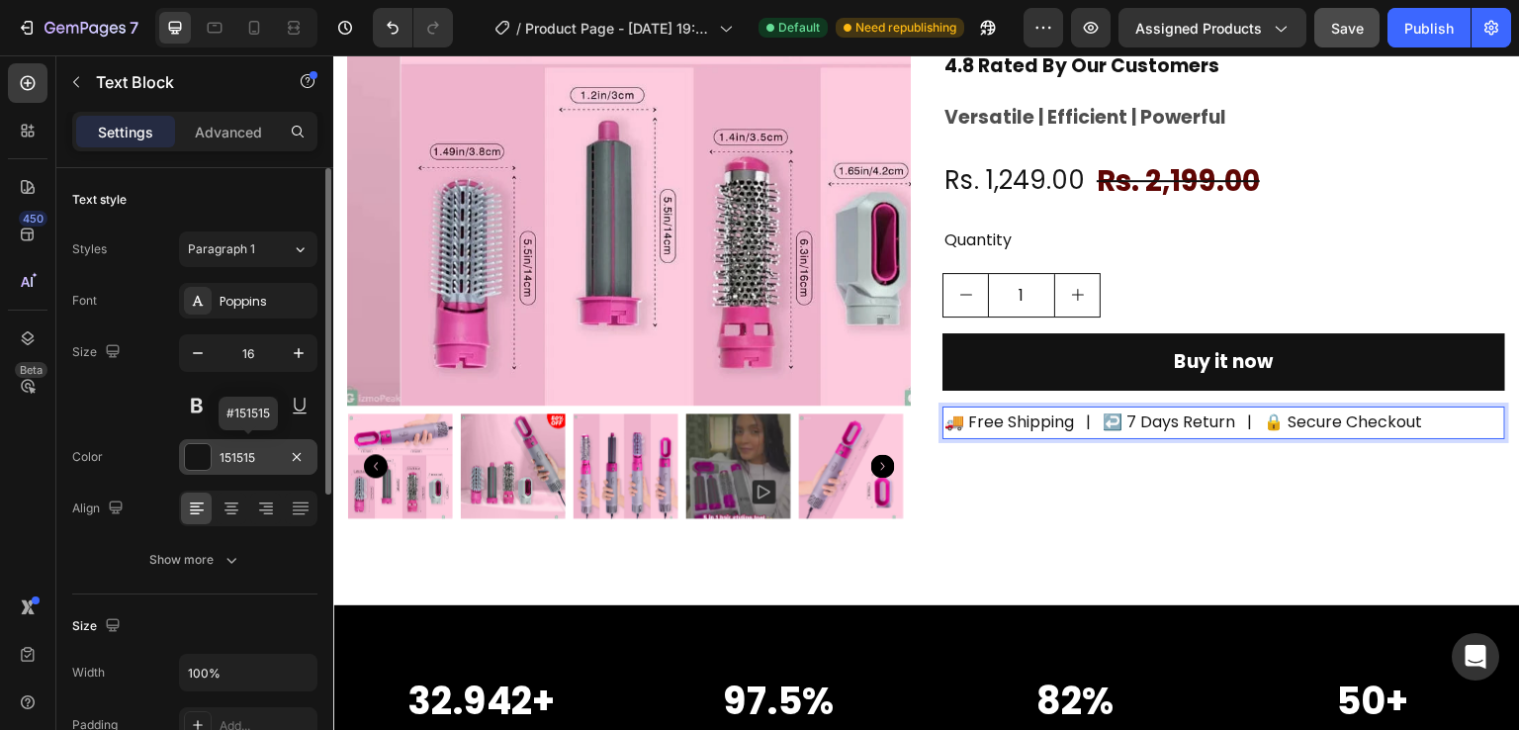
click at [193, 452] on div at bounding box center [198, 457] width 26 height 26
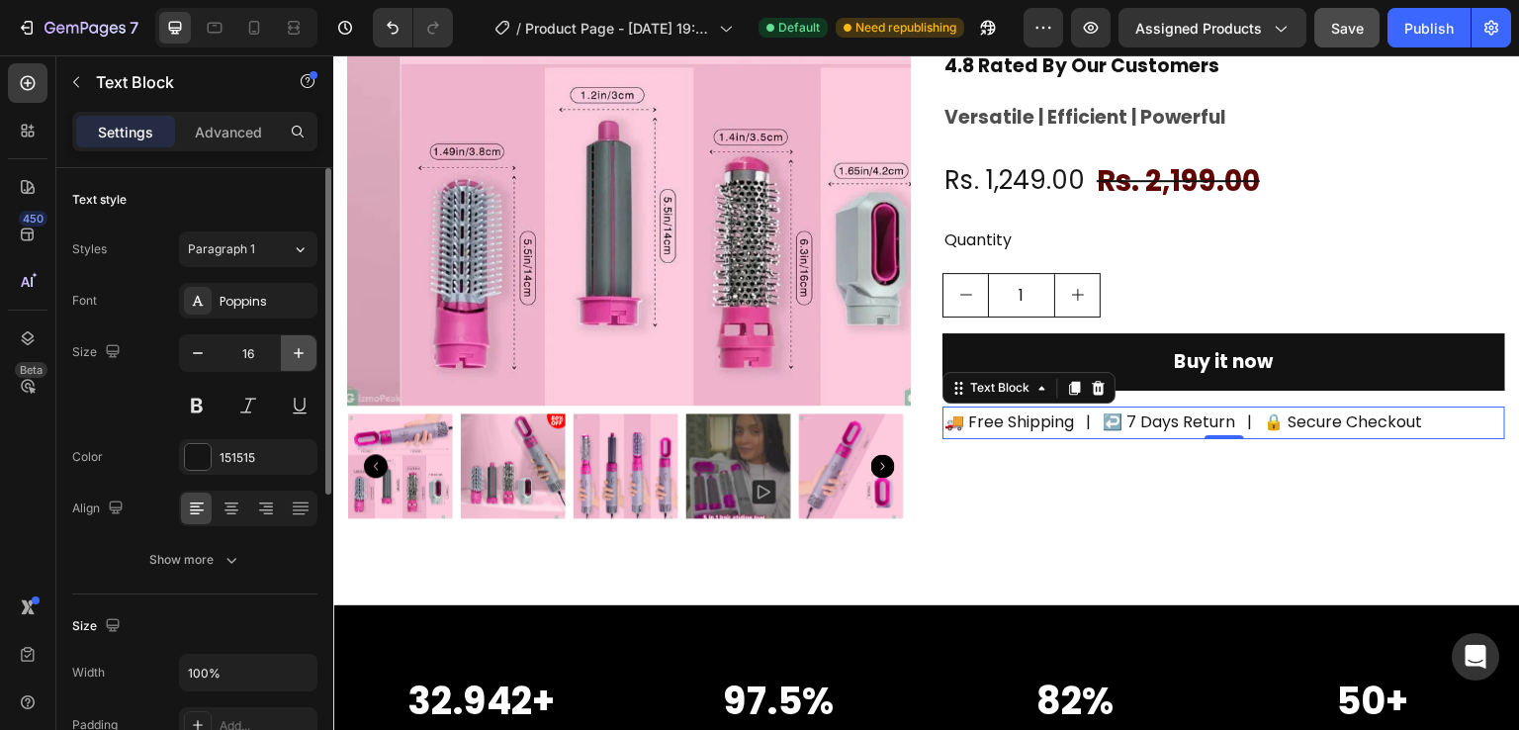
click at [291, 345] on icon "button" at bounding box center [299, 353] width 20 height 20
type input "17"
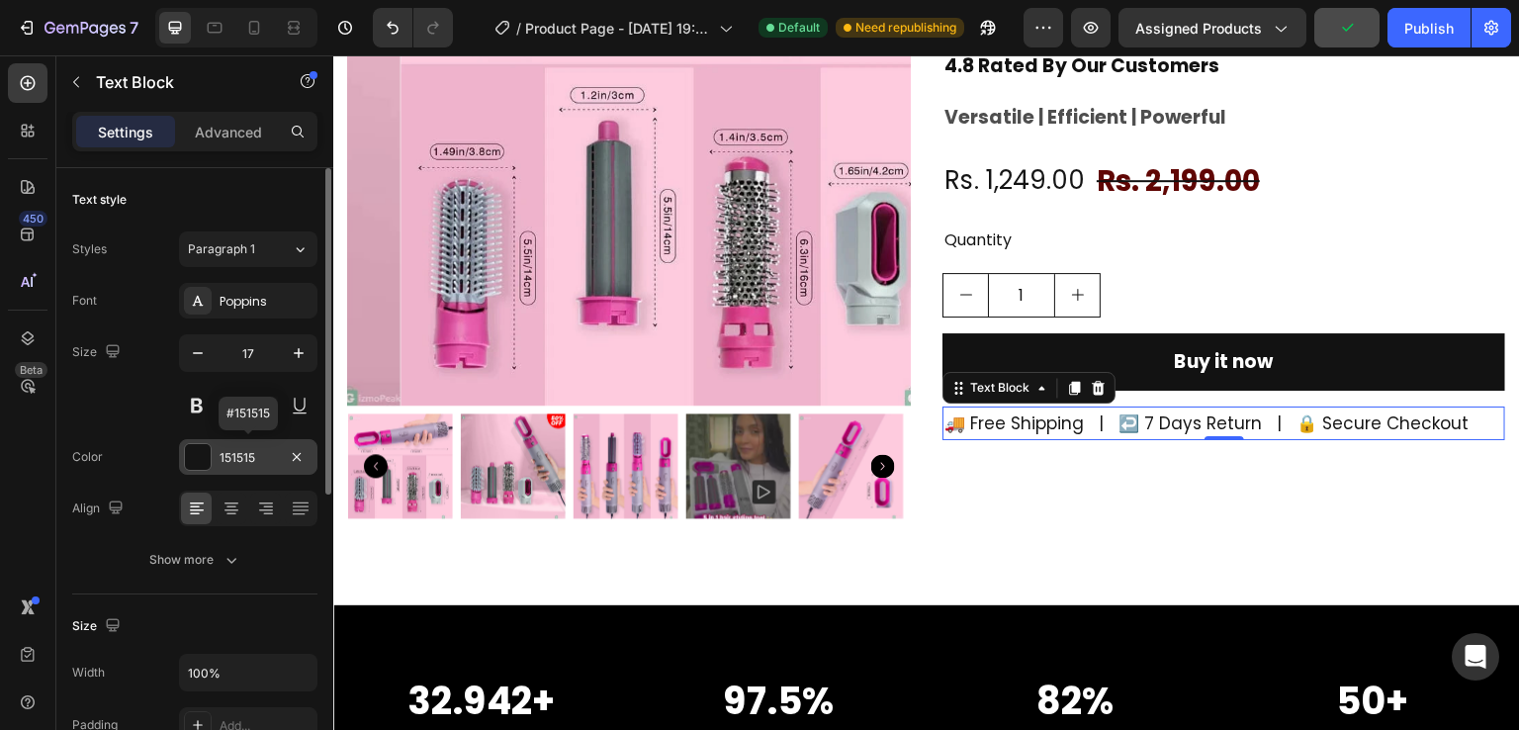
click at [198, 461] on div at bounding box center [198, 457] width 26 height 26
click at [190, 397] on button at bounding box center [197, 406] width 36 height 36
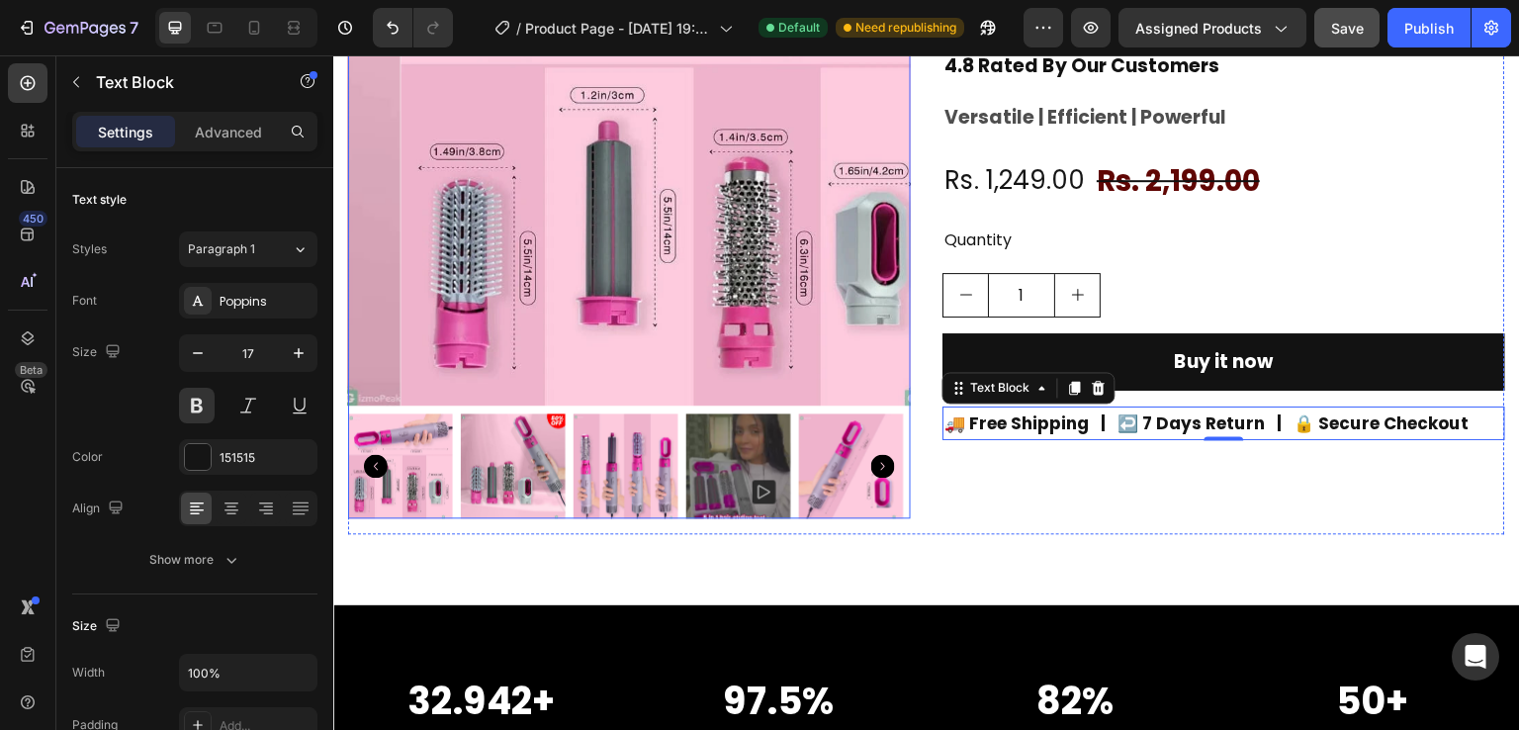
click at [772, 375] on img at bounding box center [682, 124] width 563 height 563
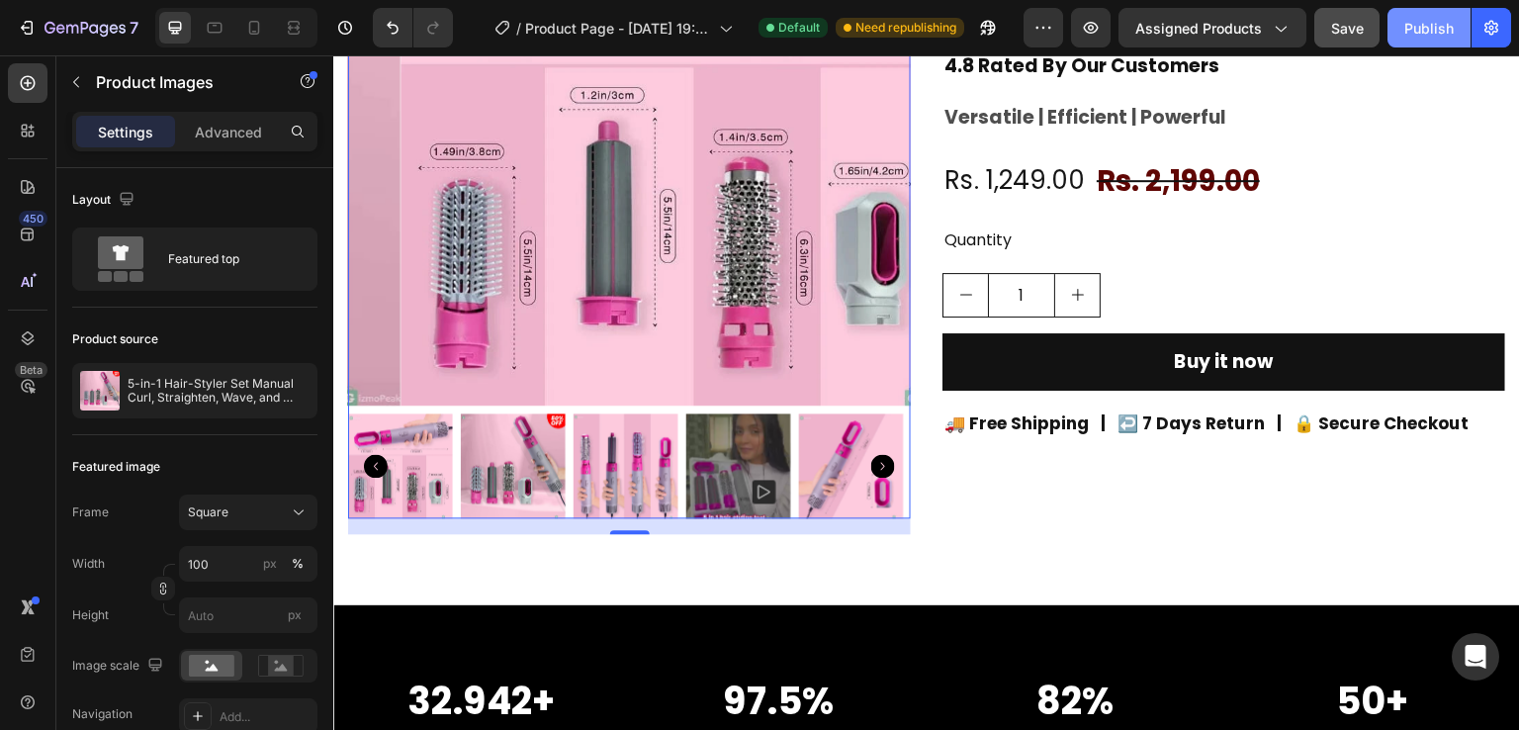
click at [1420, 21] on div "Publish" at bounding box center [1428, 28] width 49 height 21
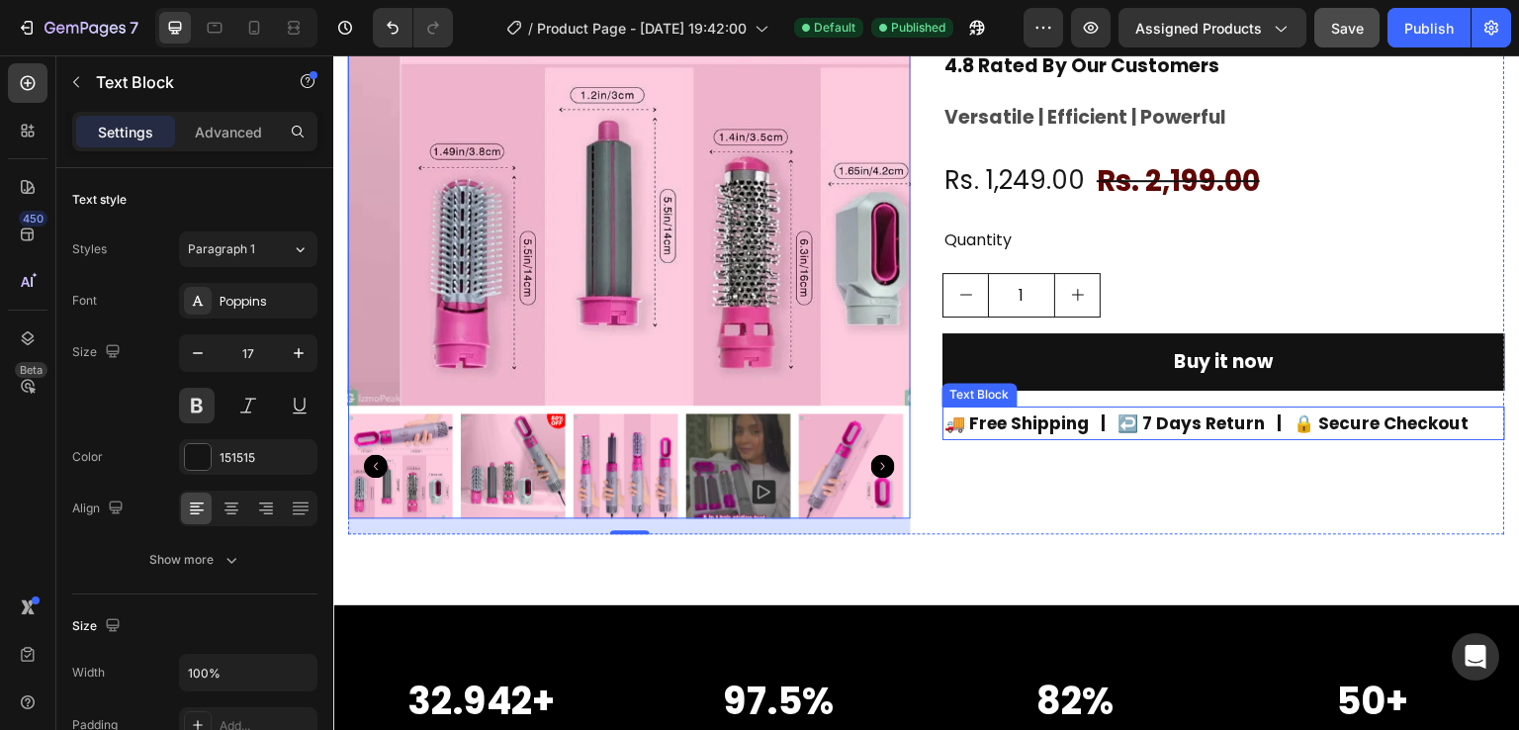
click at [1141, 421] on p "🚚 Free Shipping | ↩️ 7 Days Return | 🔒 Secure Checkout" at bounding box center [1223, 423] width 559 height 31
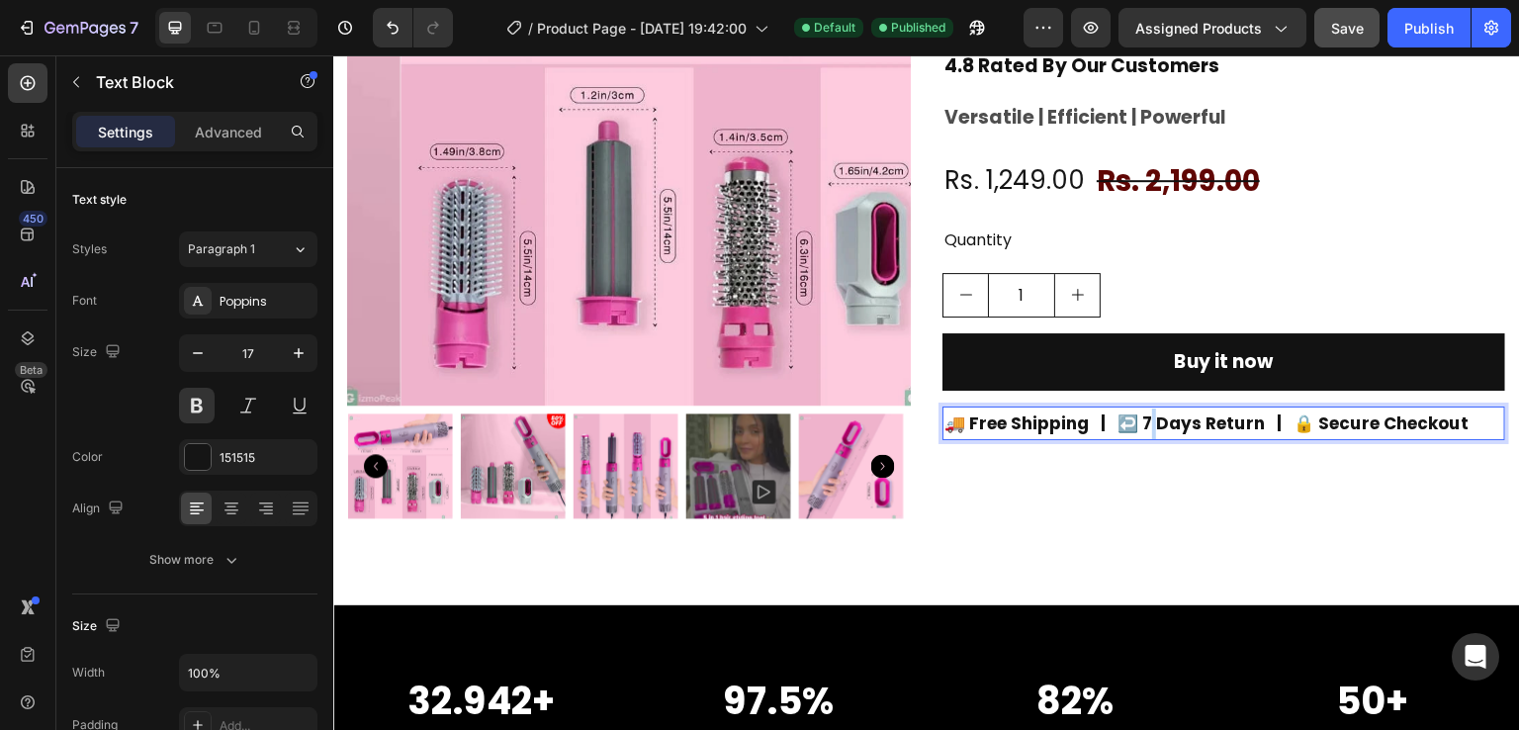
drag, startPoint x: 1147, startPoint y: 412, endPoint x: 1142, endPoint y: 427, distance: 15.6
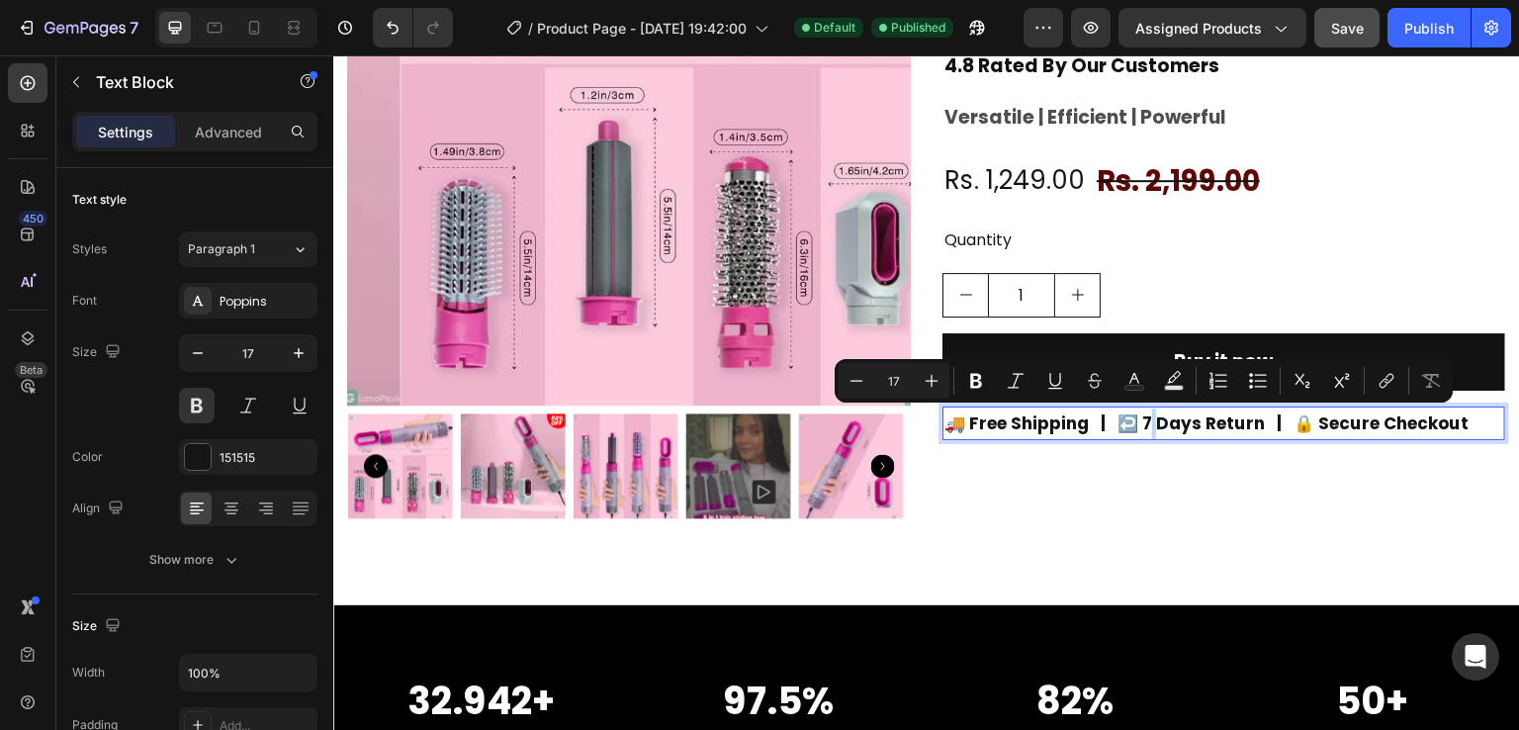
click at [1142, 427] on p "🚚 Free Shipping | ↩️ 7 Days Return | 🔒 Secure Checkout" at bounding box center [1223, 423] width 559 height 31
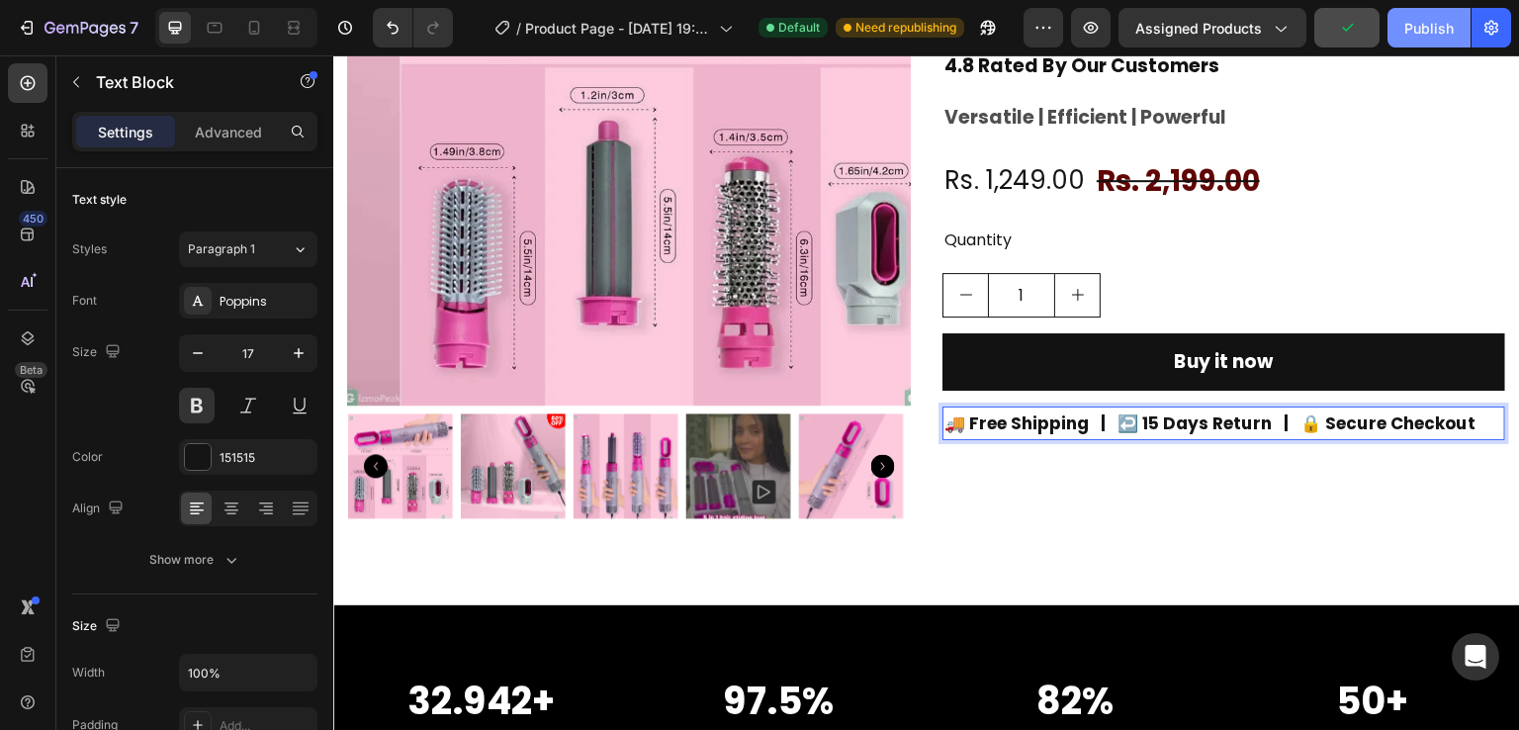
click at [1432, 27] on div "Publish" at bounding box center [1428, 28] width 49 height 21
